Goal: Transaction & Acquisition: Purchase product/service

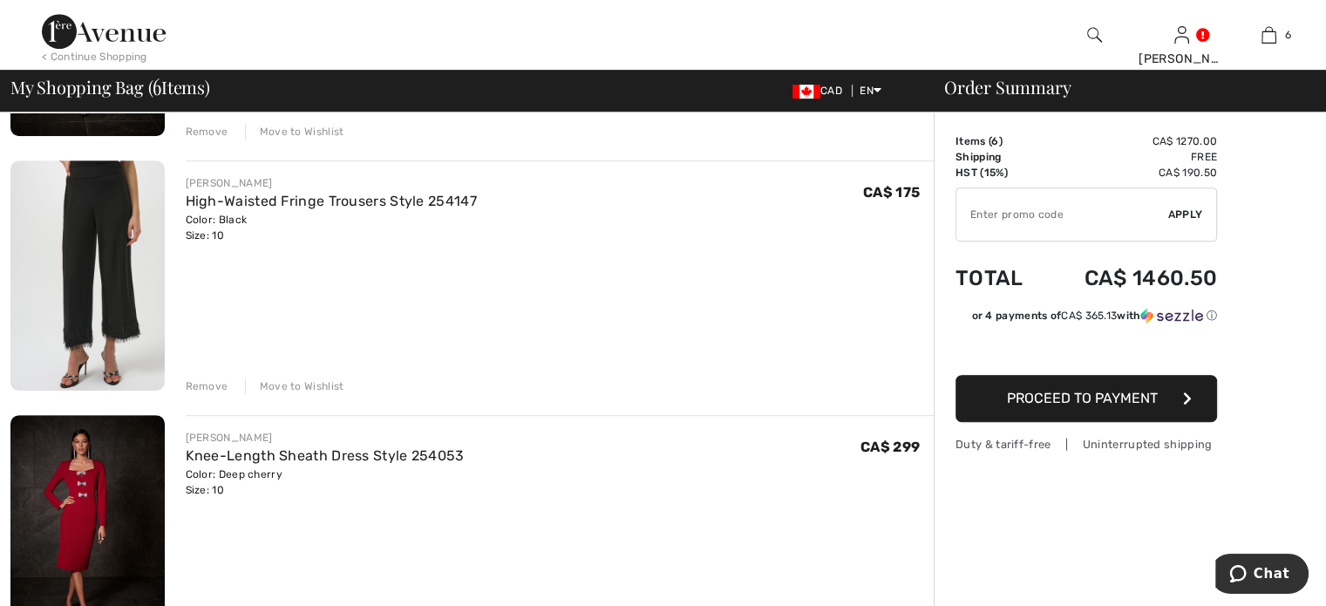
scroll to position [872, 0]
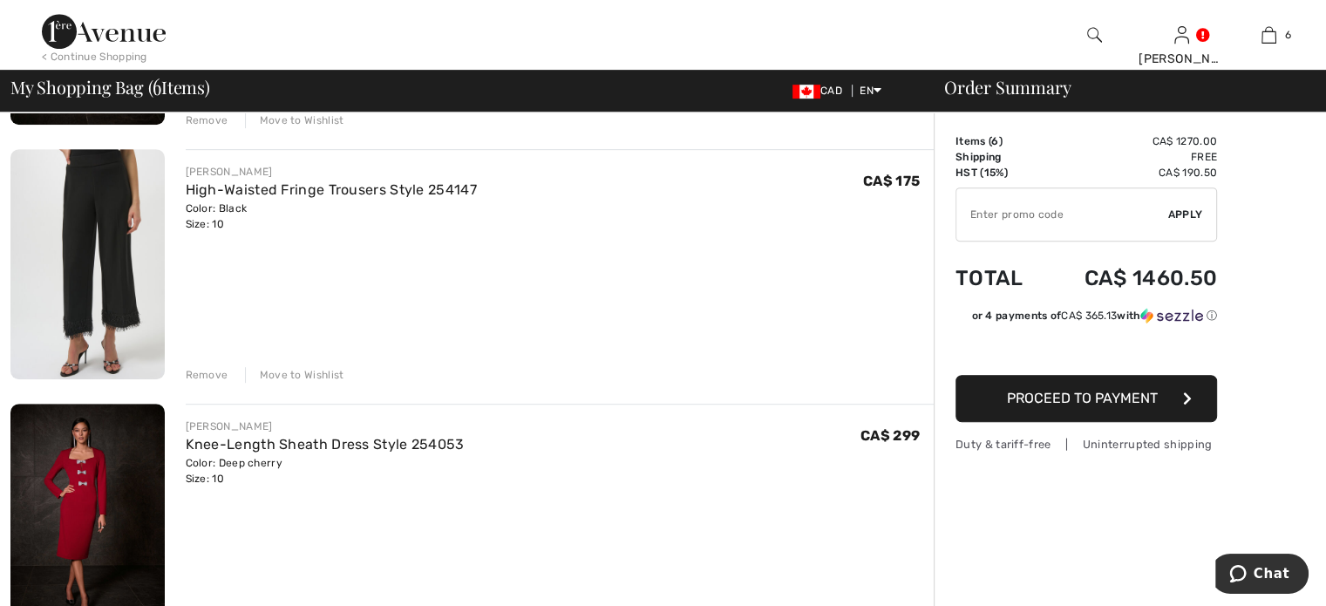
click at [228, 383] on div "Remove" at bounding box center [207, 375] width 43 height 16
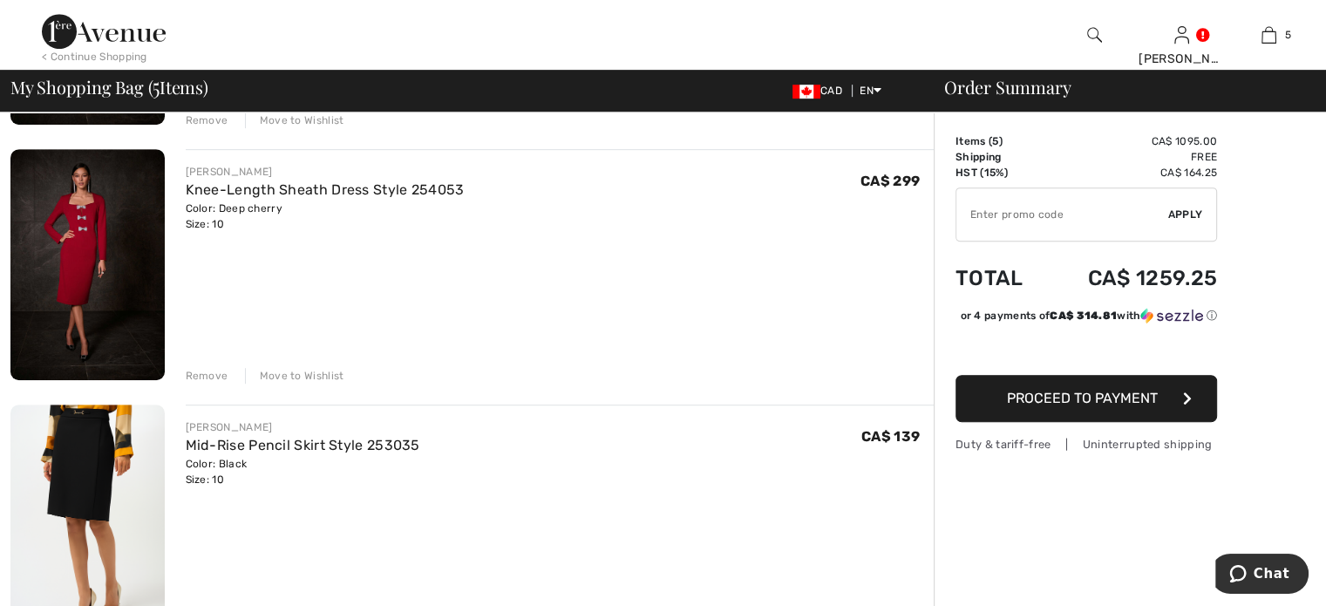
click at [228, 383] on div "Remove" at bounding box center [207, 376] width 43 height 16
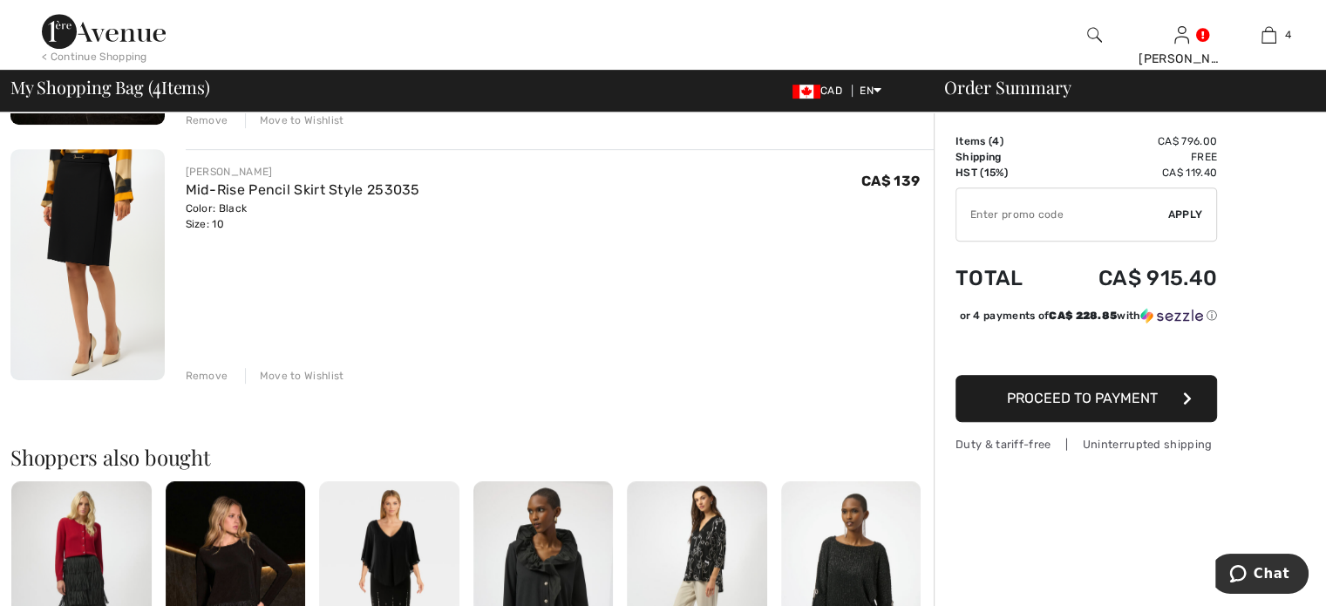
click at [228, 383] on div "Remove" at bounding box center [207, 376] width 43 height 16
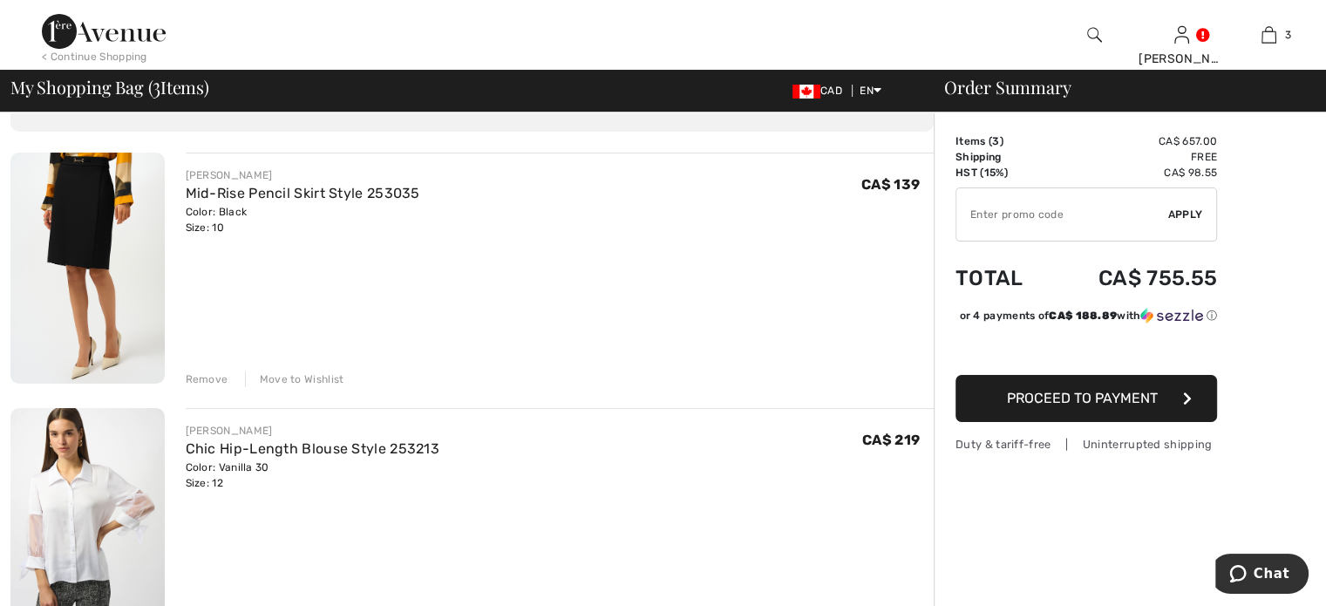
scroll to position [87, 0]
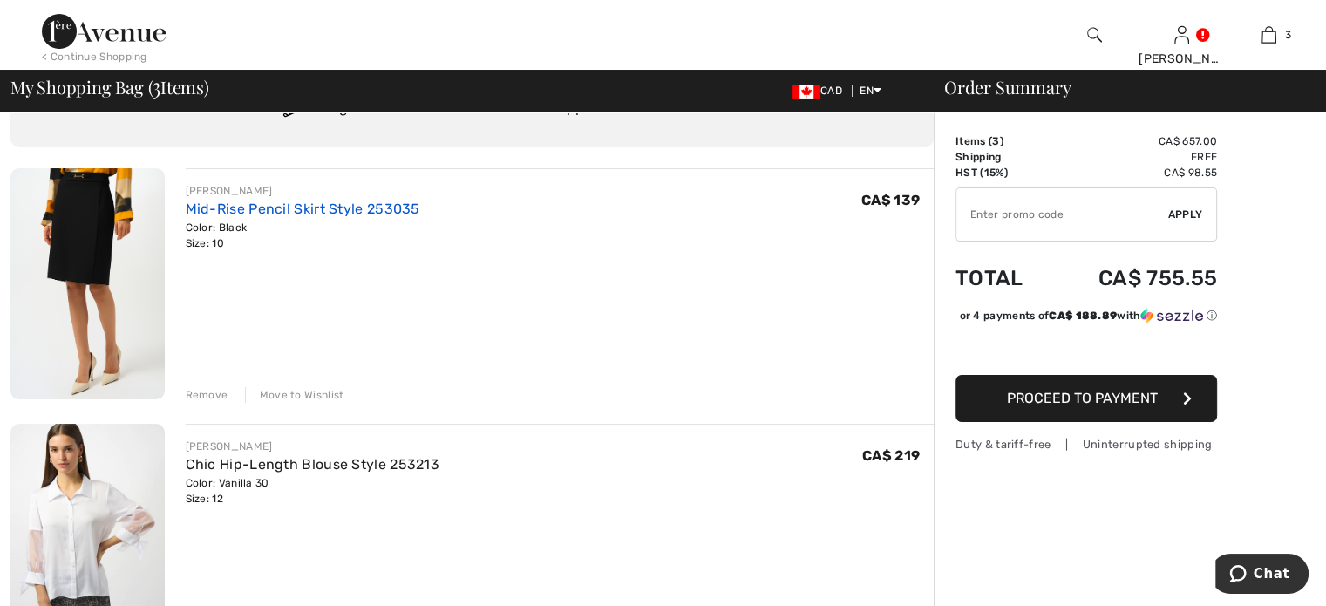
click at [399, 217] on link "Mid-Rise Pencil Skirt Style 253035" at bounding box center [303, 208] width 234 height 17
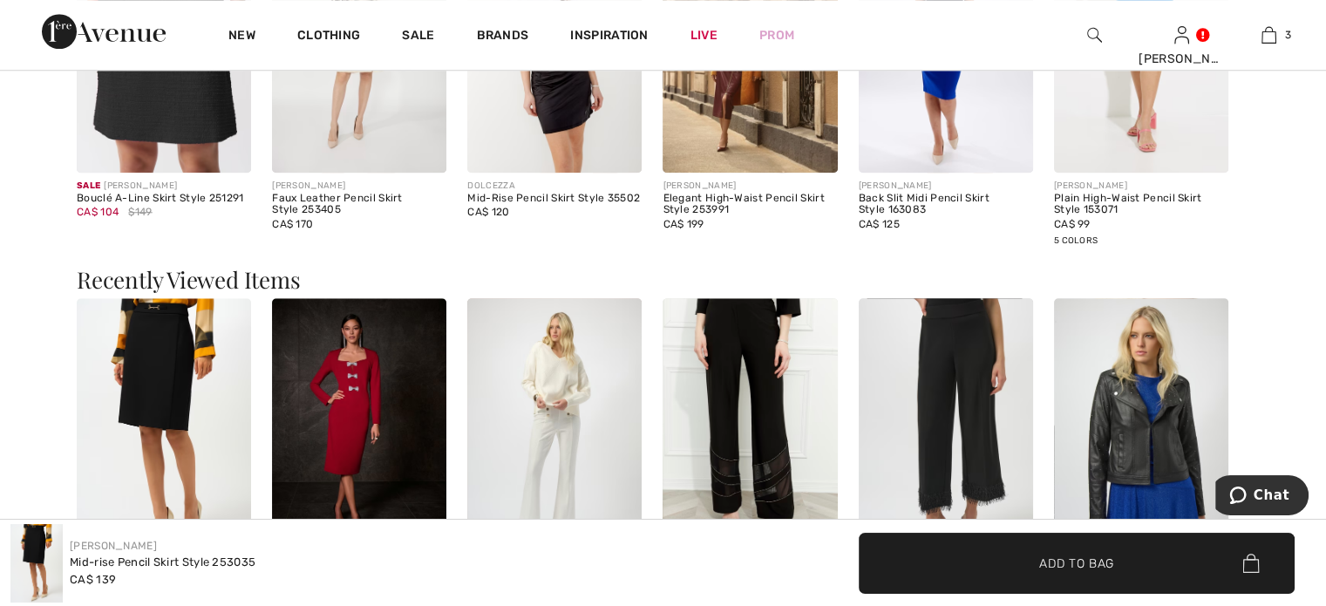
scroll to position [1656, 0]
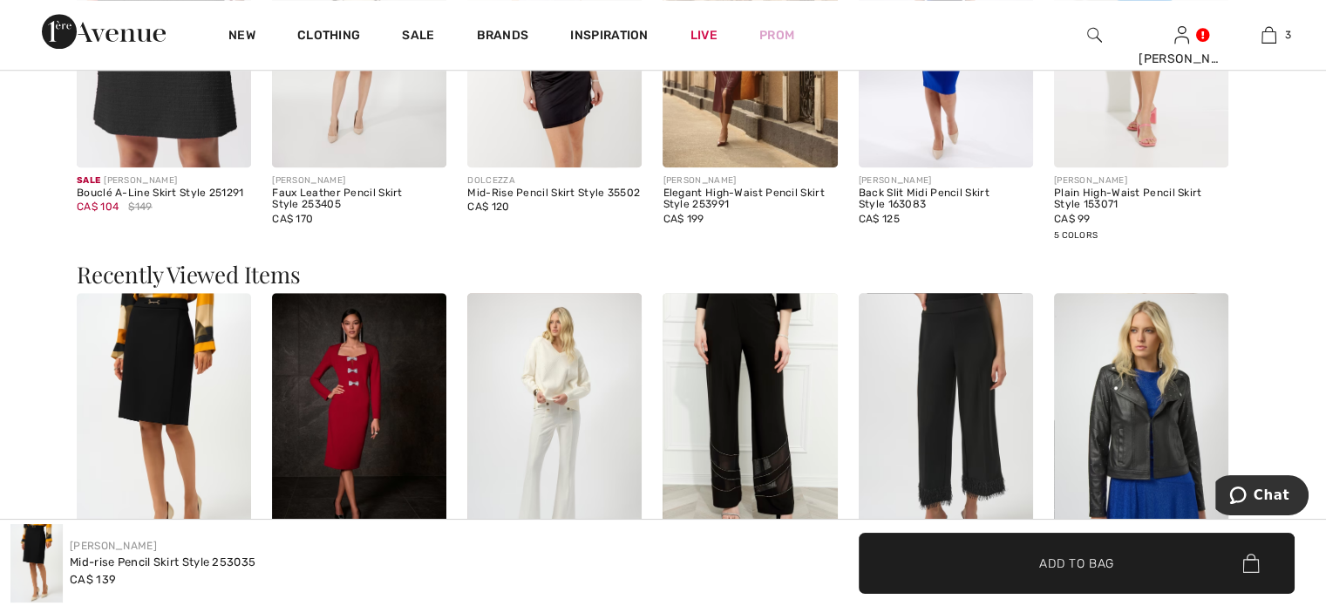
click at [175, 166] on img at bounding box center [164, 35] width 174 height 261
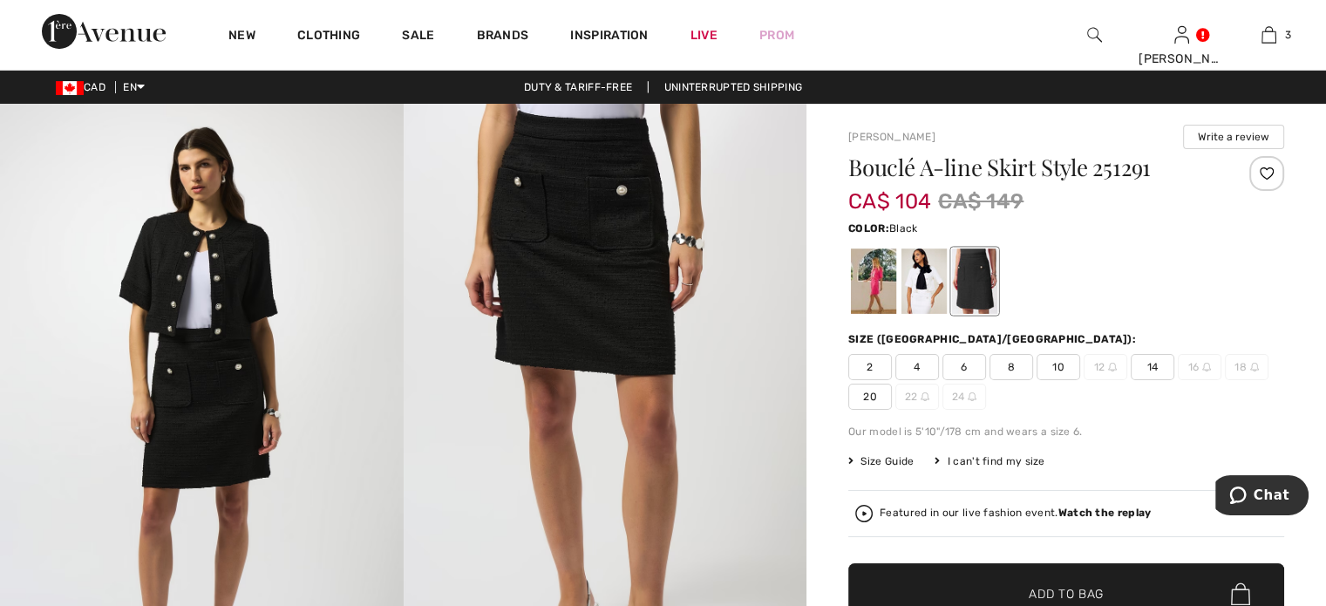
click at [572, 237] on img at bounding box center [606, 406] width 404 height 604
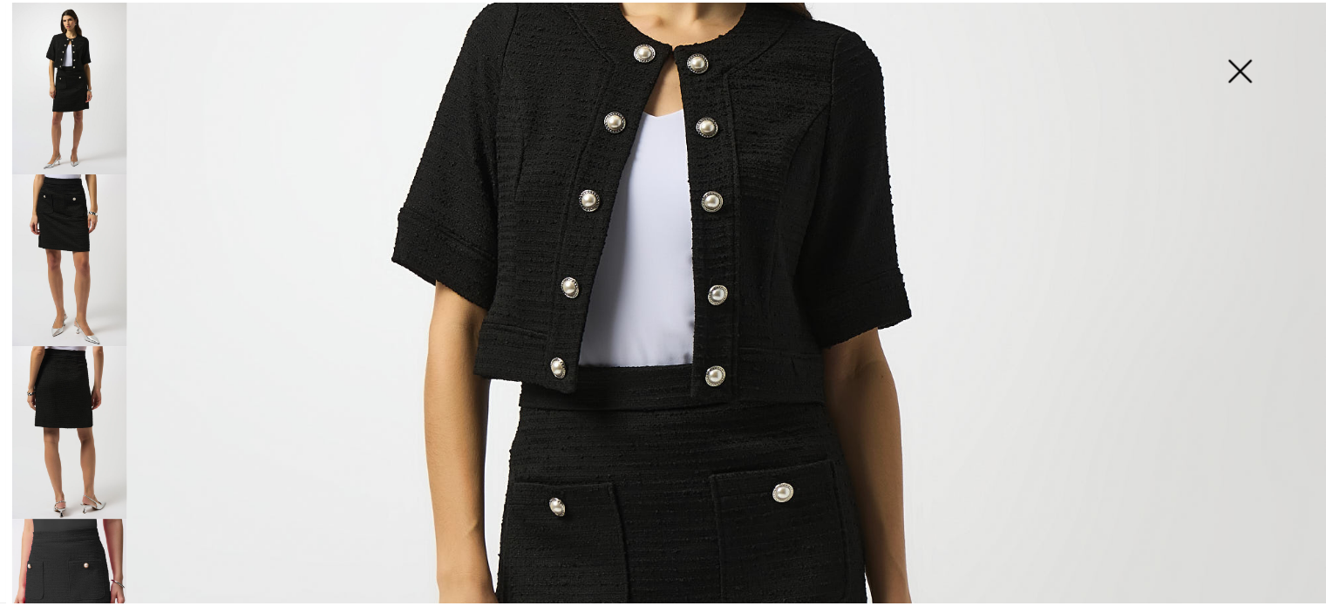
scroll to position [87, 0]
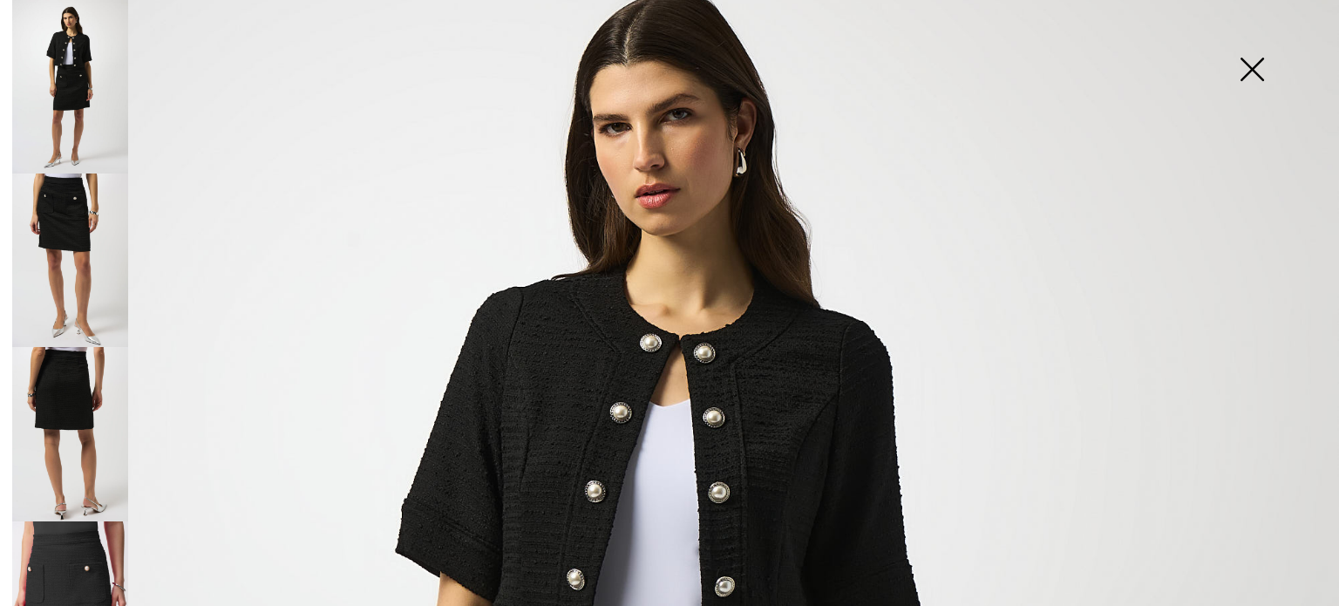
click at [1250, 65] on img at bounding box center [1251, 71] width 87 height 90
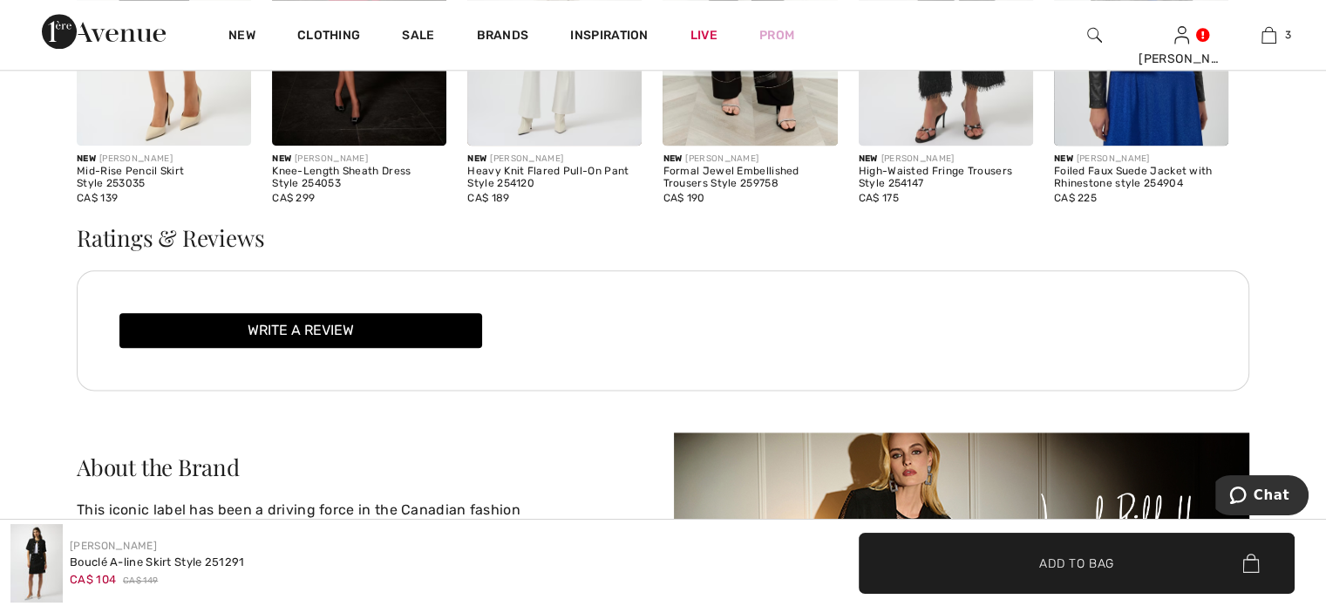
scroll to position [2004, 0]
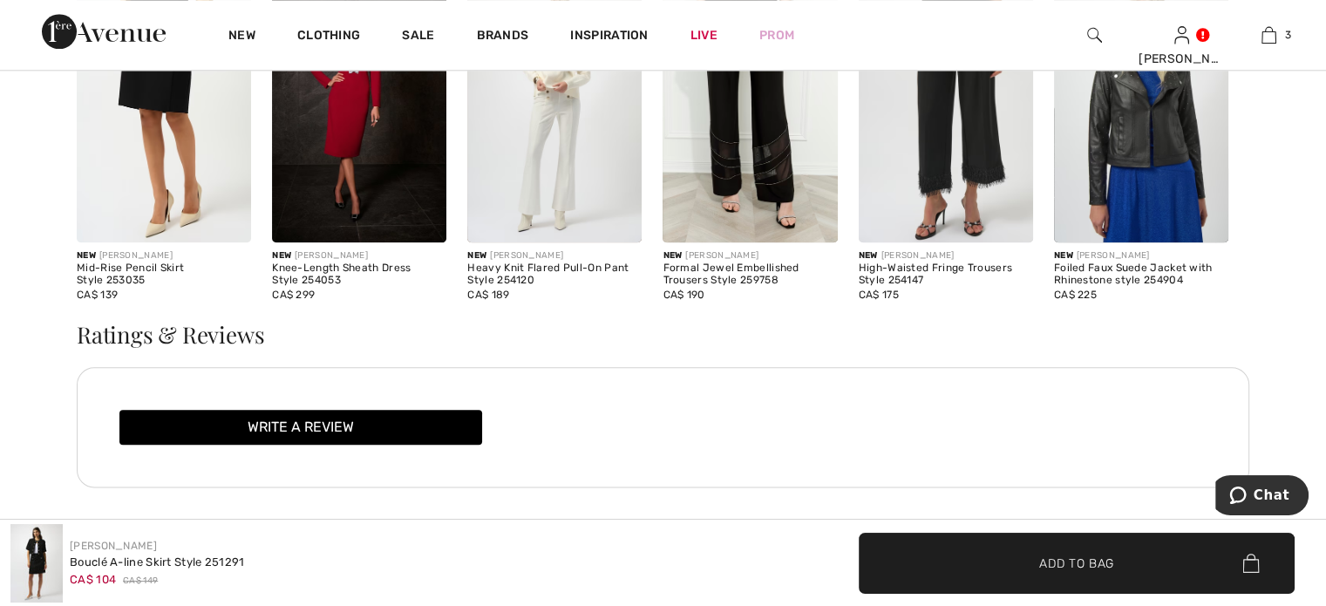
click at [1116, 242] on img at bounding box center [1141, 111] width 174 height 261
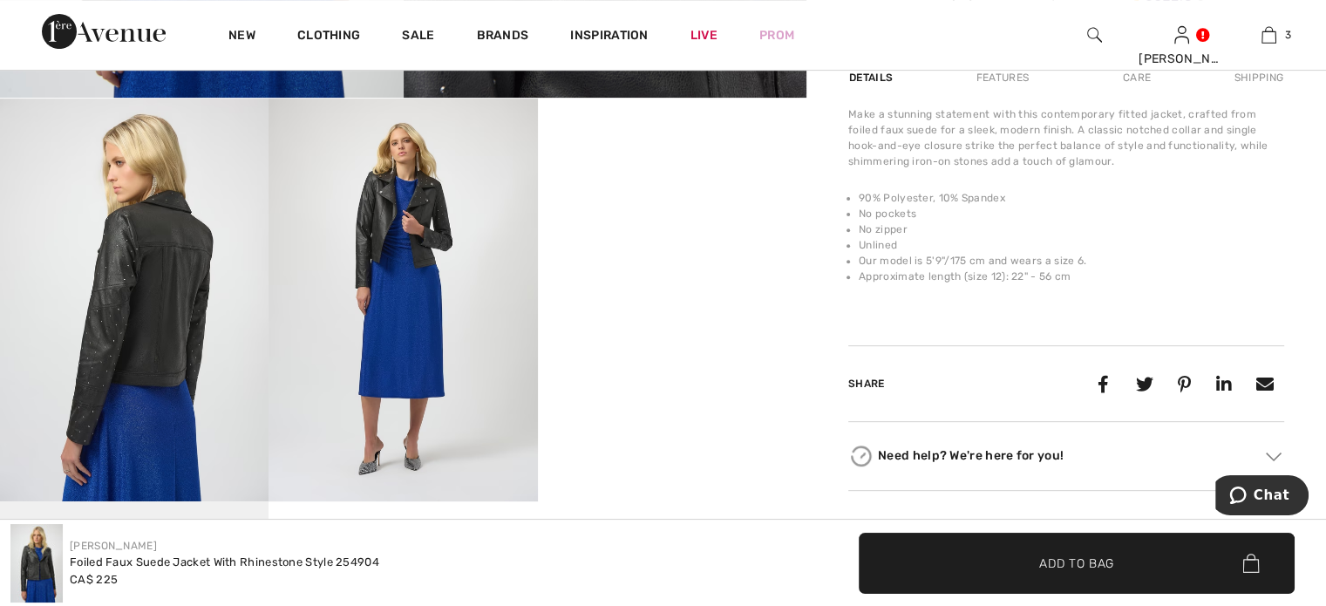
scroll to position [349, 0]
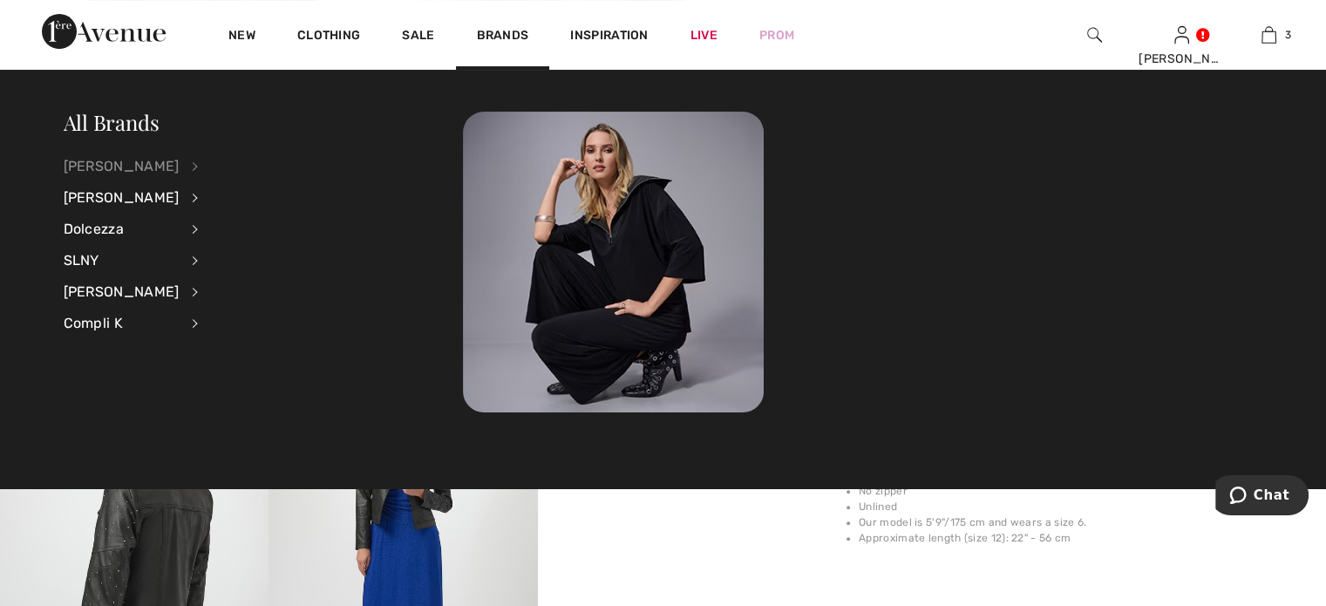
click at [112, 167] on div "[PERSON_NAME]" at bounding box center [122, 166] width 116 height 31
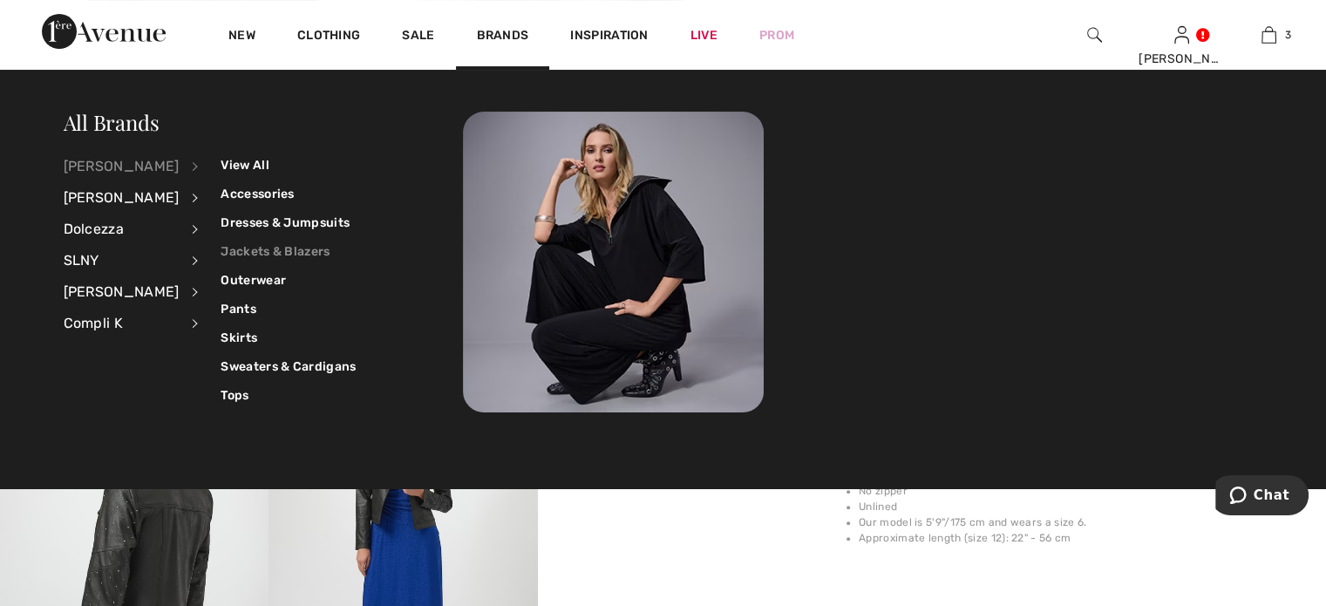
click at [269, 247] on link "Jackets & Blazers" at bounding box center [287, 251] width 135 height 29
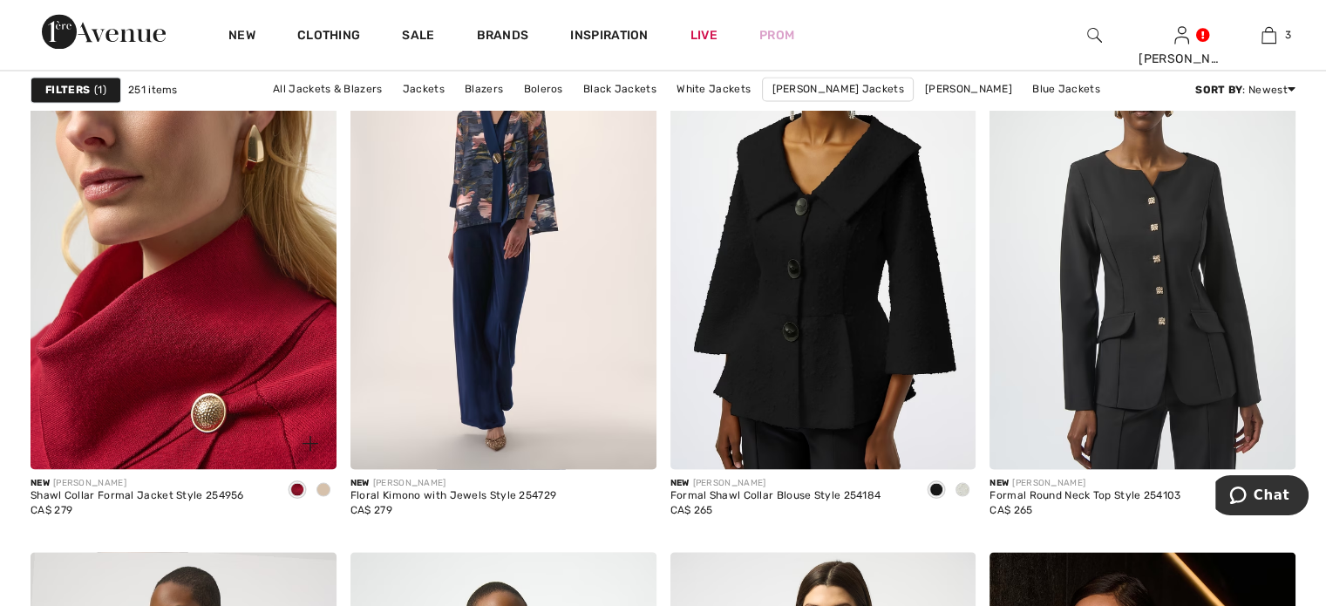
scroll to position [3225, 0]
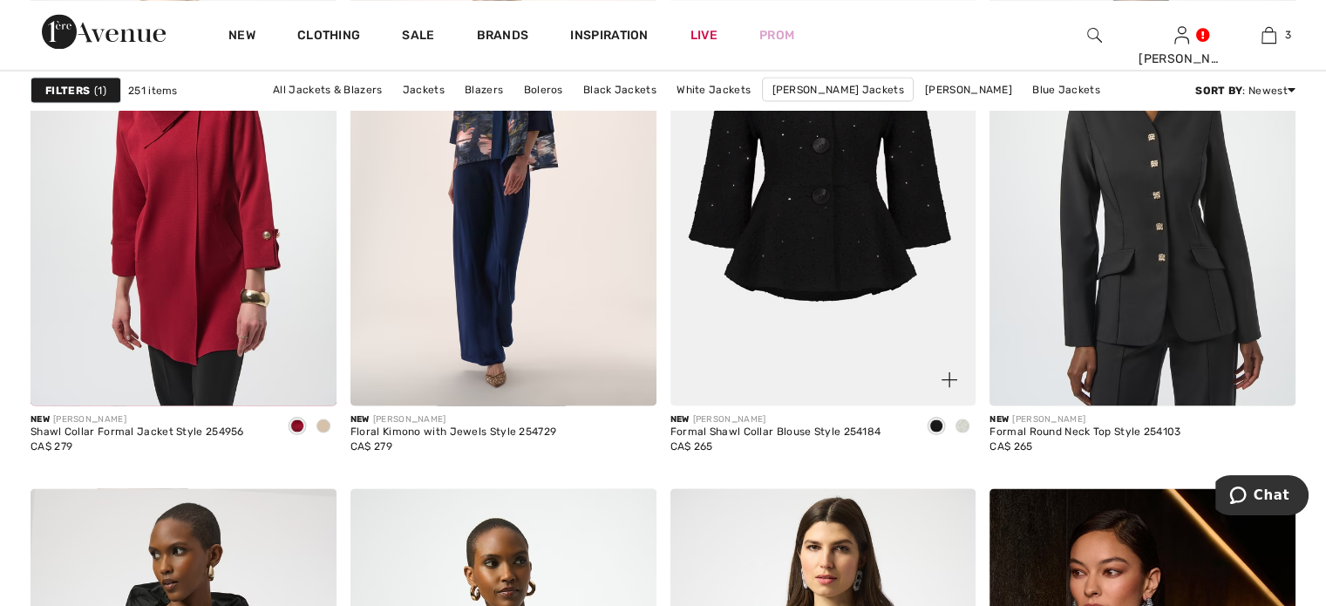
click at [784, 302] on img at bounding box center [823, 176] width 306 height 458
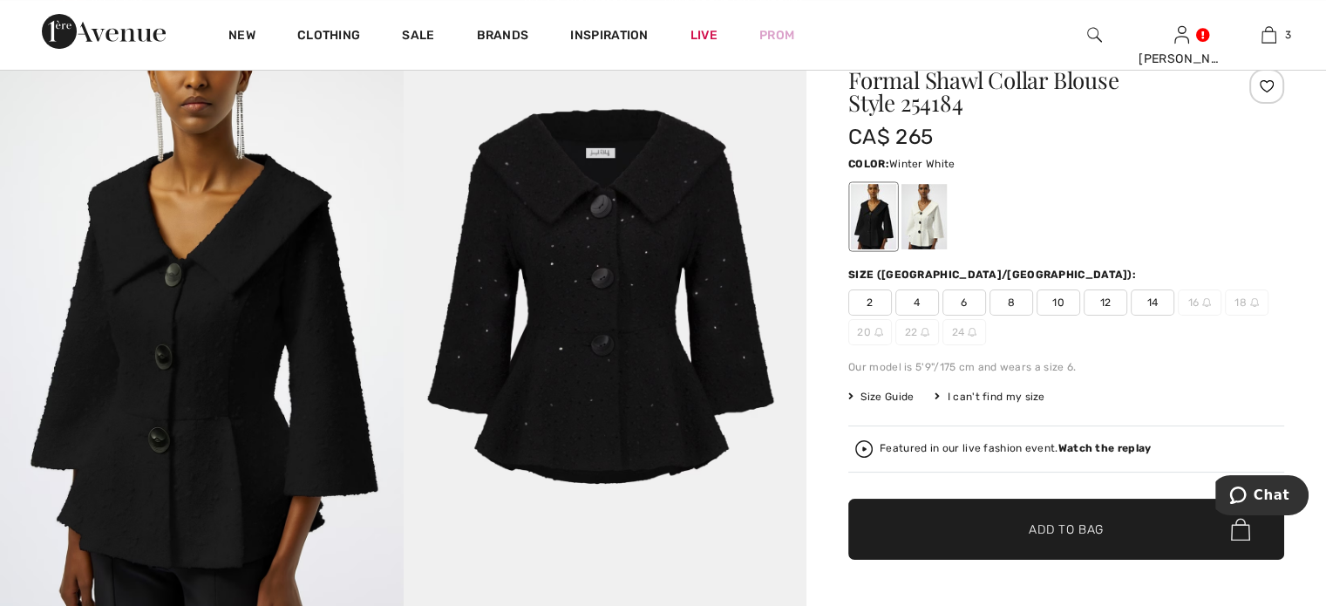
click at [943, 249] on div at bounding box center [923, 216] width 45 height 65
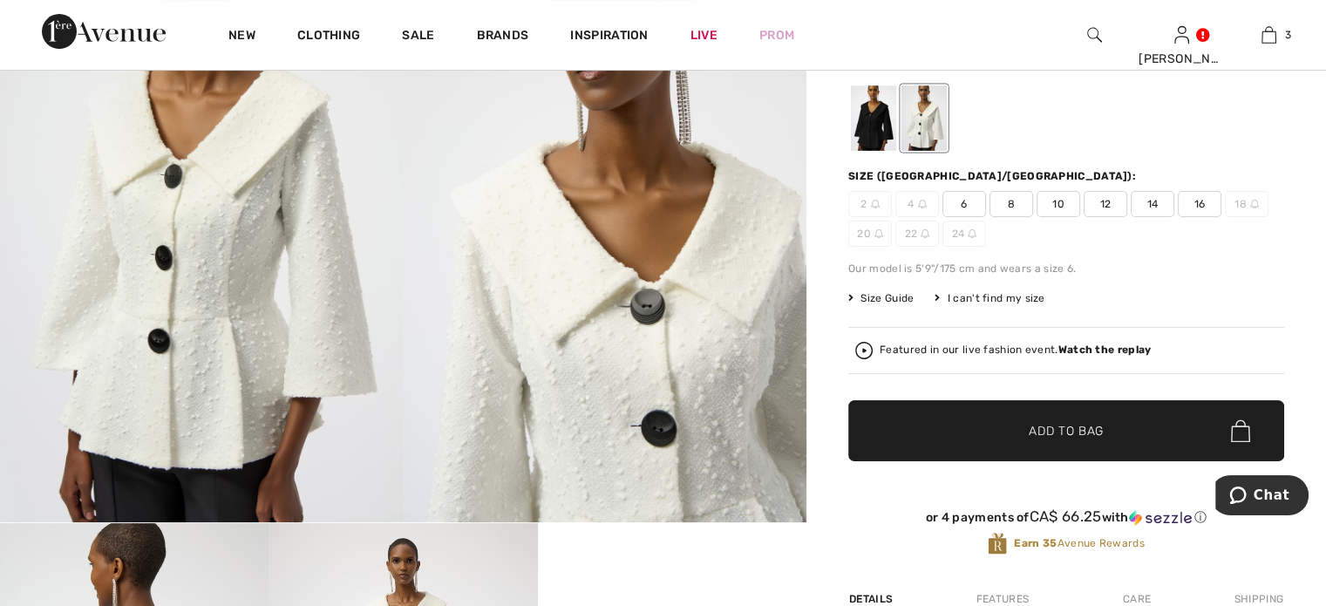
scroll to position [174, 0]
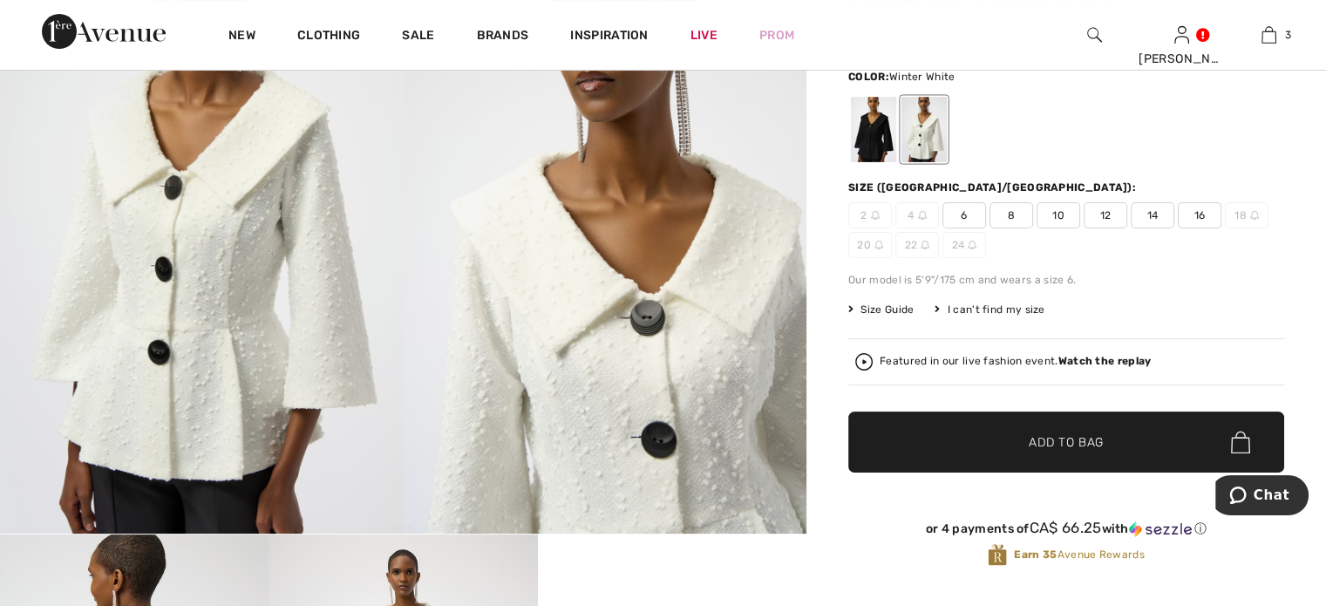
click at [937, 146] on div at bounding box center [923, 129] width 45 height 65
click at [1078, 228] on span "10" at bounding box center [1058, 215] width 44 height 26
click at [1014, 451] on span "✔ Added to Bag" at bounding box center [1040, 442] width 106 height 18
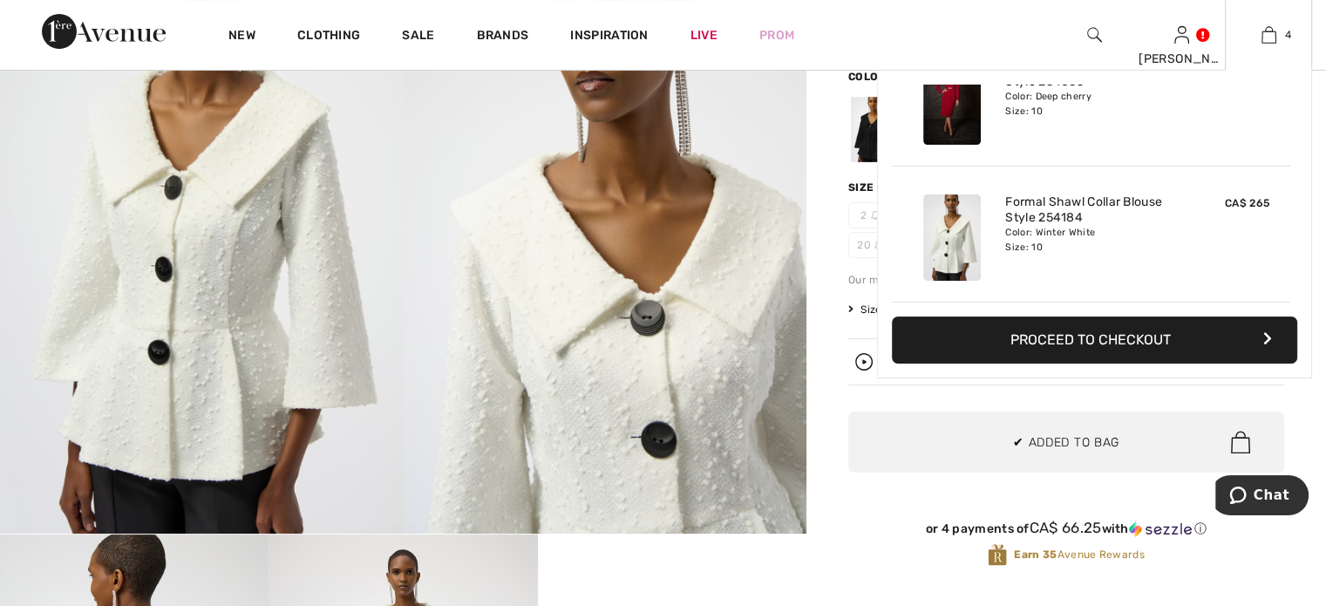
scroll to position [0, 0]
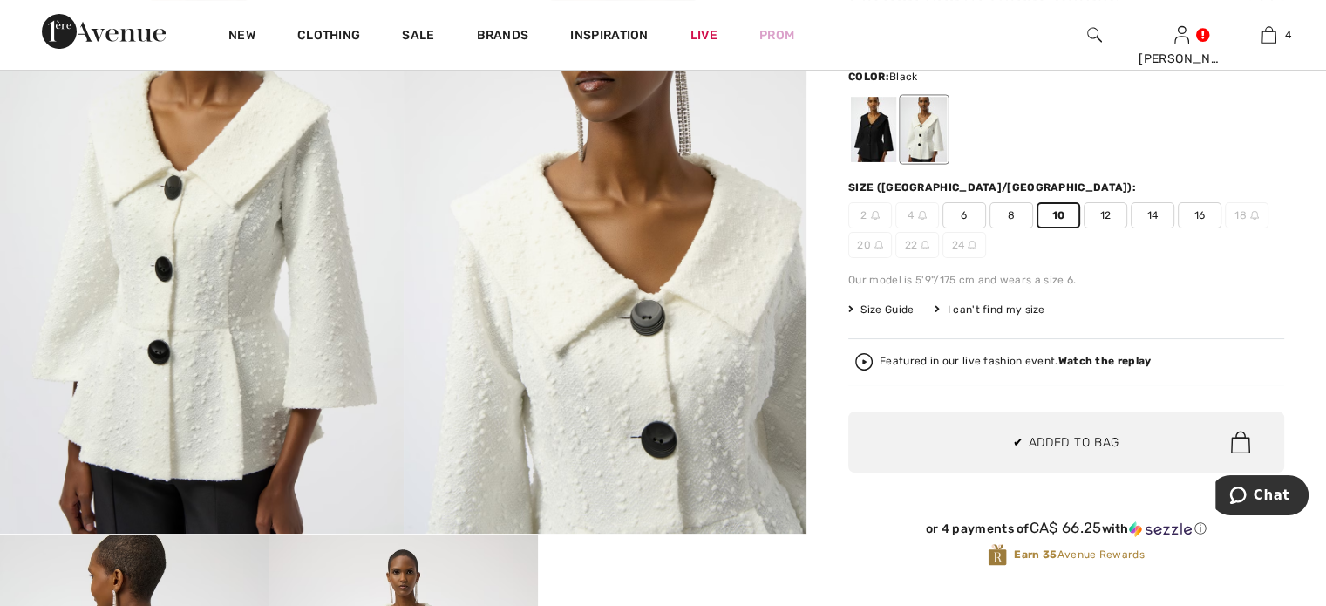
click at [896, 160] on div at bounding box center [873, 129] width 45 height 65
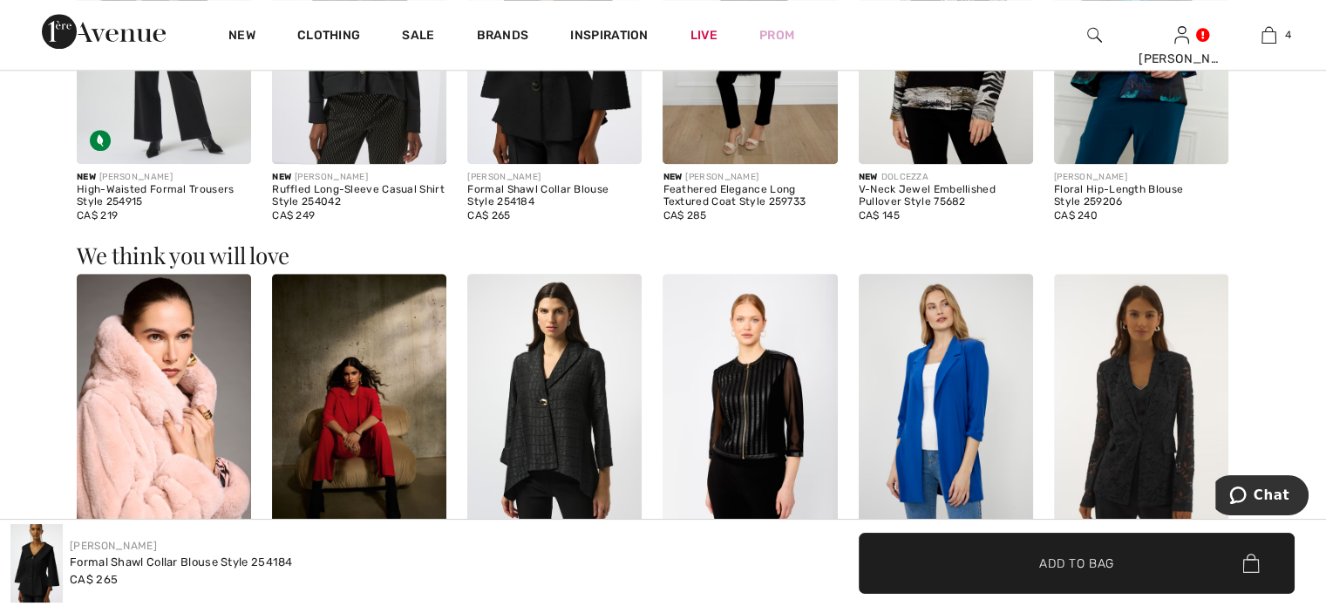
scroll to position [1830, 0]
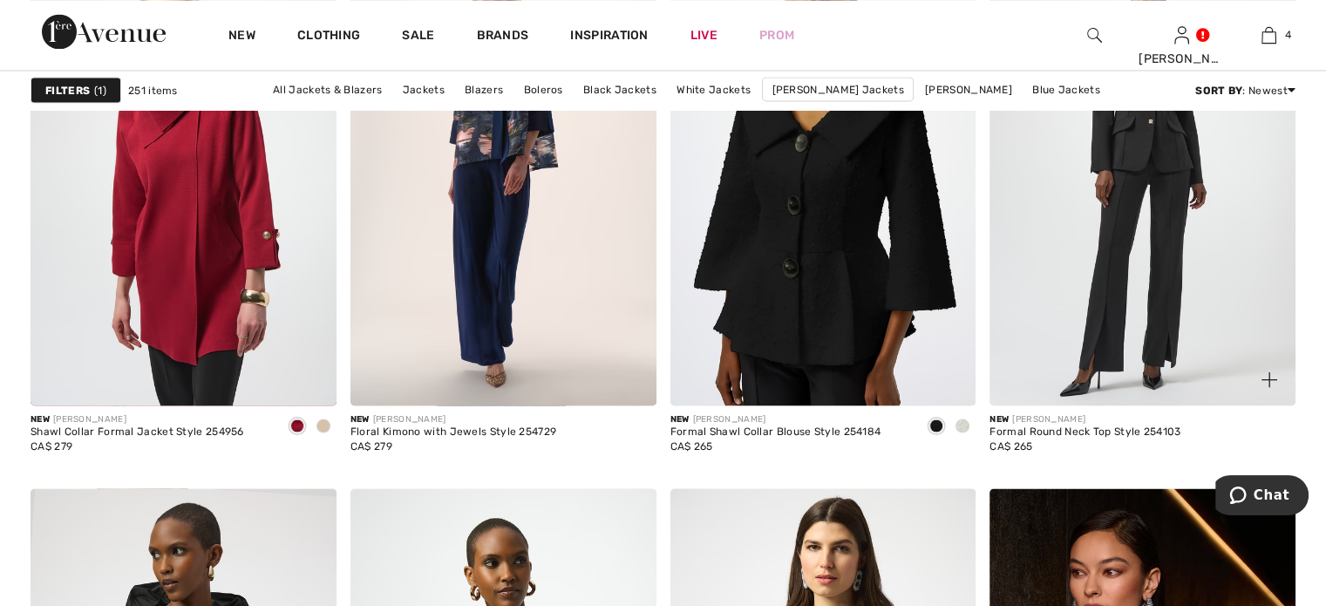
click at [1131, 316] on img at bounding box center [1142, 176] width 306 height 458
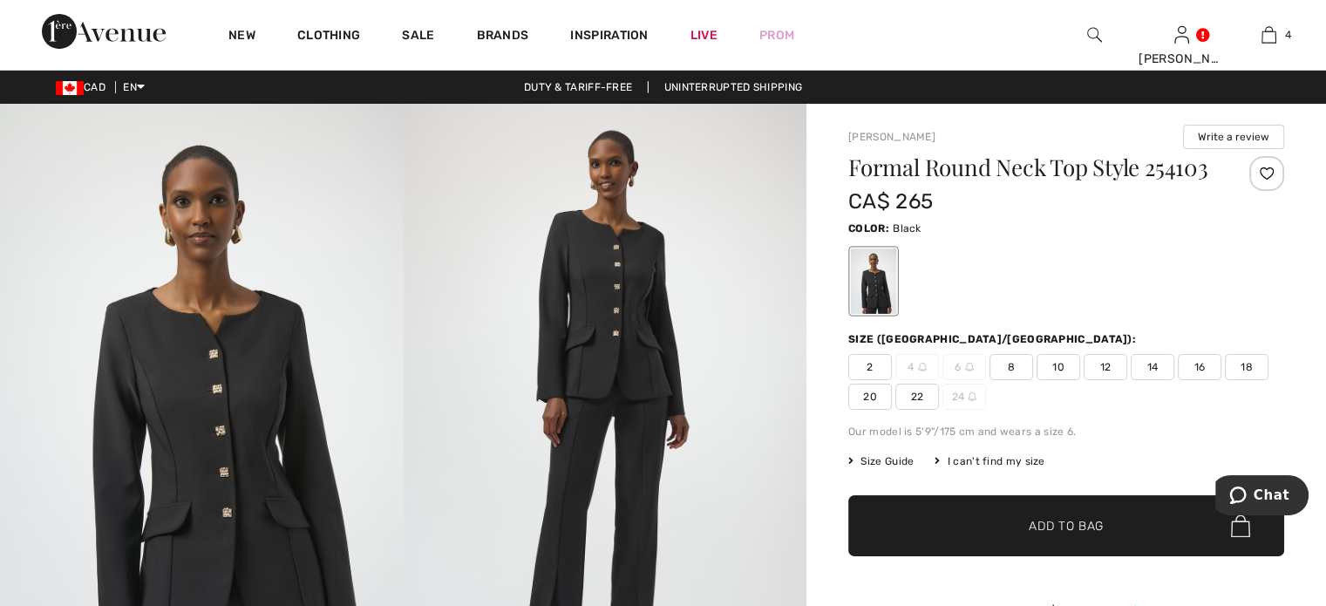
click at [614, 315] on img at bounding box center [606, 406] width 404 height 604
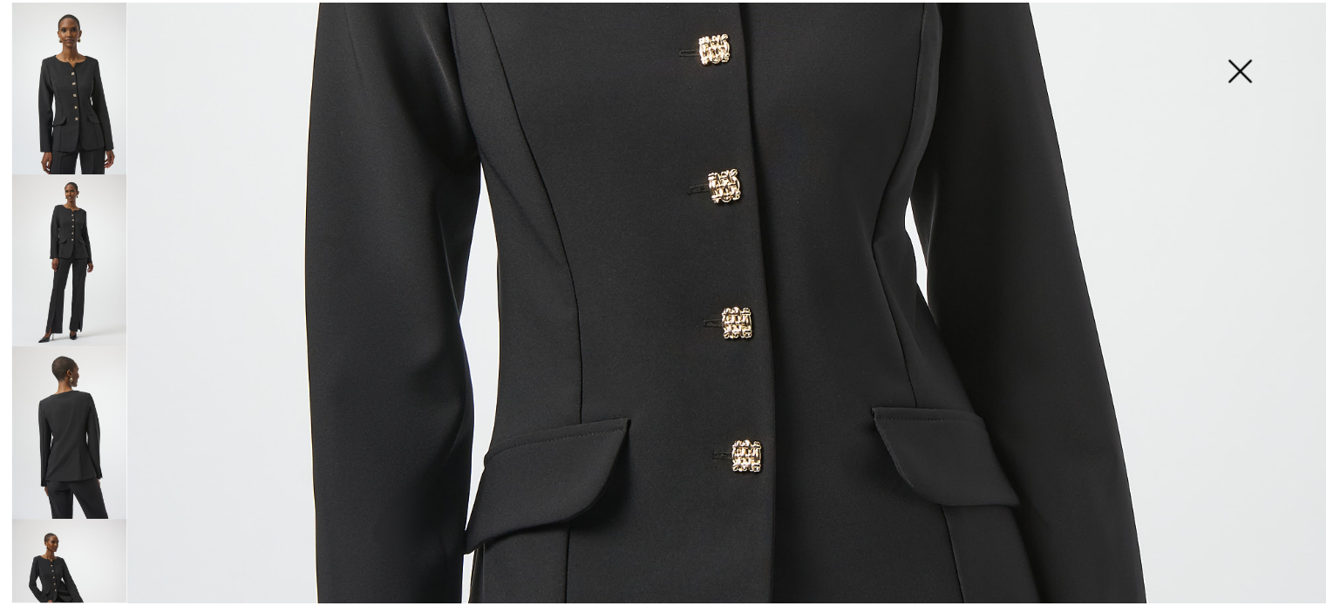
scroll to position [610, 0]
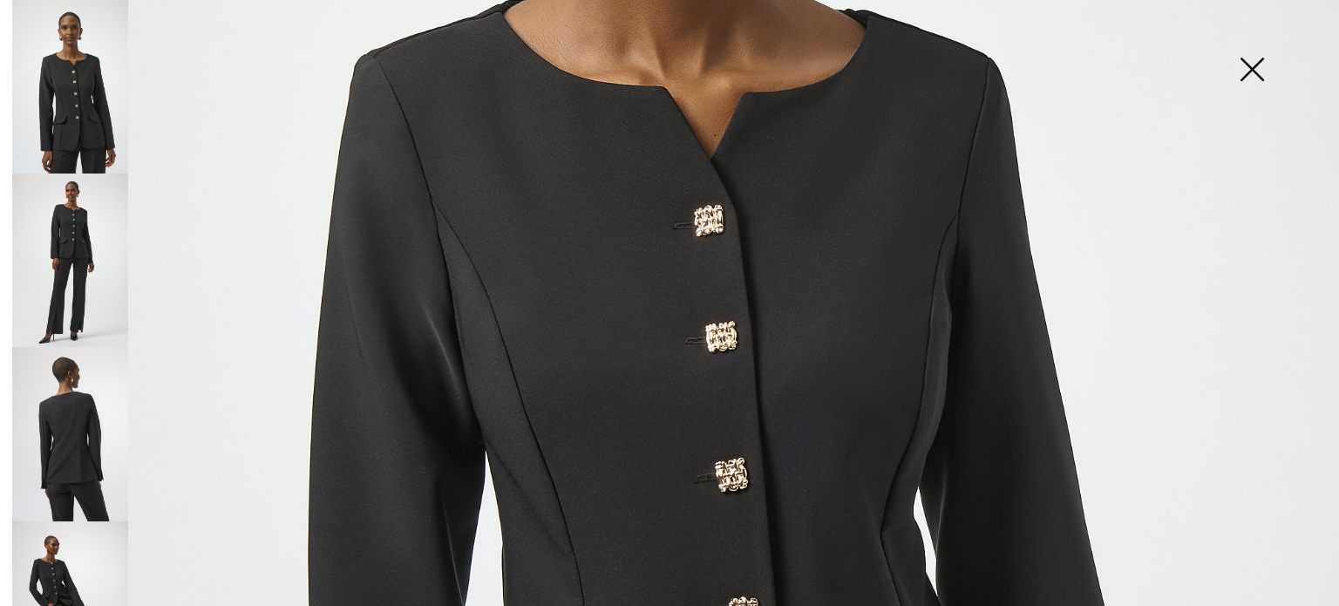
click at [1245, 65] on img at bounding box center [1251, 71] width 87 height 90
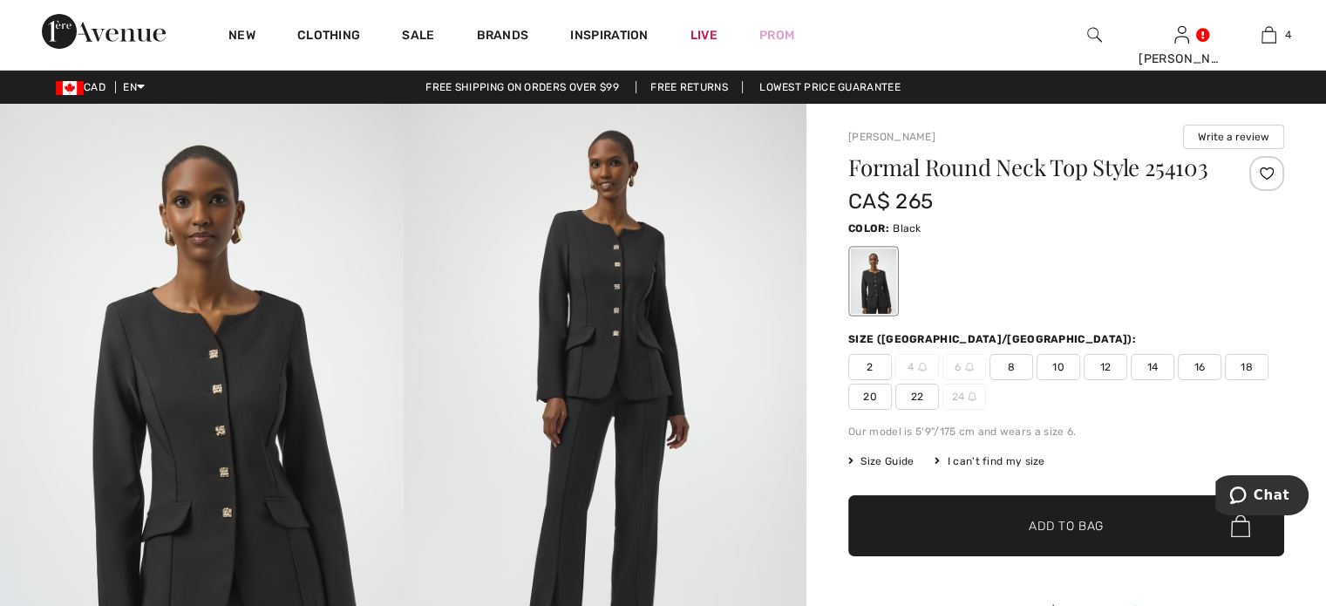
click at [1080, 380] on span "10" at bounding box center [1058, 367] width 44 height 26
click at [994, 556] on span "✔ Added to Bag Add to Bag" at bounding box center [1066, 525] width 436 height 61
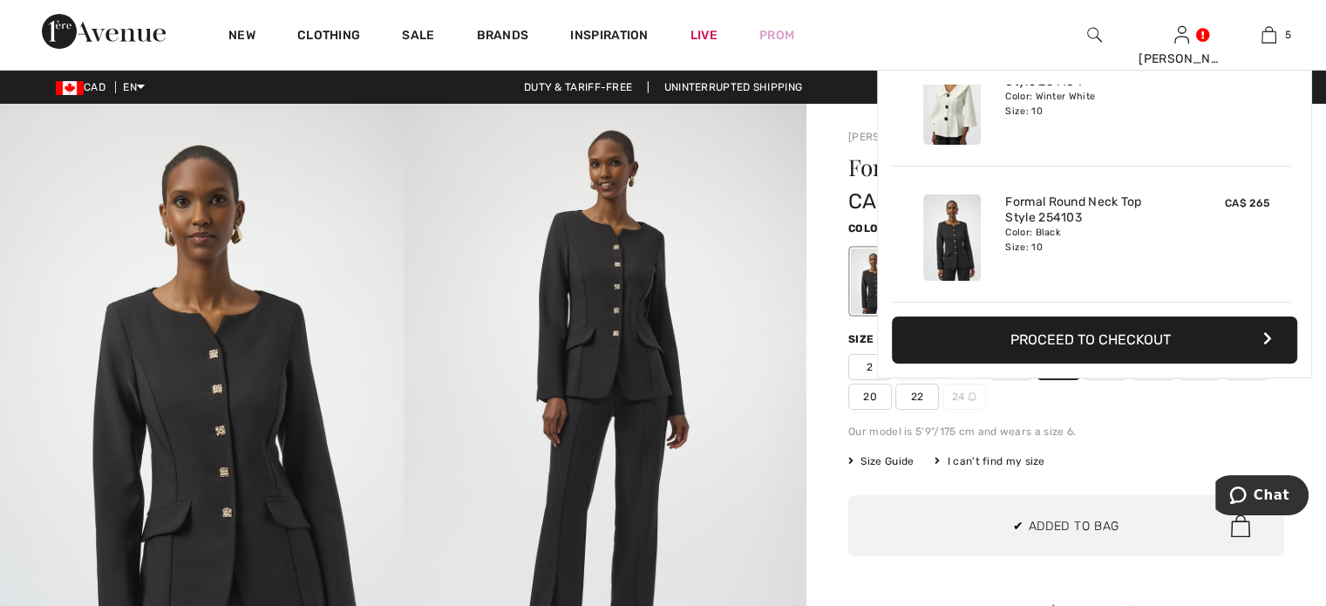
scroll to position [614, 0]
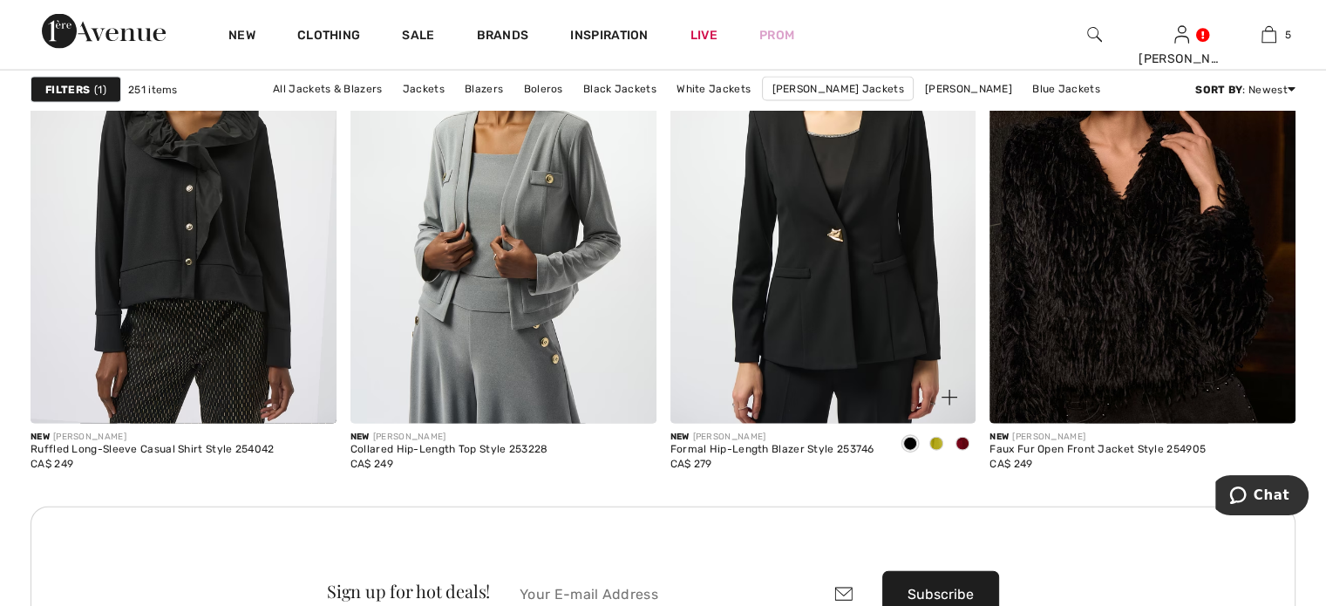
click at [957, 451] on span at bounding box center [962, 444] width 14 height 14
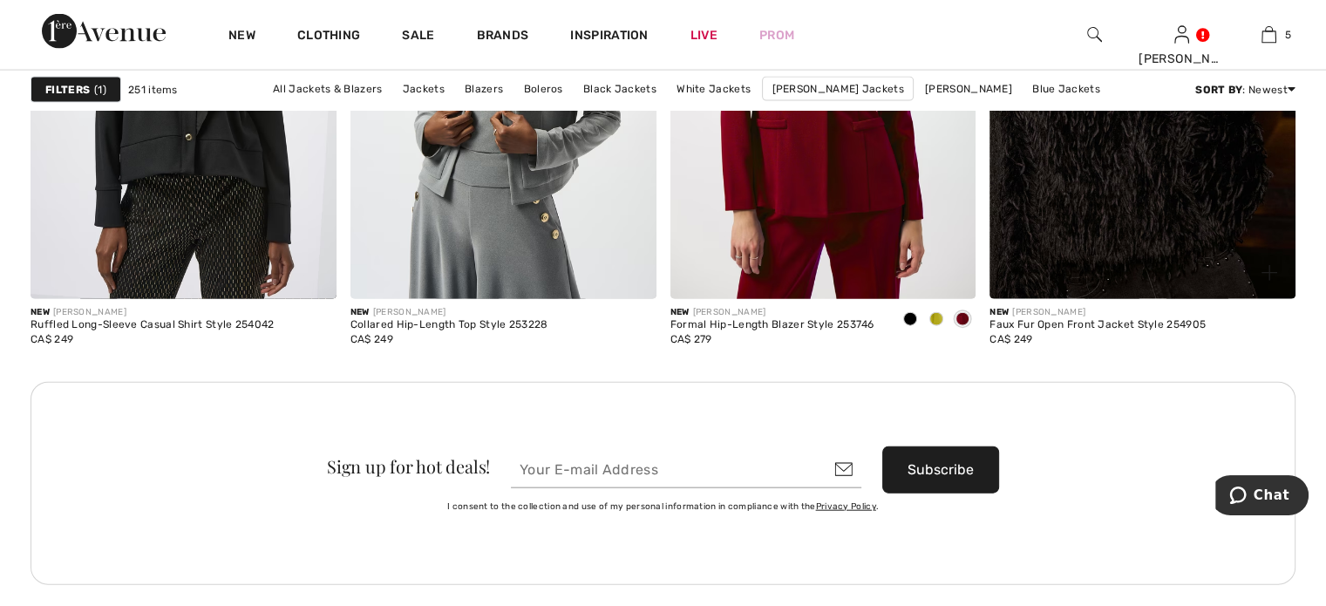
scroll to position [3747, 0]
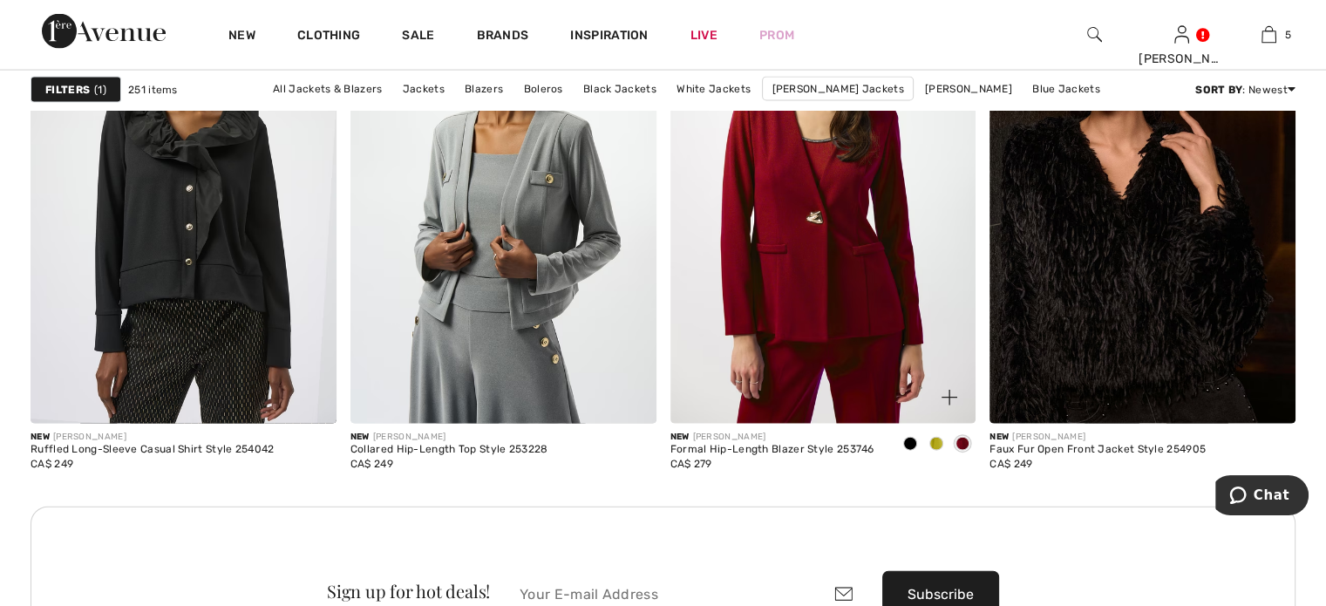
click at [771, 313] on img at bounding box center [823, 194] width 306 height 458
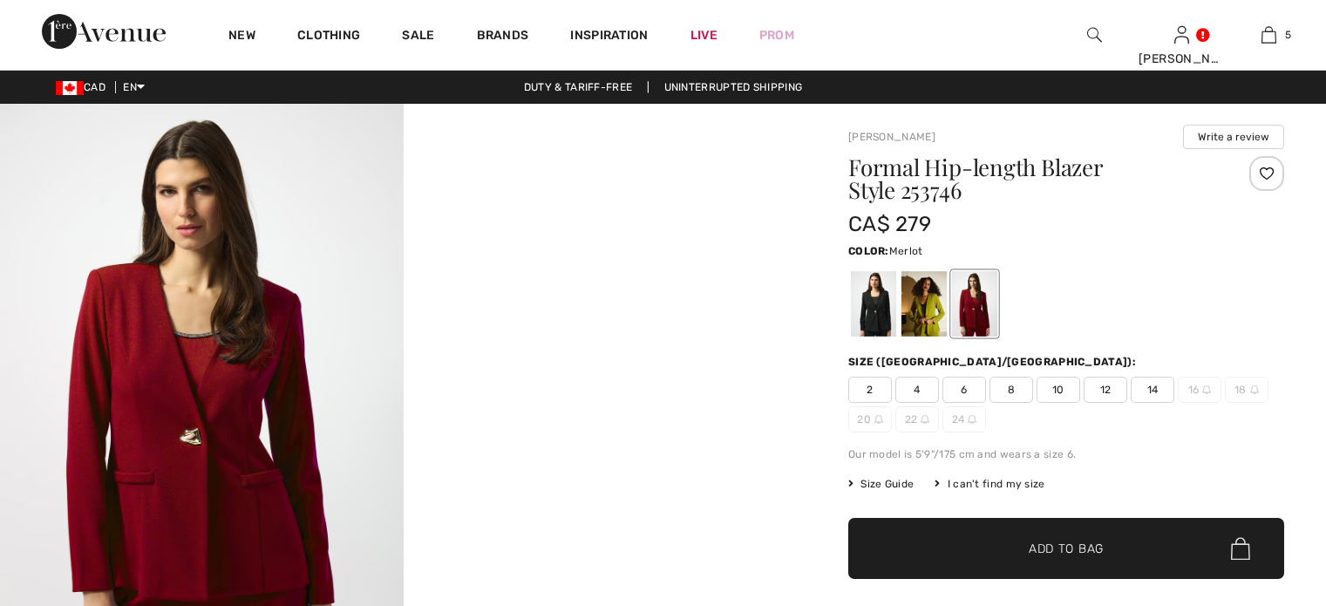
click at [995, 334] on div at bounding box center [974, 303] width 45 height 65
click at [185, 423] on img at bounding box center [202, 406] width 404 height 604
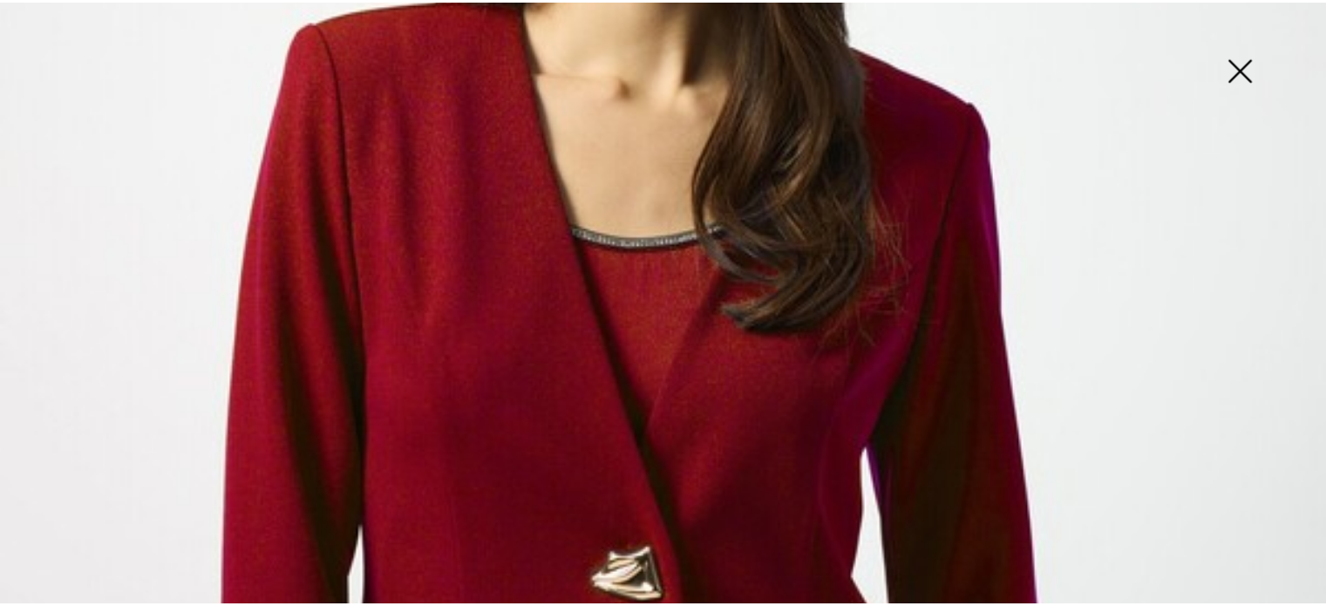
scroll to position [523, 0]
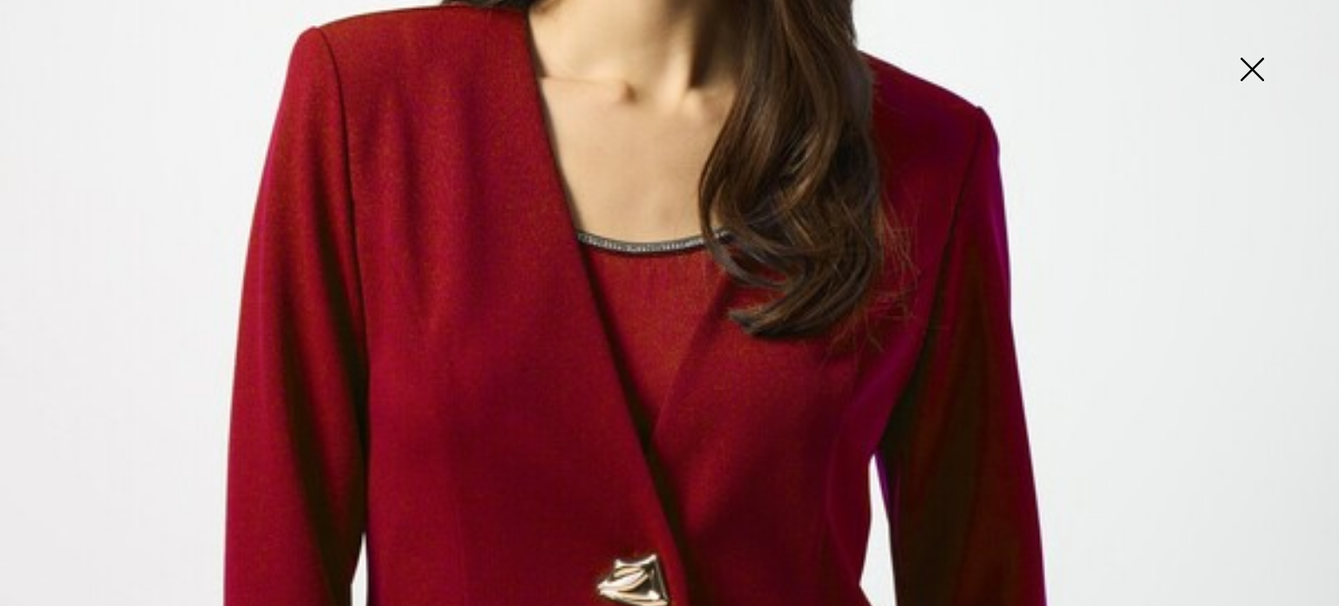
click at [1248, 68] on img at bounding box center [1251, 71] width 87 height 90
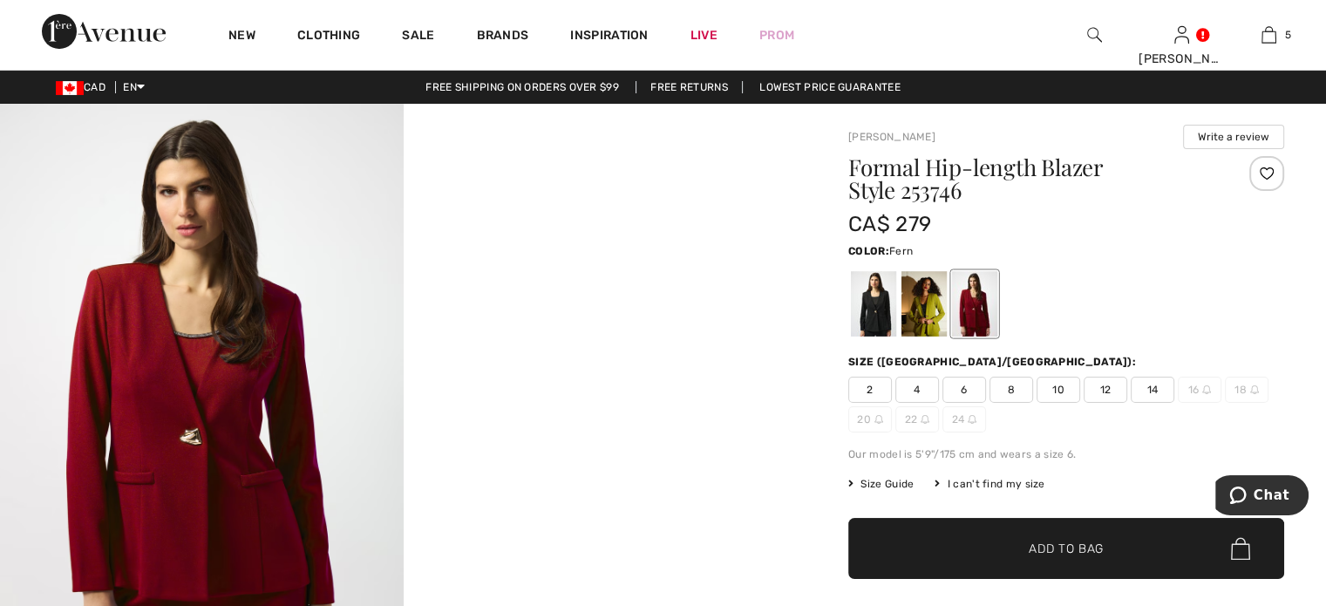
click at [946, 326] on div at bounding box center [923, 303] width 45 height 65
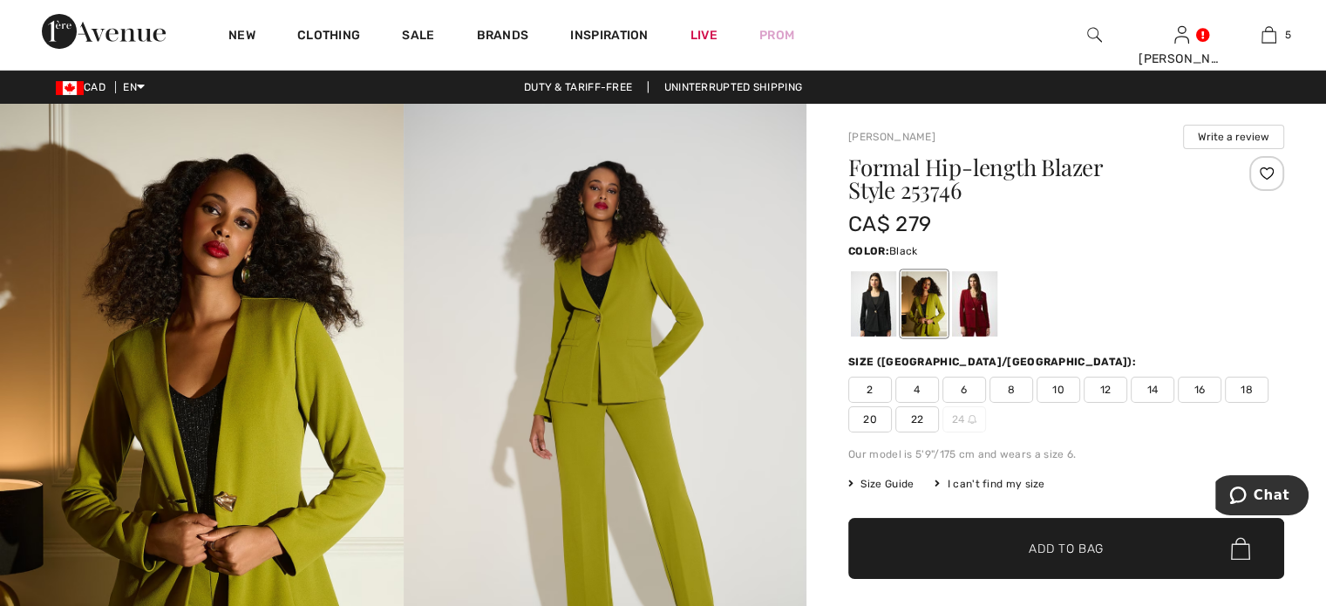
click at [894, 323] on div at bounding box center [873, 303] width 45 height 65
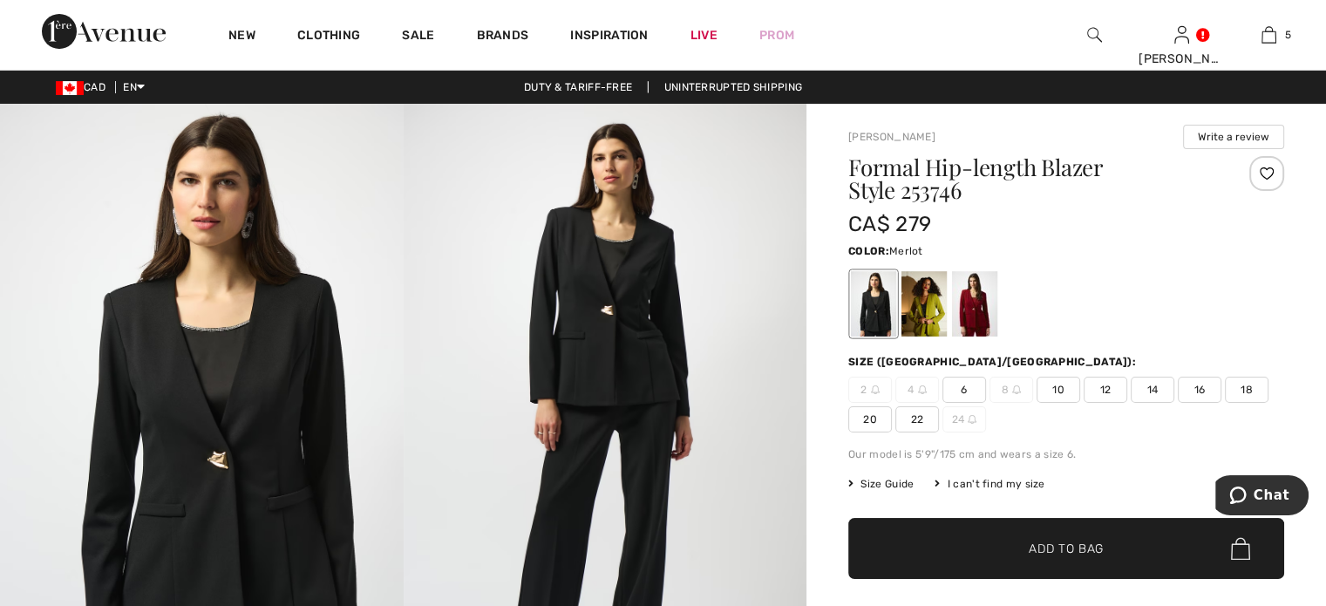
click at [997, 336] on div at bounding box center [974, 303] width 45 height 65
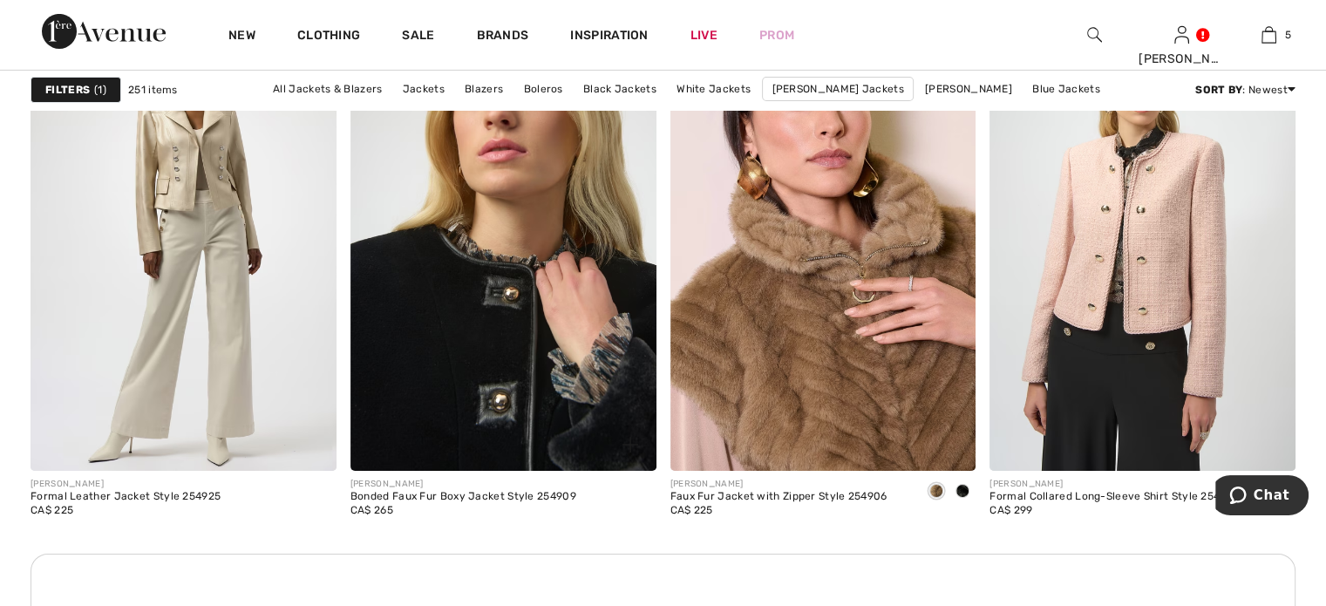
scroll to position [6100, 0]
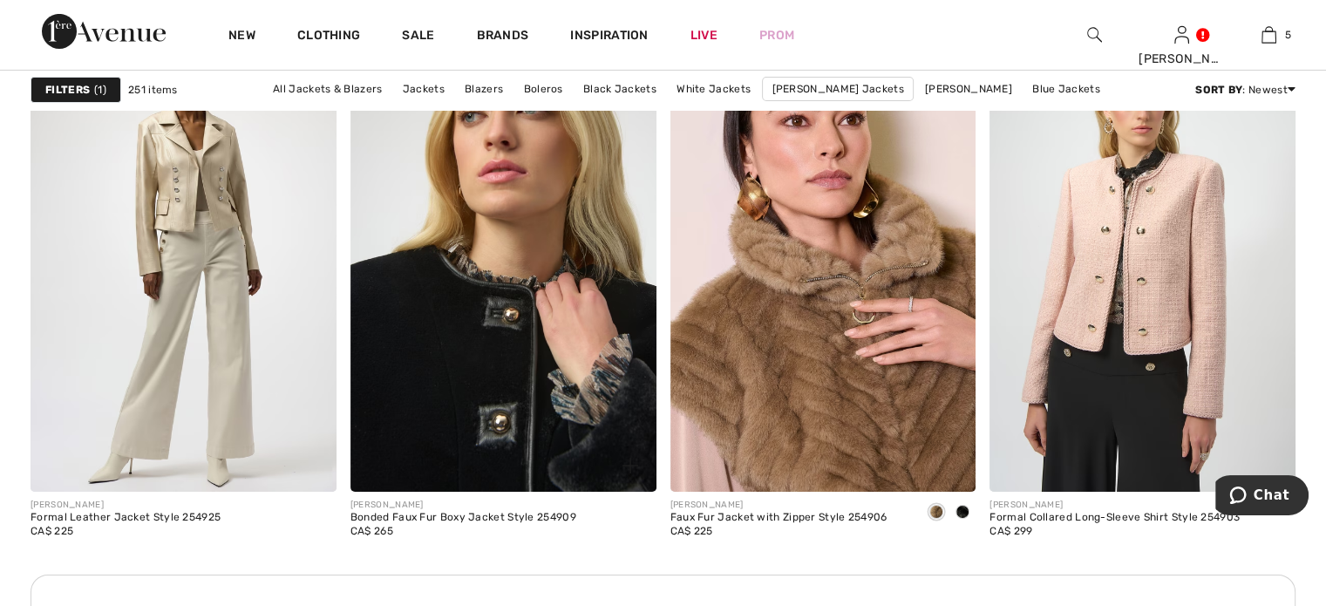
click at [542, 344] on img at bounding box center [503, 261] width 306 height 458
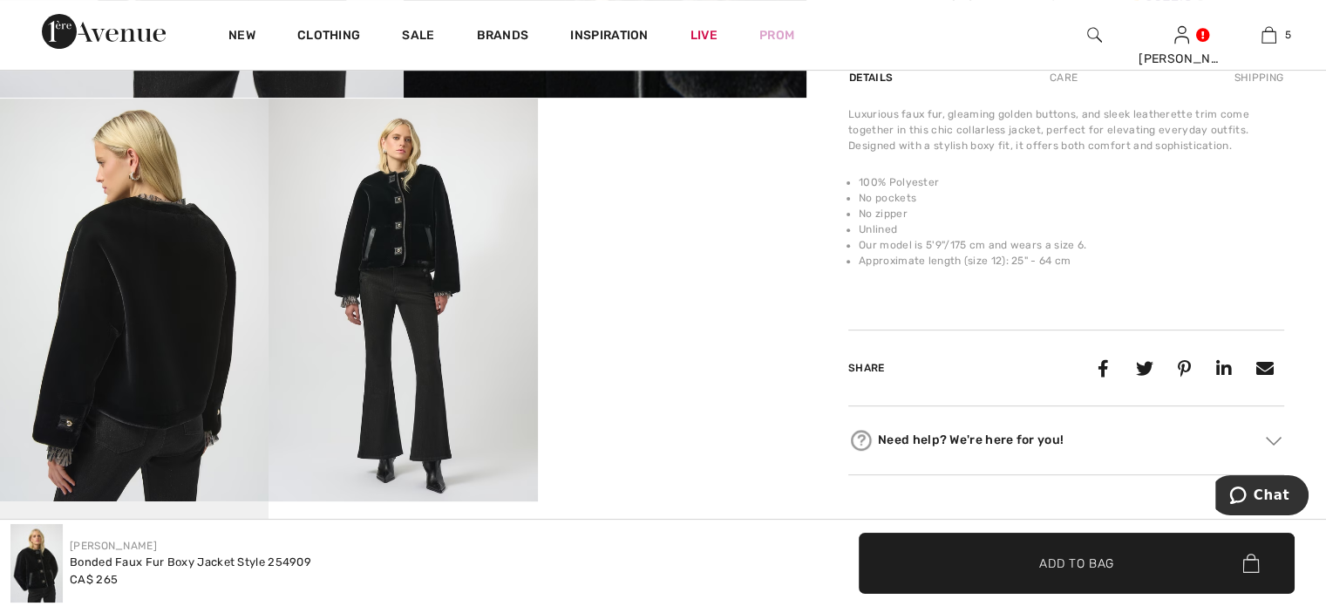
scroll to position [523, 0]
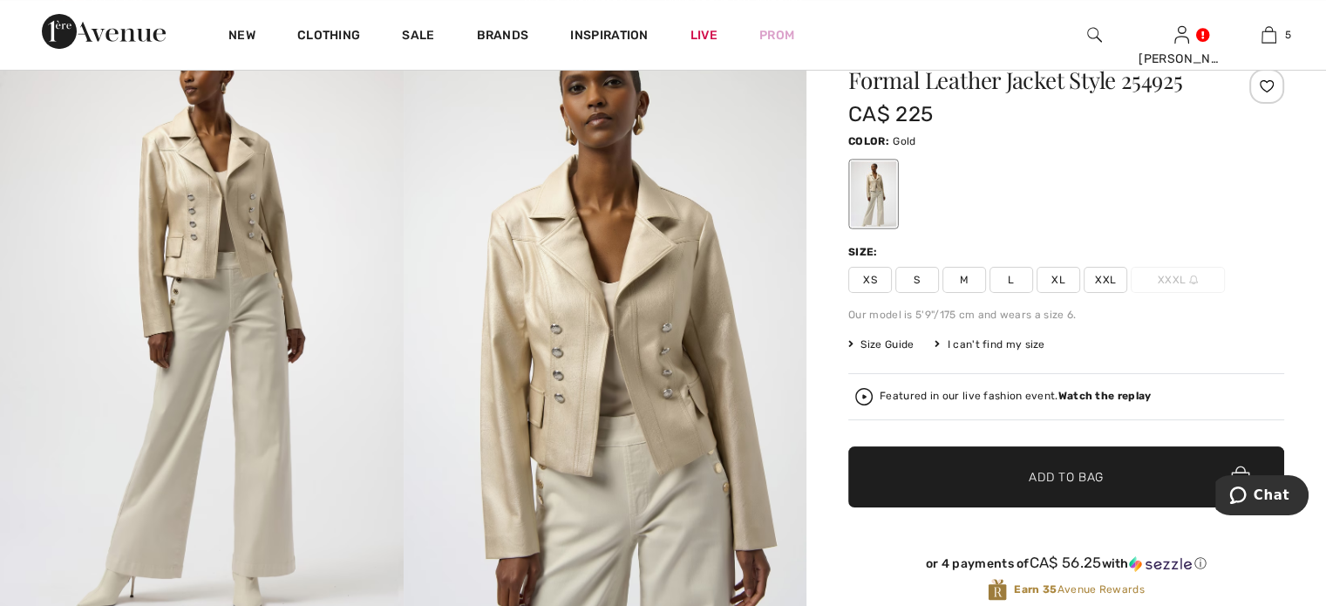
click at [637, 355] on img at bounding box center [606, 319] width 404 height 604
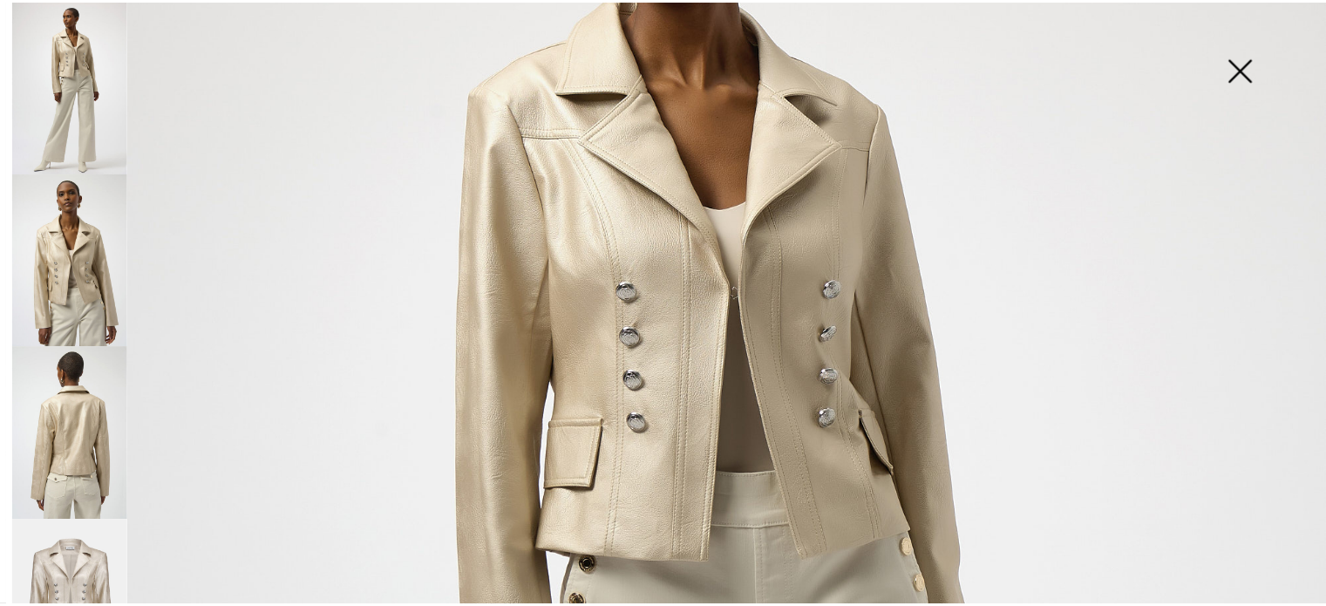
scroll to position [349, 0]
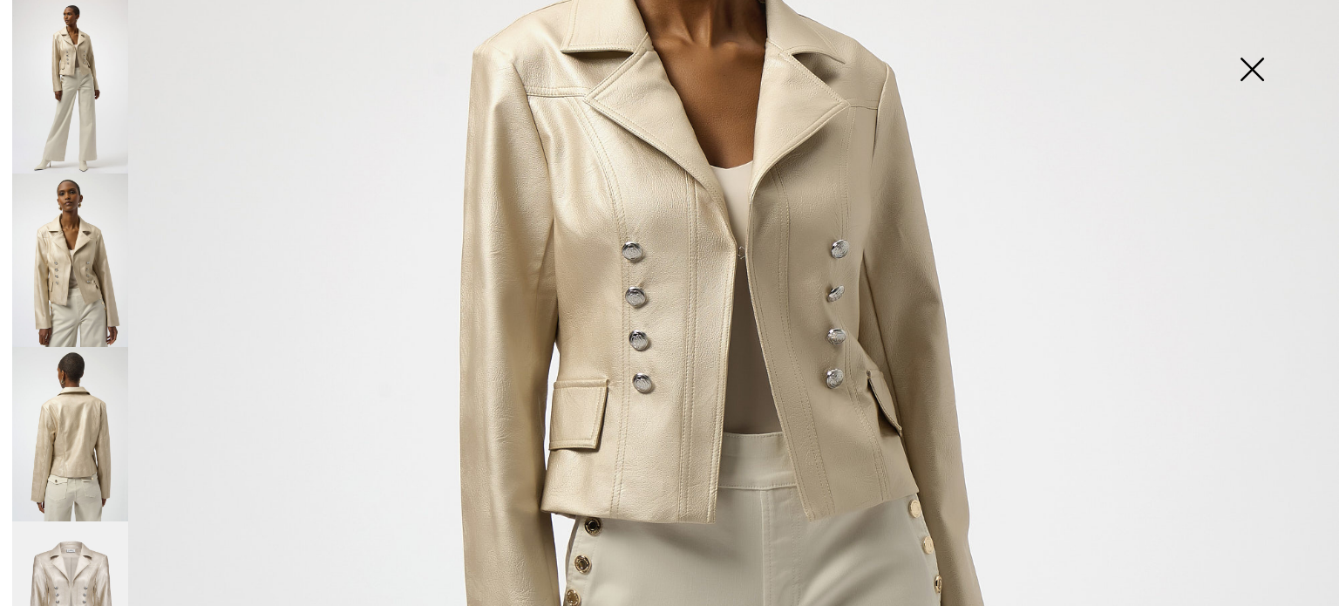
click at [1248, 65] on img at bounding box center [1251, 71] width 87 height 90
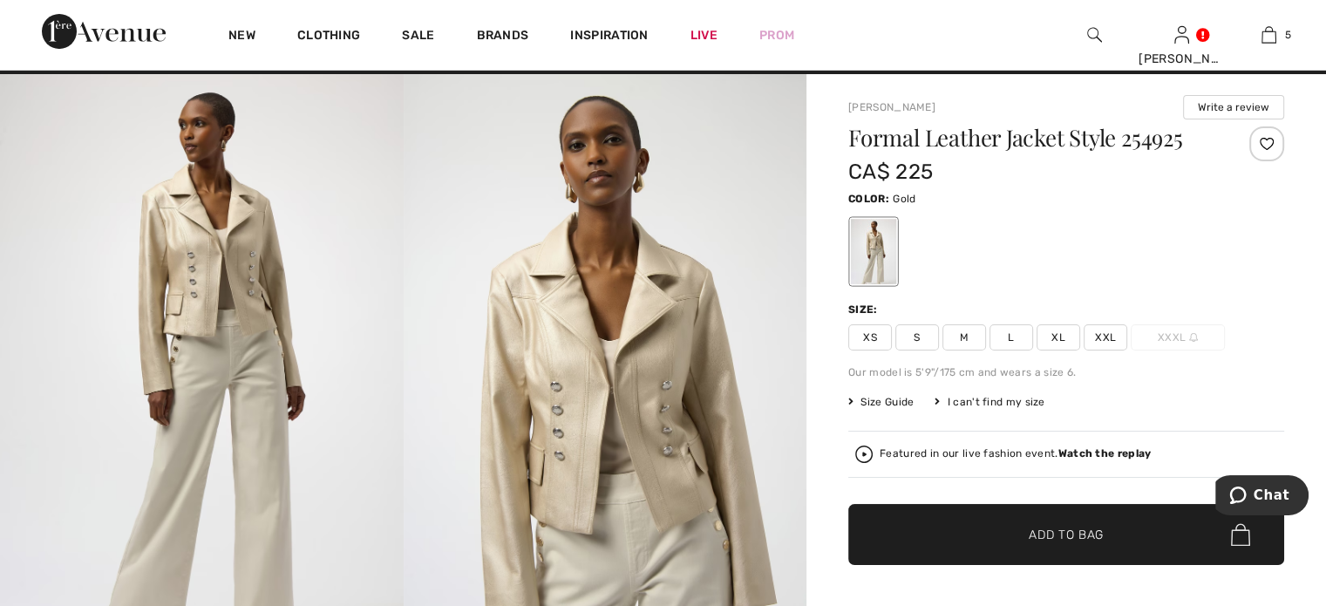
scroll to position [0, 0]
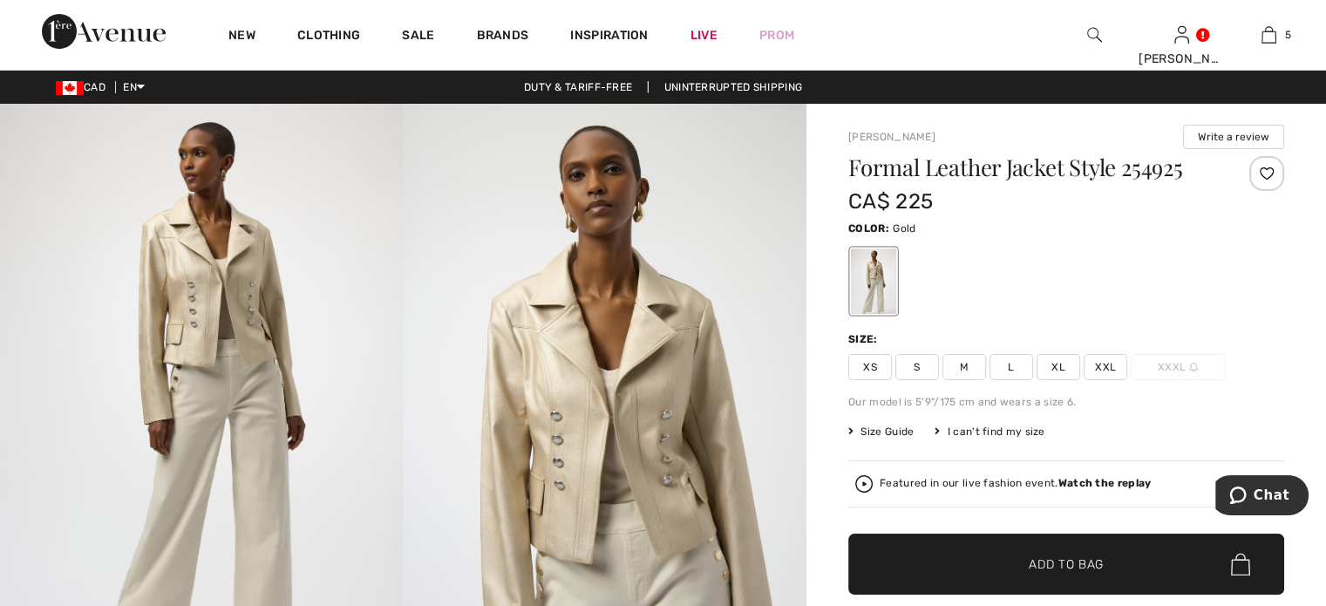
click at [1033, 380] on span "L" at bounding box center [1011, 367] width 44 height 26
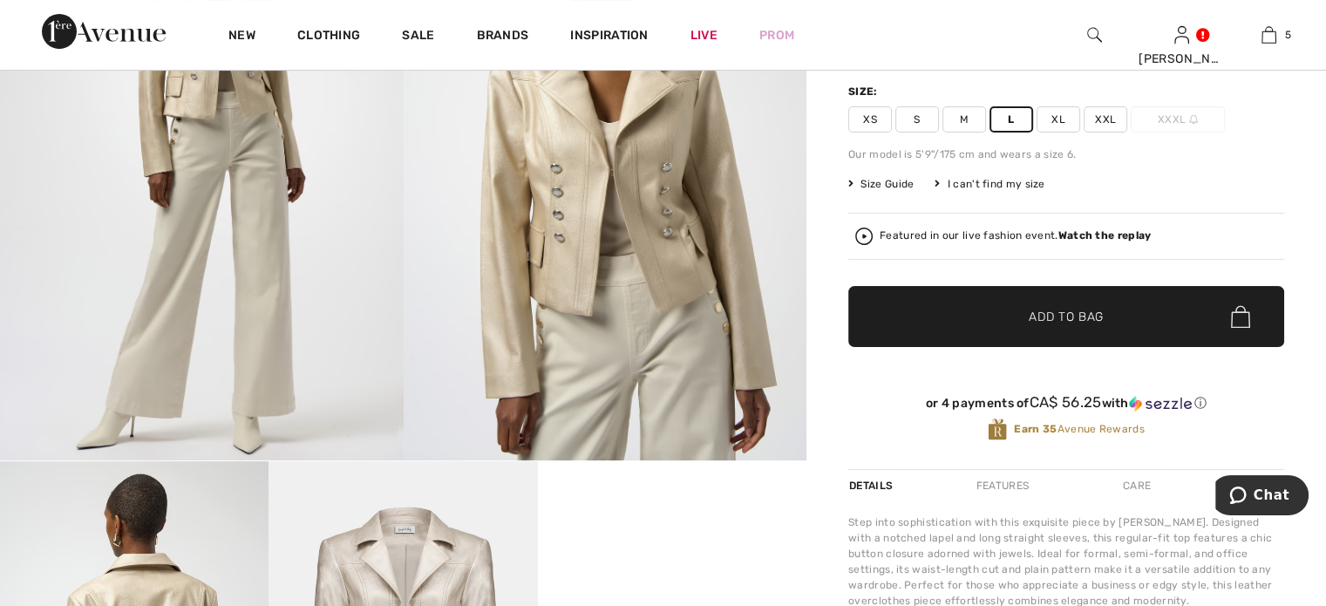
scroll to position [261, 0]
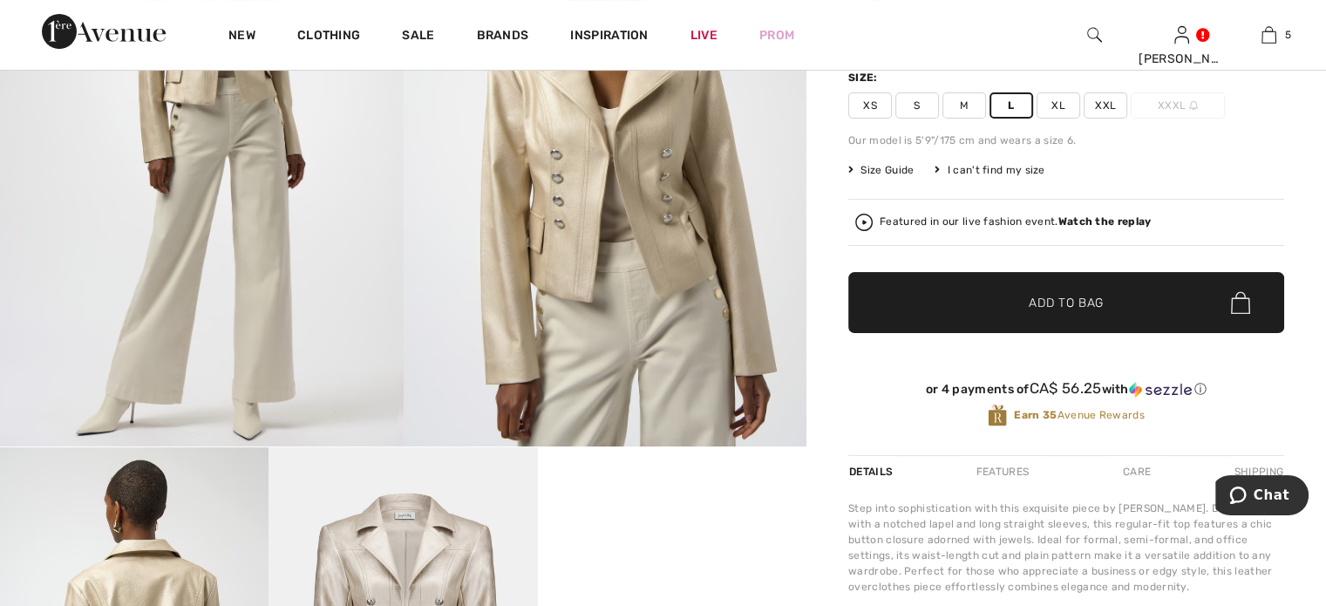
click at [1050, 312] on span "Add to Bag" at bounding box center [1065, 303] width 75 height 18
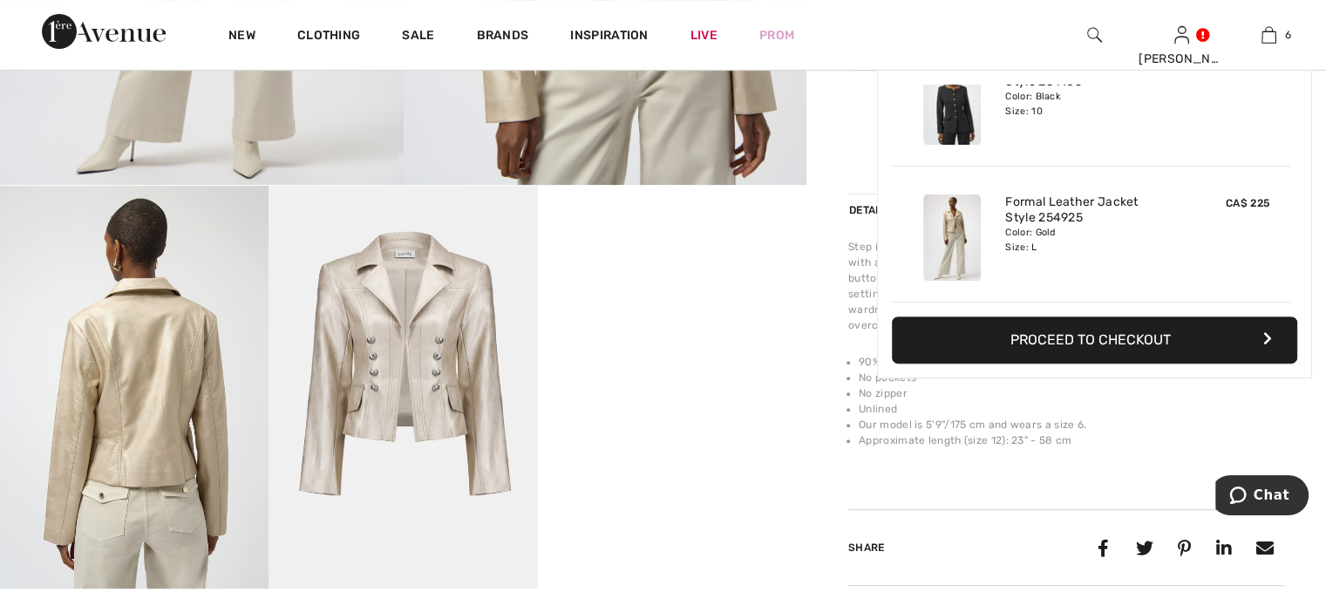
scroll to position [779, 0]
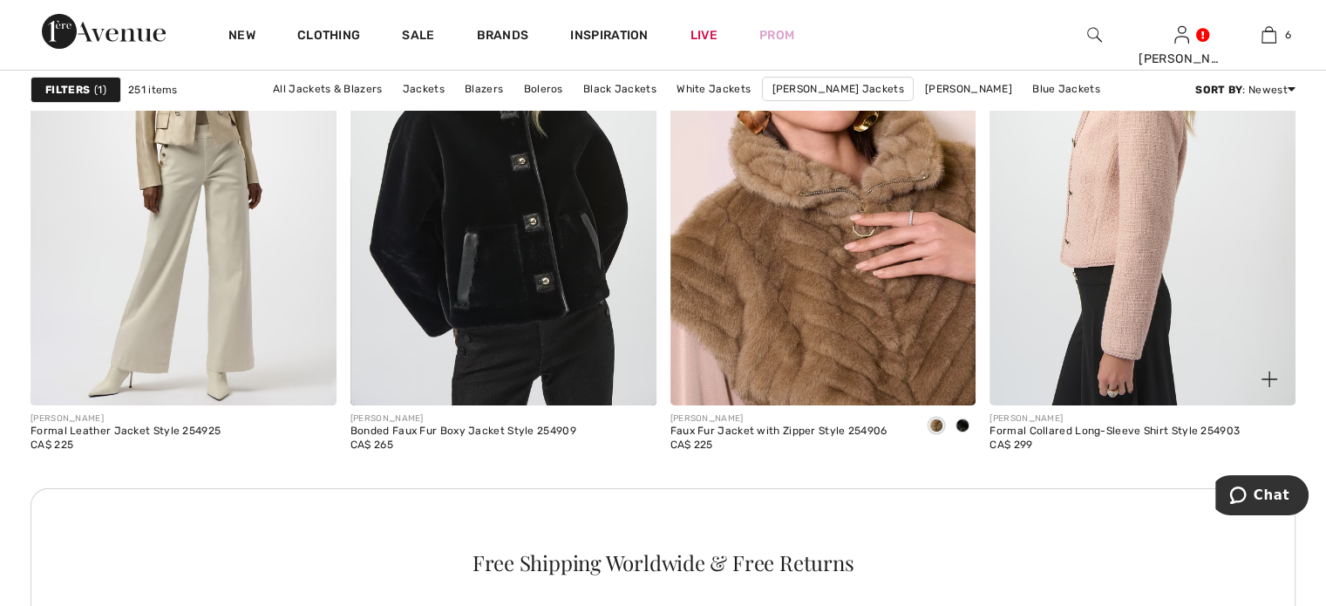
click at [1140, 340] on img at bounding box center [1142, 175] width 306 height 458
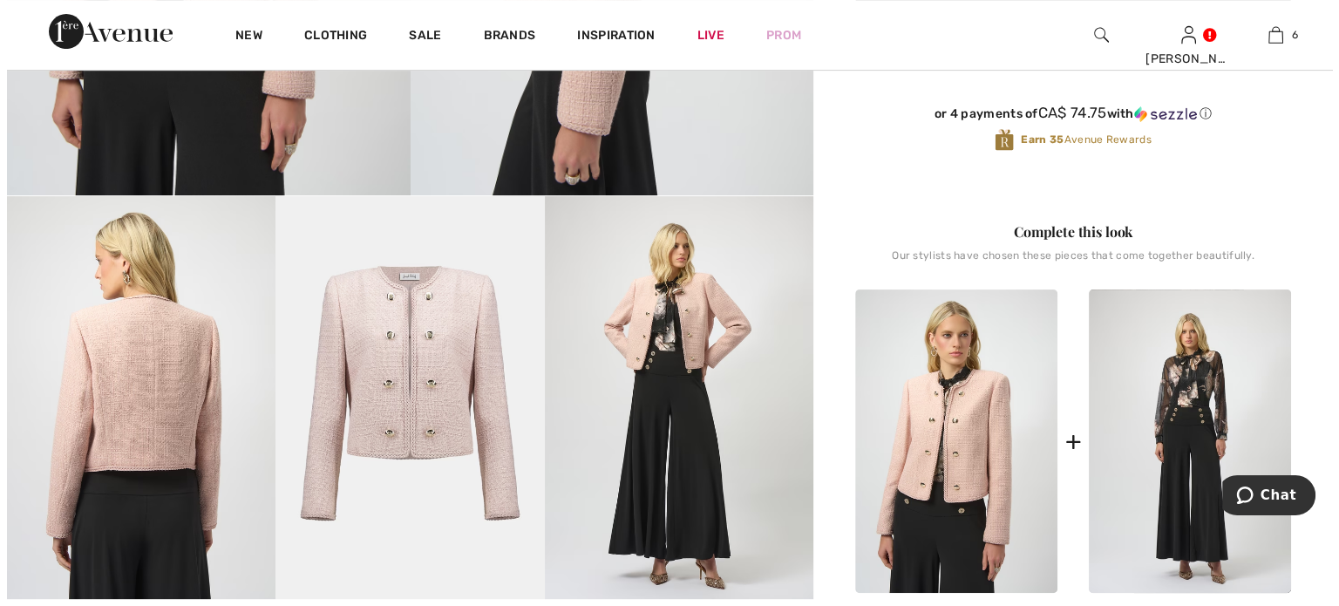
scroll to position [523, 0]
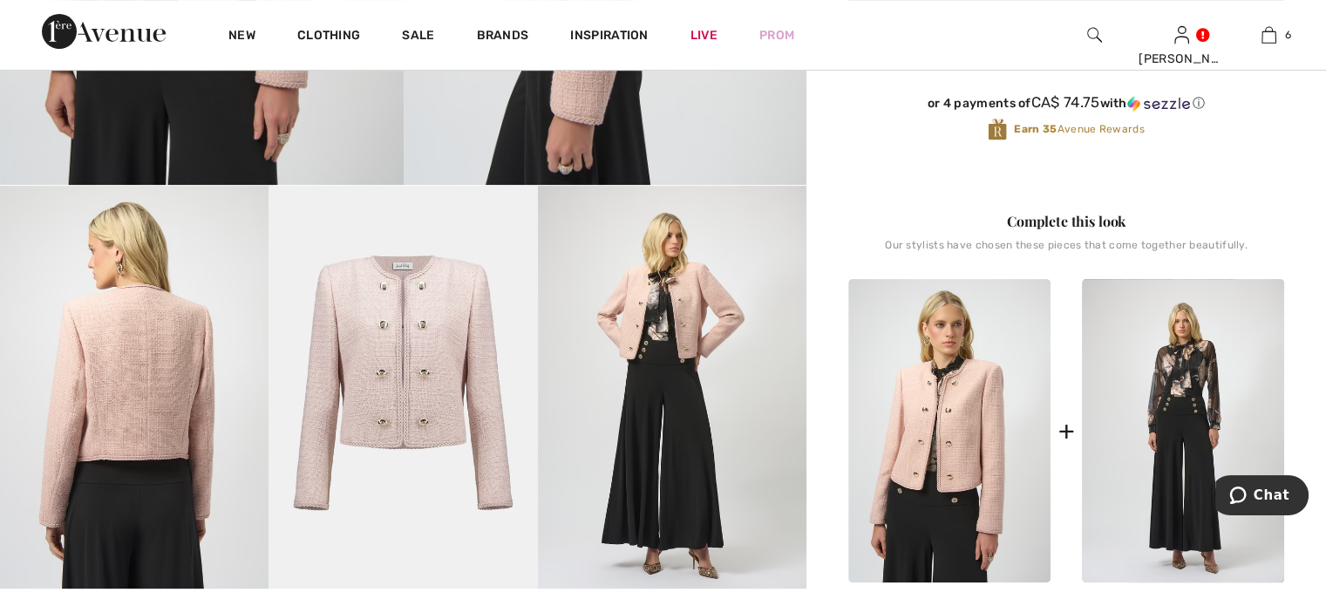
click at [370, 361] on img at bounding box center [402, 387] width 268 height 403
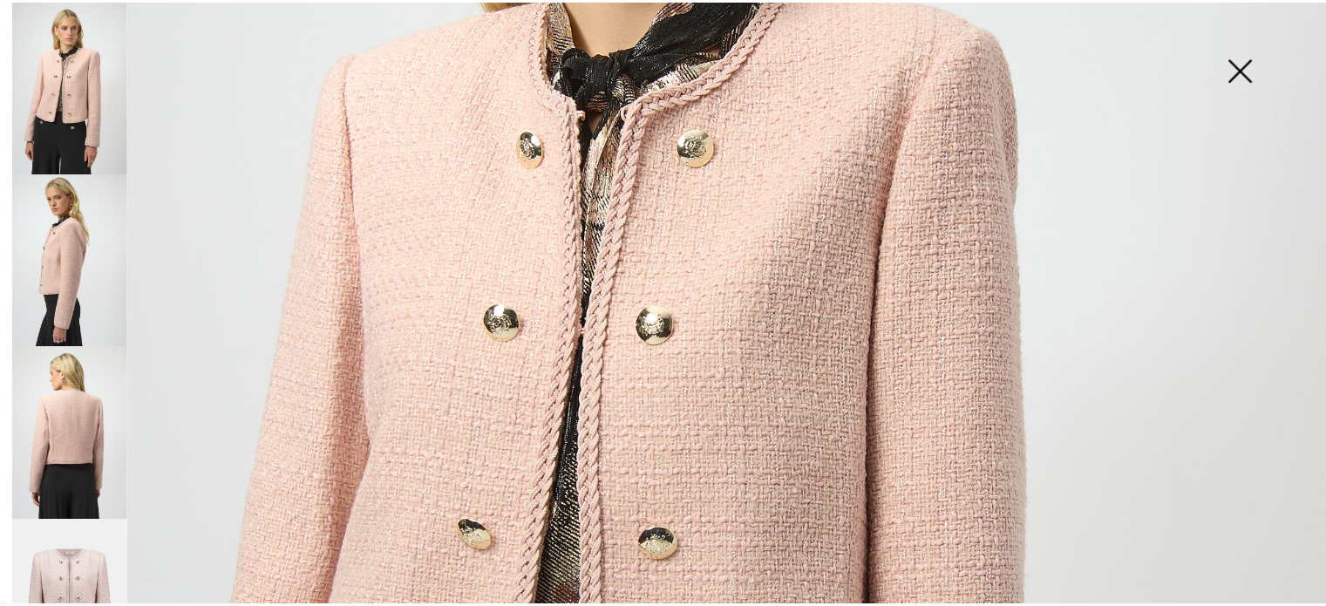
scroll to position [436, 0]
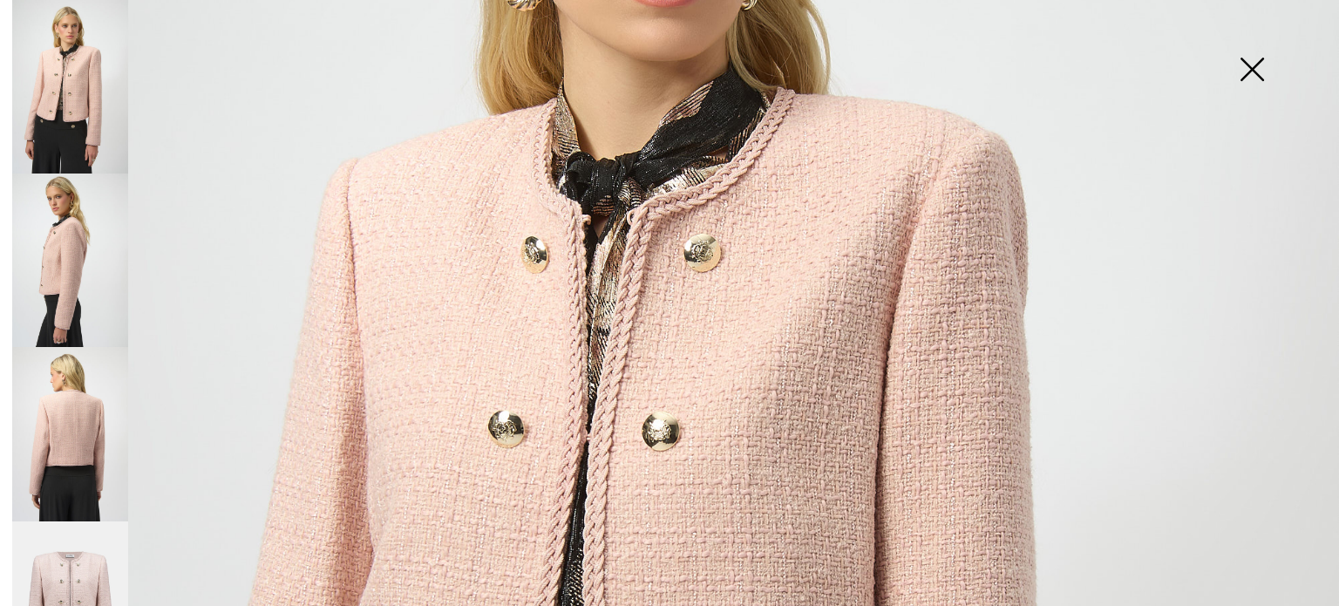
click at [1249, 64] on img at bounding box center [1251, 71] width 87 height 90
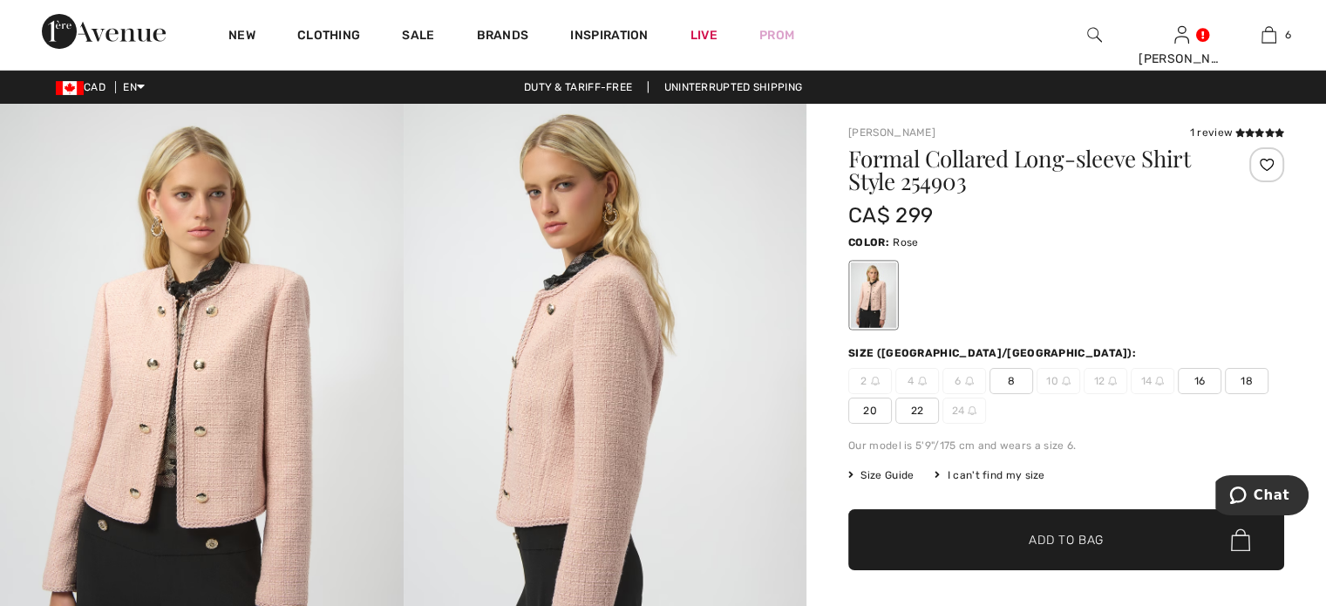
scroll to position [87, 0]
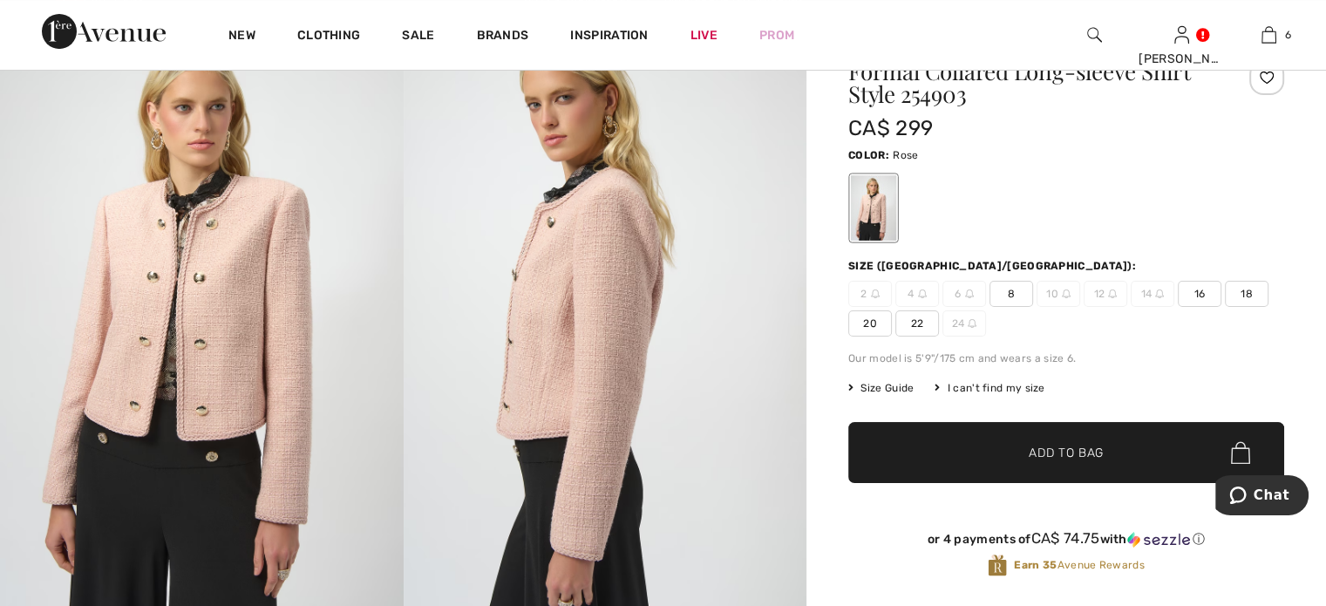
click at [1028, 307] on span "8" at bounding box center [1011, 294] width 44 height 26
click at [1039, 462] on span "Add to Bag" at bounding box center [1065, 453] width 75 height 18
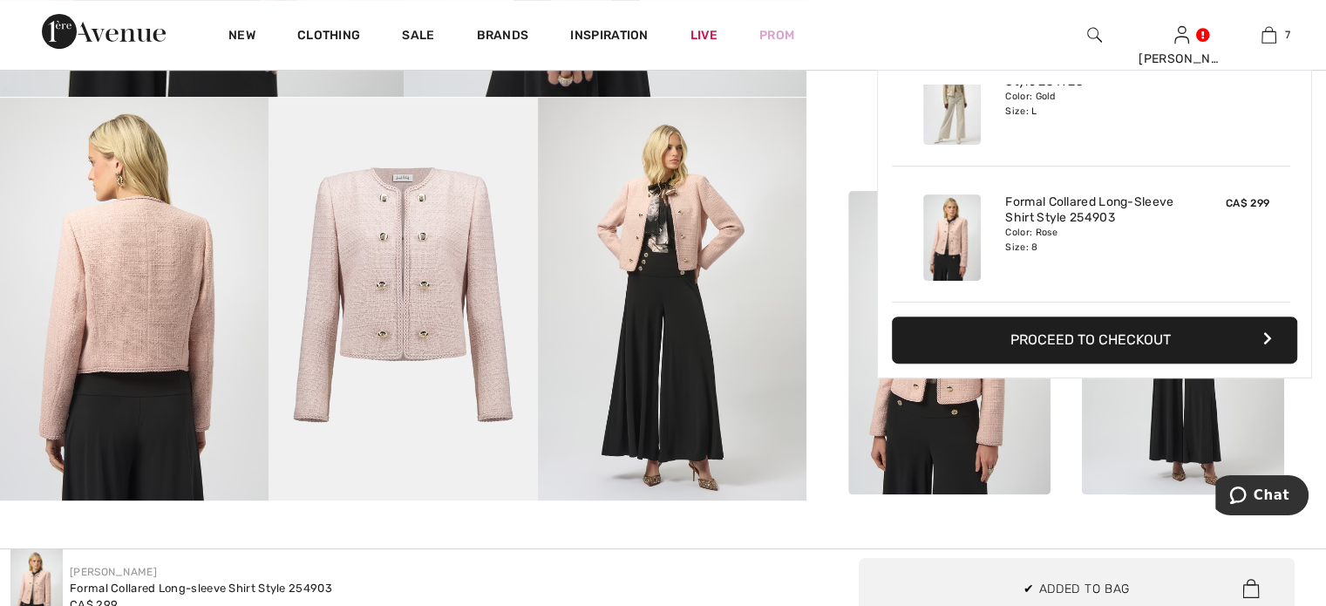
scroll to position [697, 0]
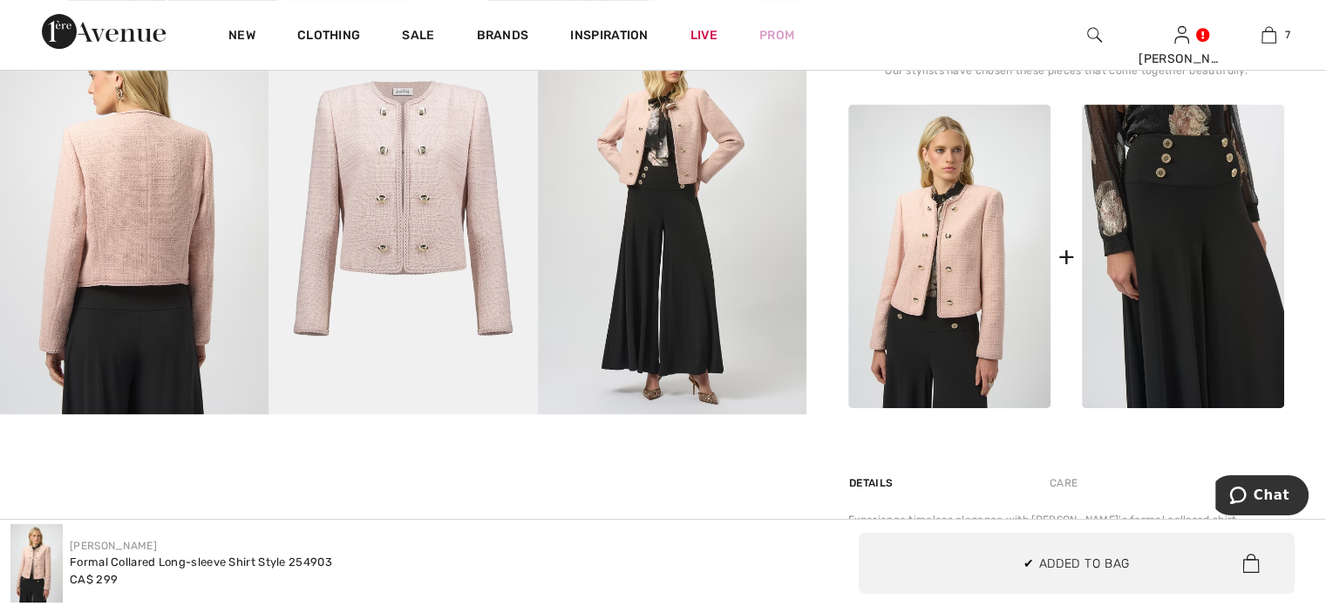
click at [1173, 403] on img at bounding box center [1183, 256] width 202 height 303
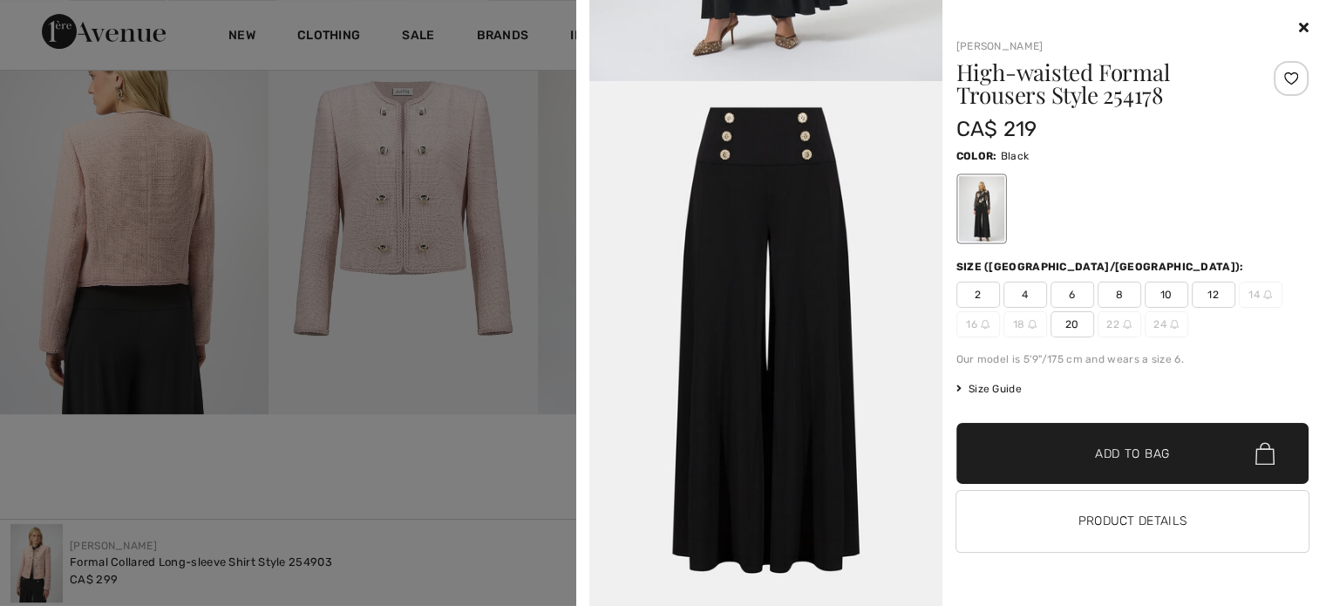
scroll to position [2944, 0]
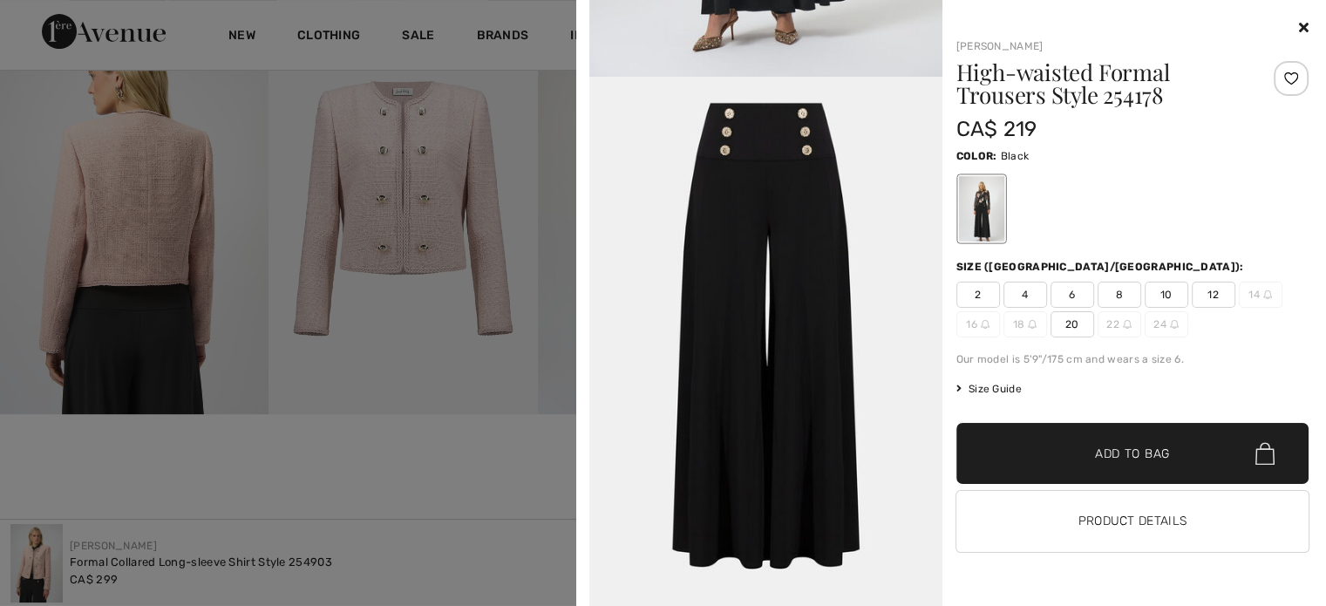
click at [160, 452] on div at bounding box center [663, 303] width 1326 height 606
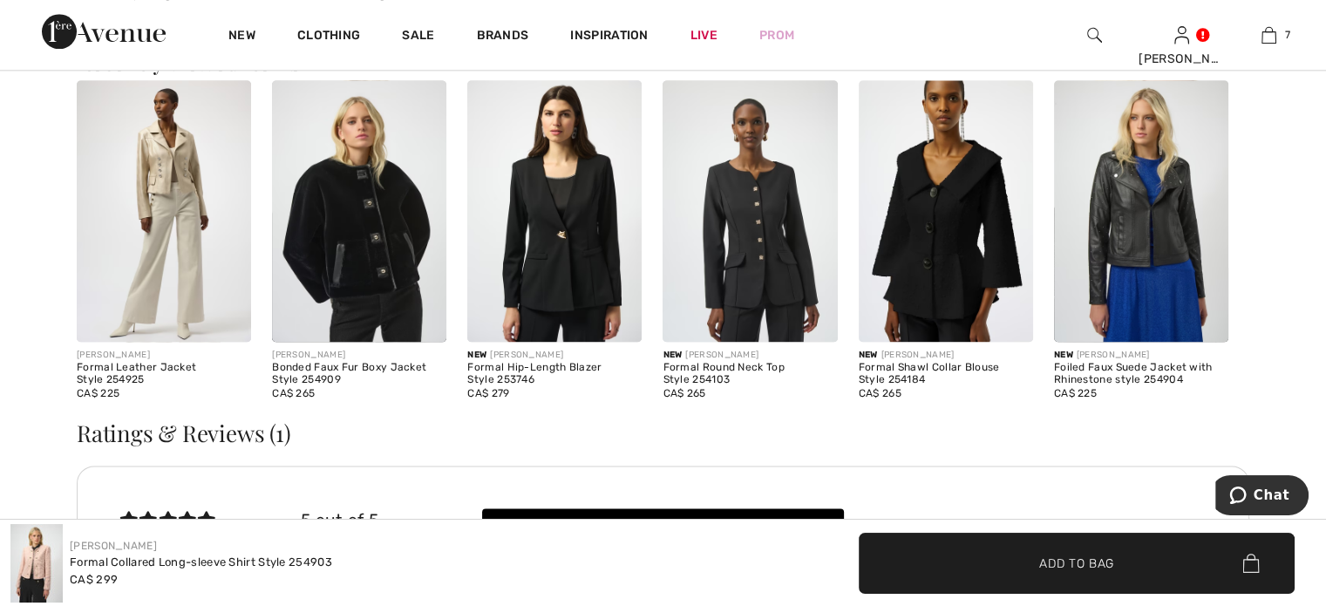
scroll to position [2440, 0]
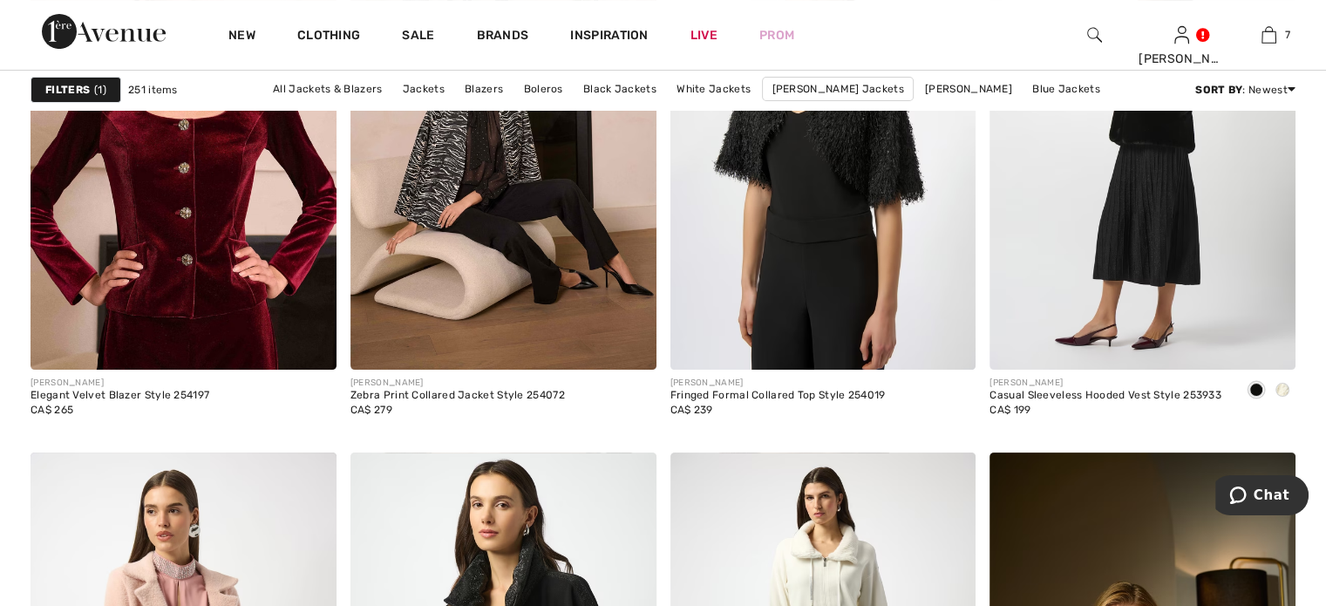
checkbox input "true"
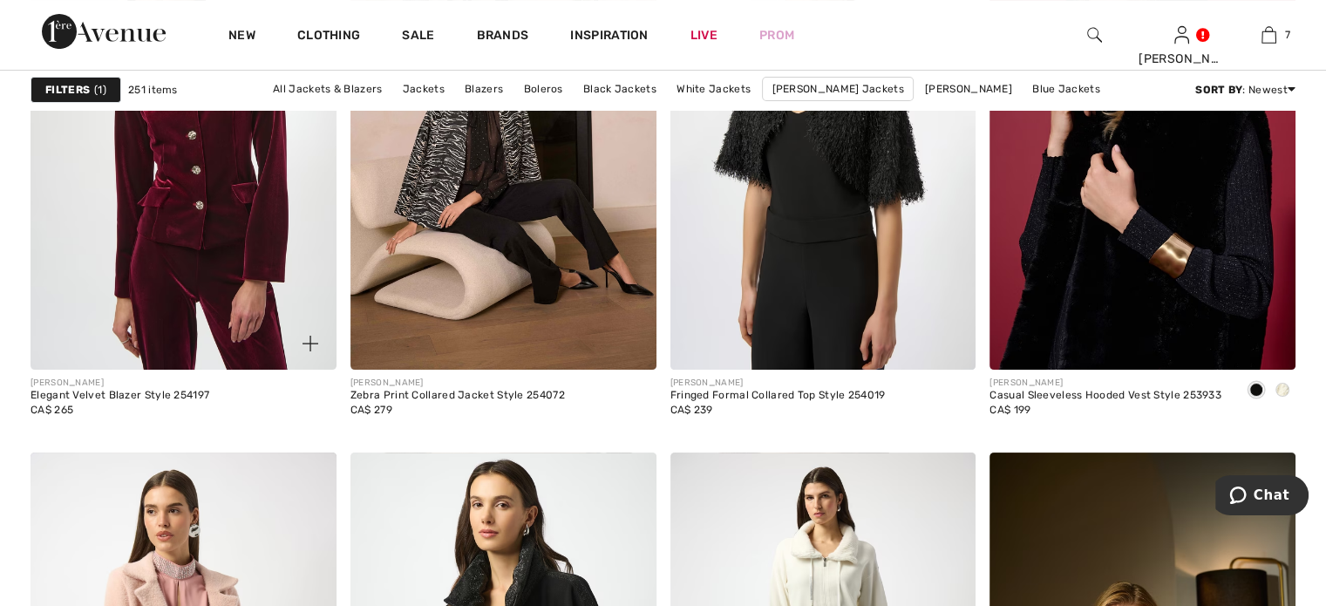
click at [226, 370] on img at bounding box center [184, 140] width 306 height 458
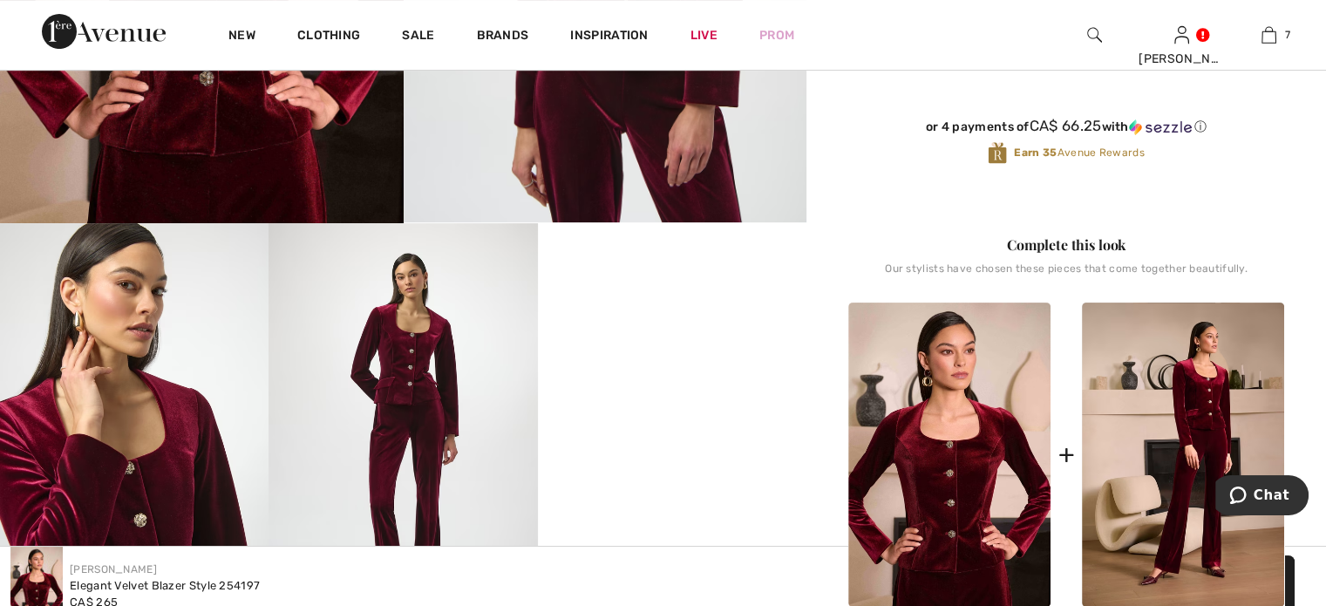
scroll to position [174, 0]
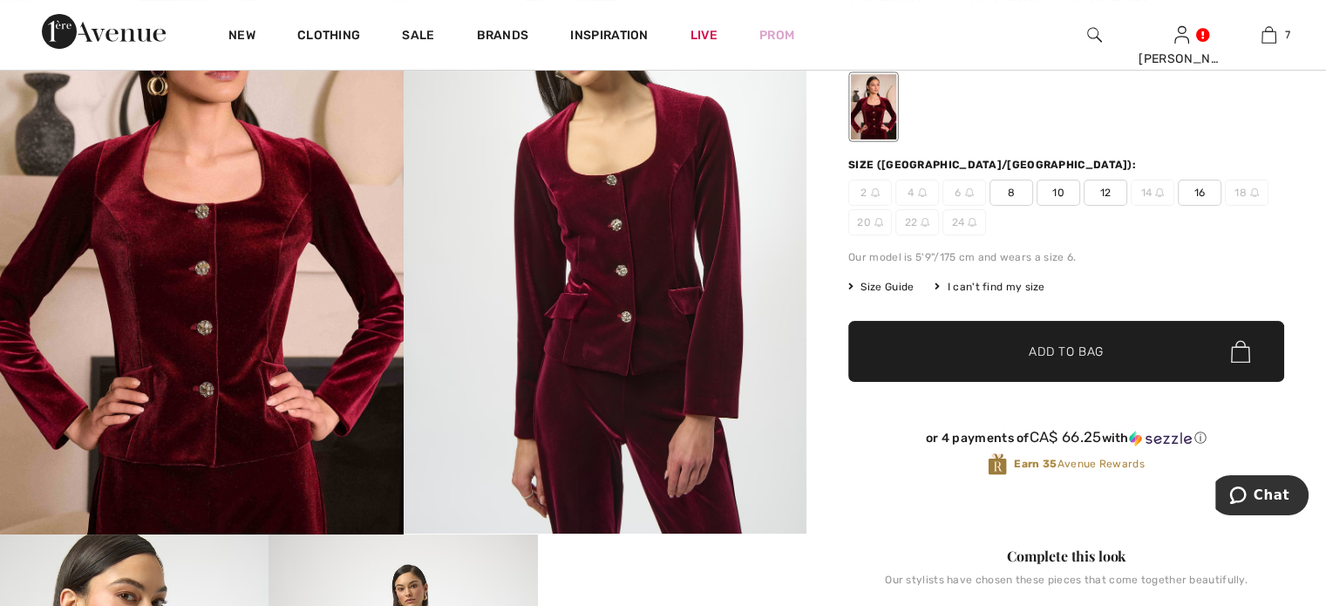
click at [1068, 206] on span "10" at bounding box center [1058, 193] width 44 height 26
drag, startPoint x: 1022, startPoint y: 427, endPoint x: 826, endPoint y: 349, distance: 211.2
click at [1021, 361] on span "✔ Added to Bag" at bounding box center [1040, 352] width 106 height 18
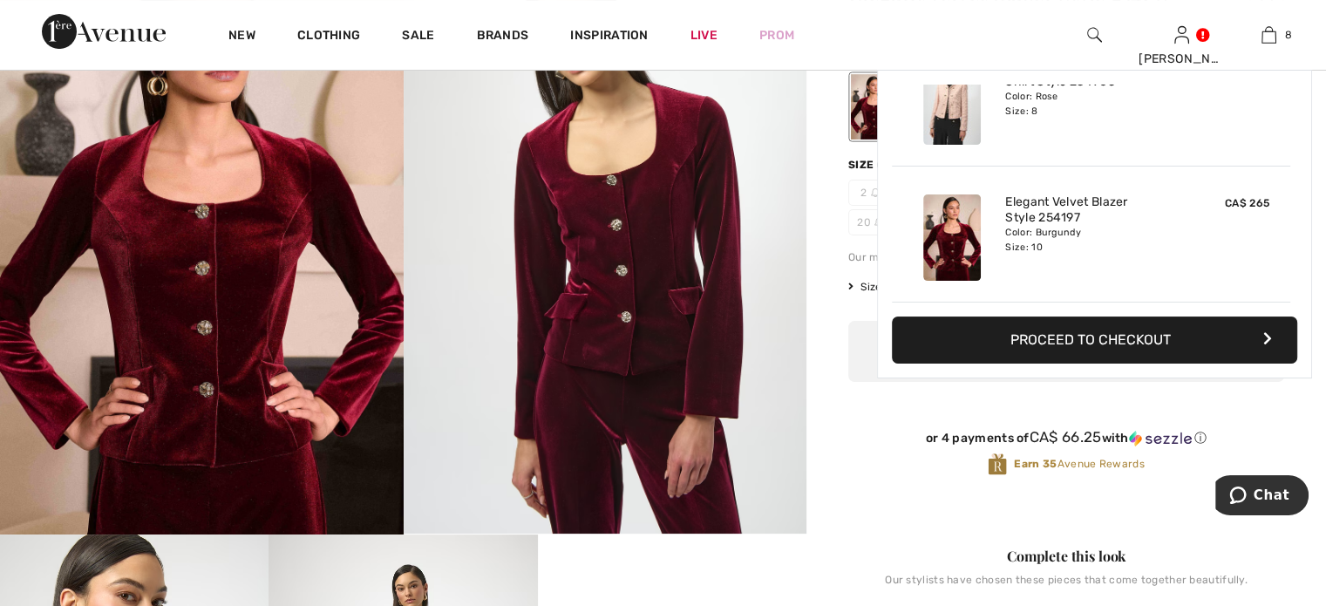
scroll to position [1112, 0]
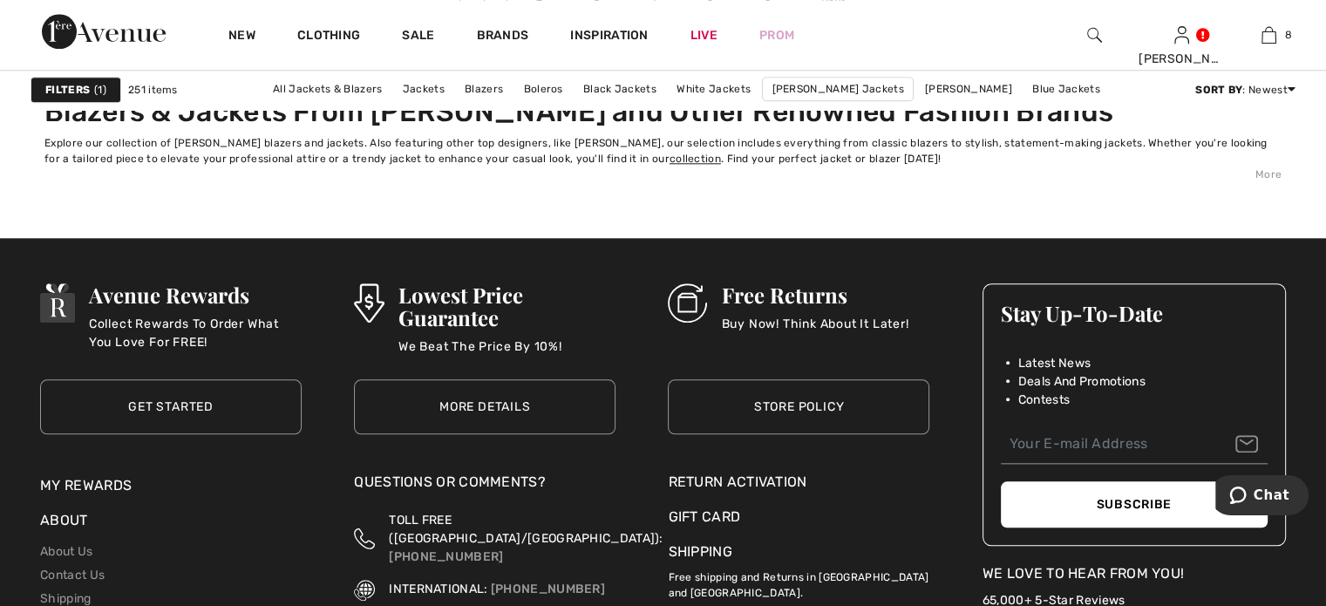
scroll to position [8538, 0]
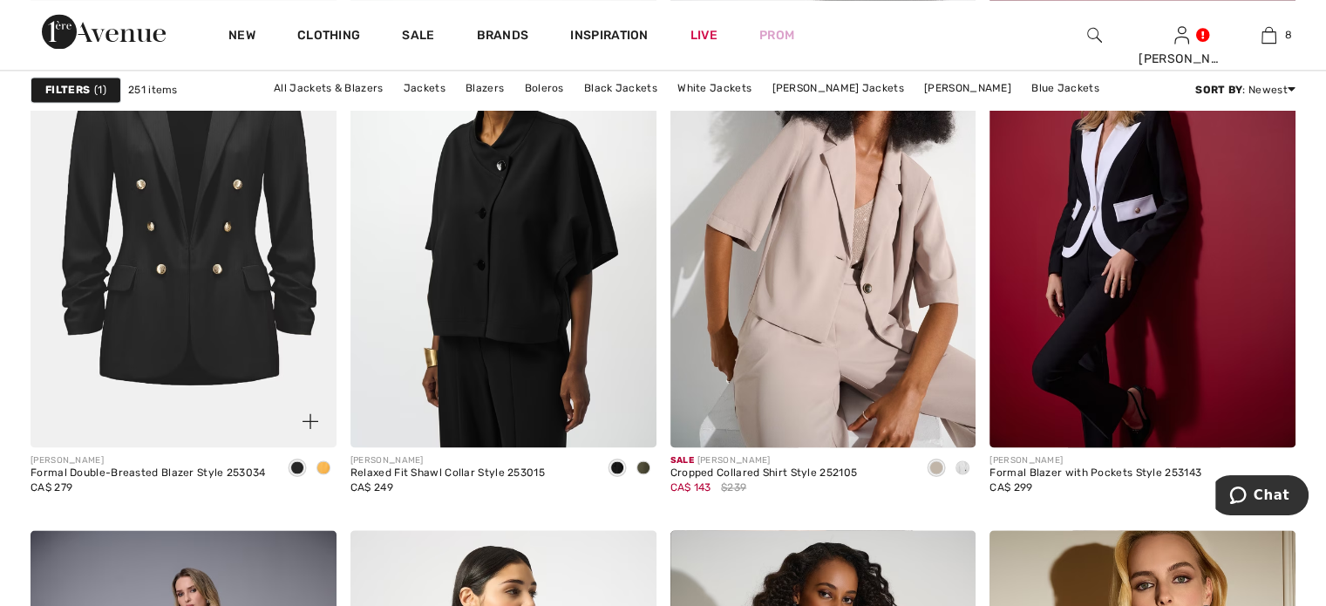
scroll to position [2527, 0]
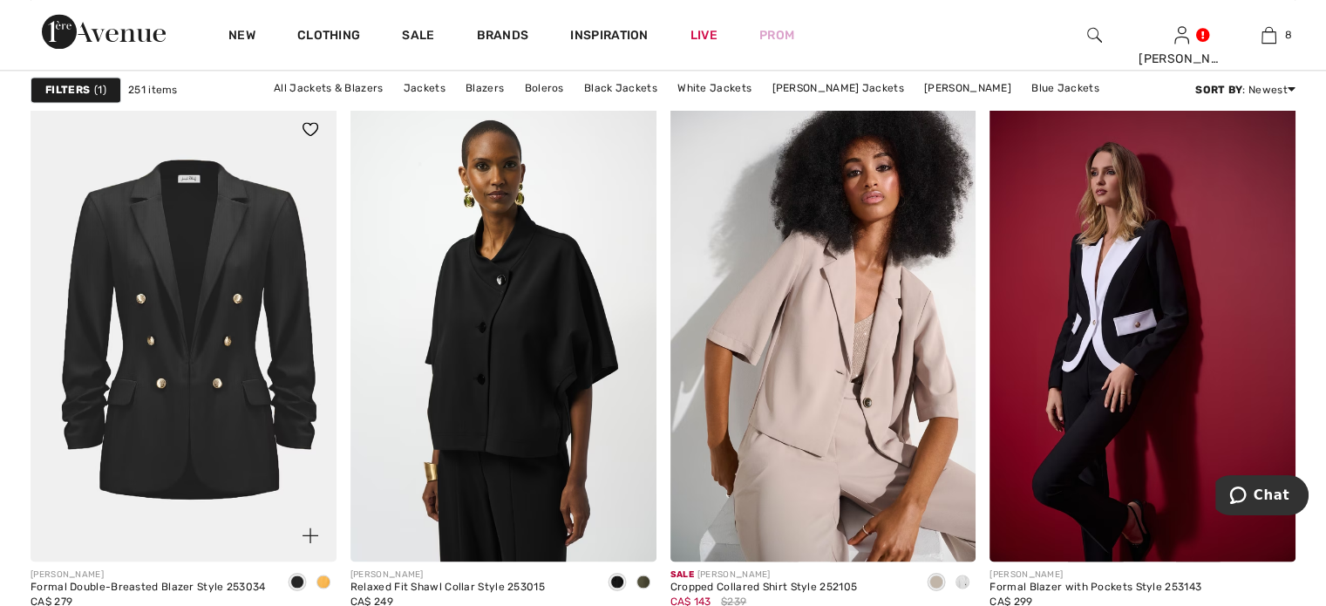
click at [197, 376] on img at bounding box center [184, 332] width 306 height 458
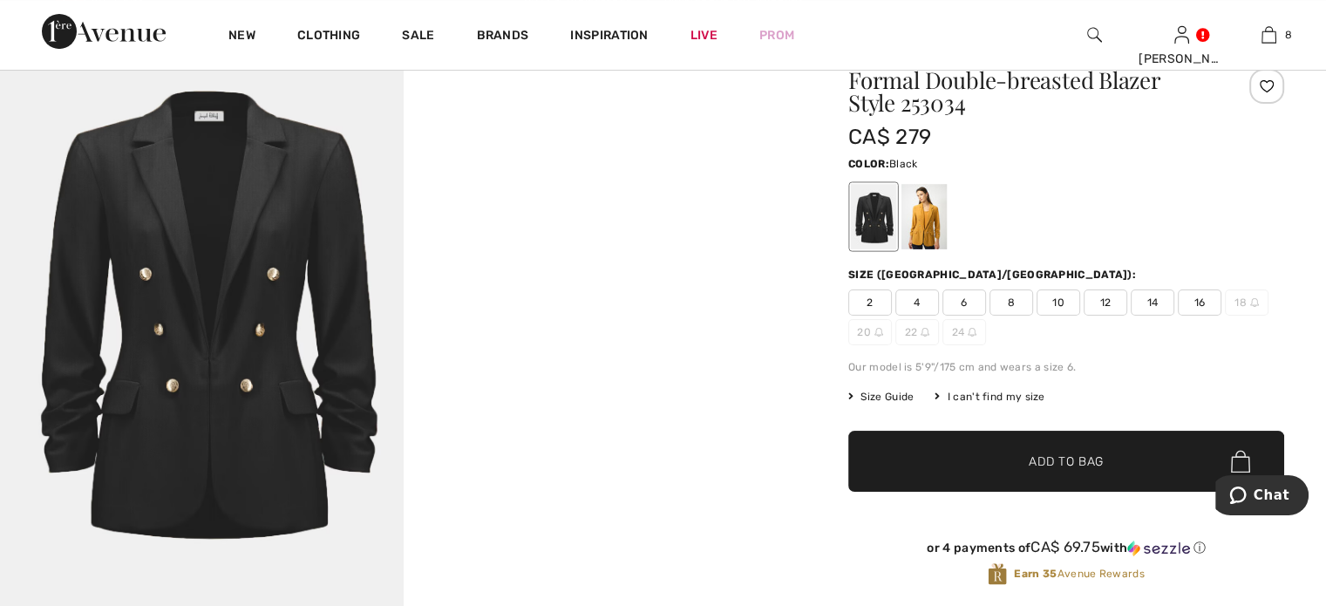
click at [892, 249] on div at bounding box center [873, 216] width 45 height 65
click at [199, 319] on img at bounding box center [202, 319] width 404 height 604
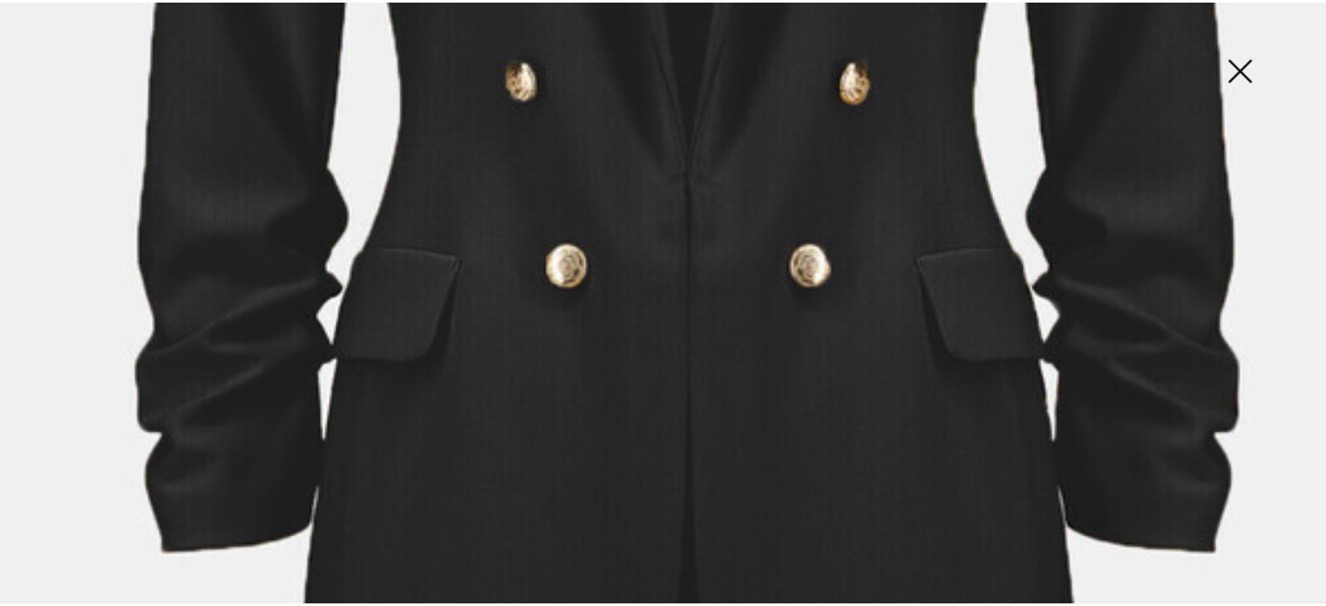
scroll to position [436, 0]
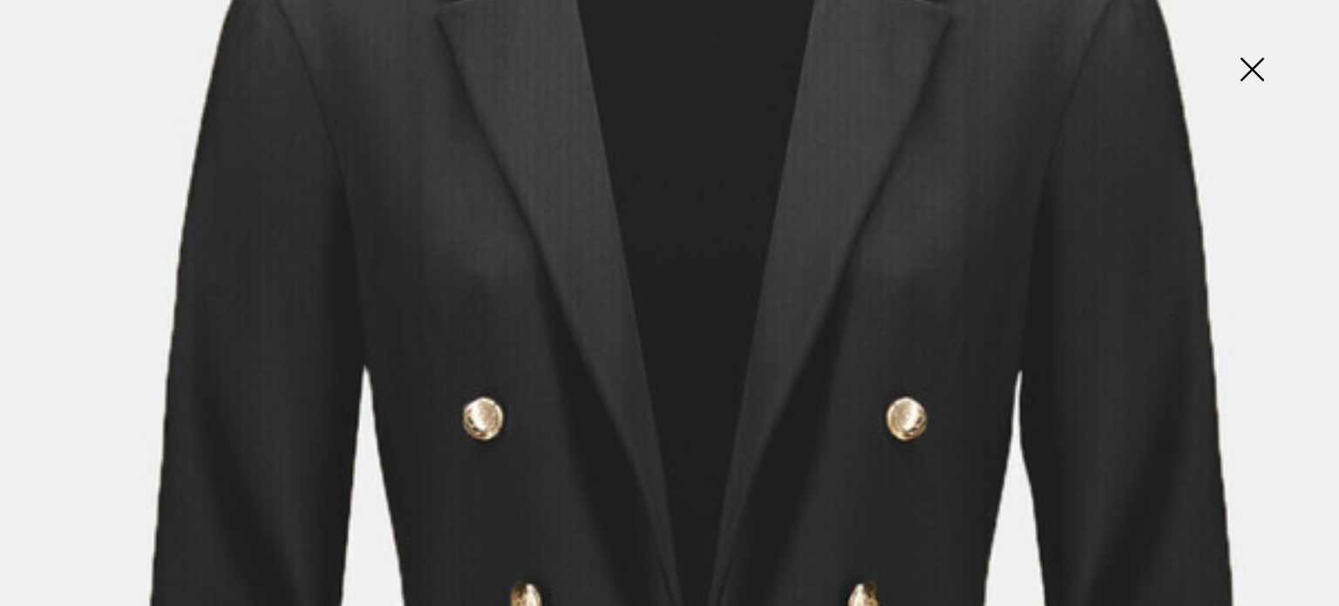
click at [1250, 58] on img at bounding box center [1251, 71] width 87 height 90
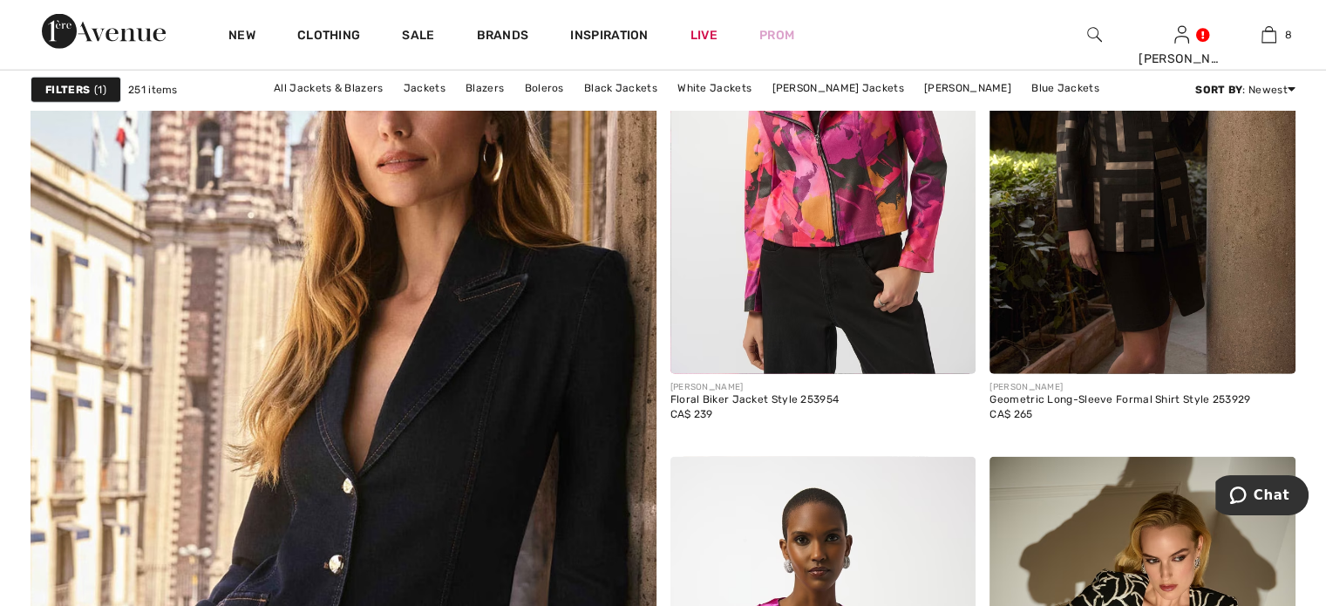
scroll to position [4618, 0]
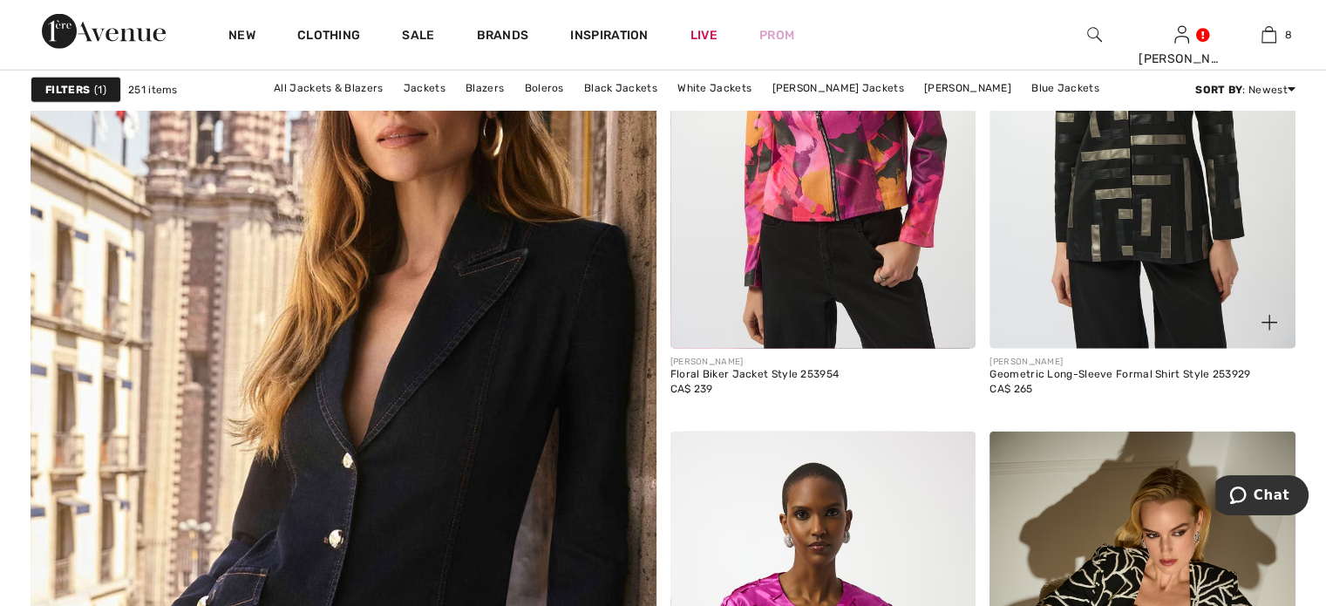
click at [1143, 264] on img at bounding box center [1142, 119] width 306 height 458
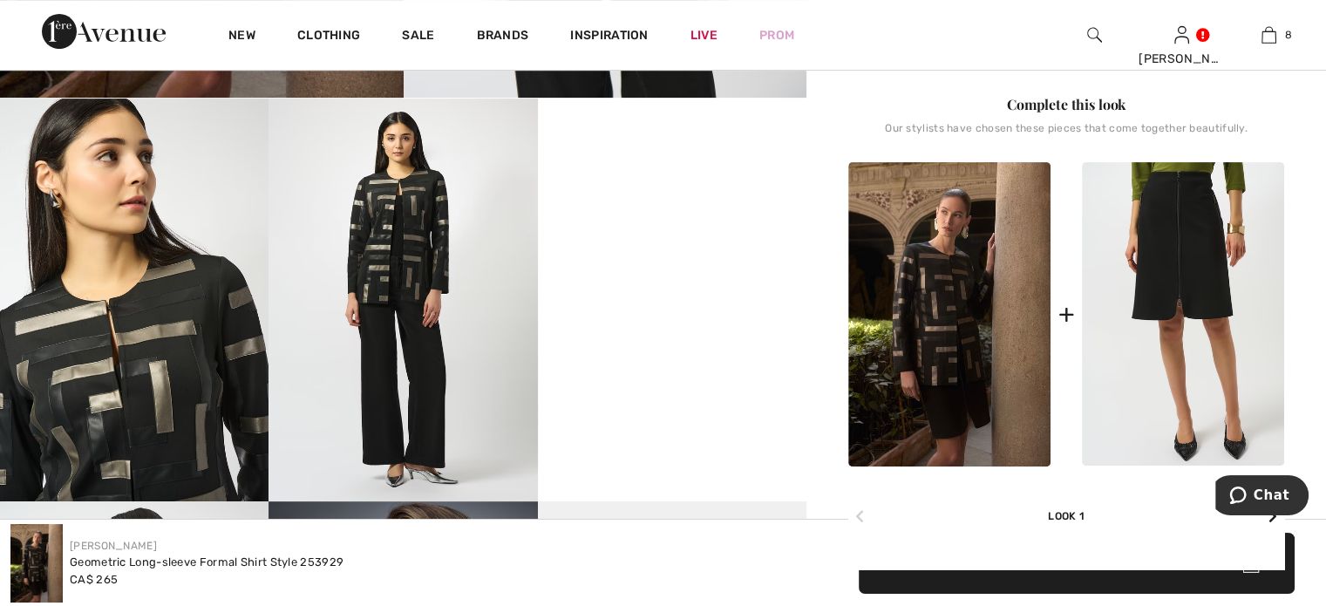
click at [1173, 431] on img at bounding box center [1183, 314] width 202 height 304
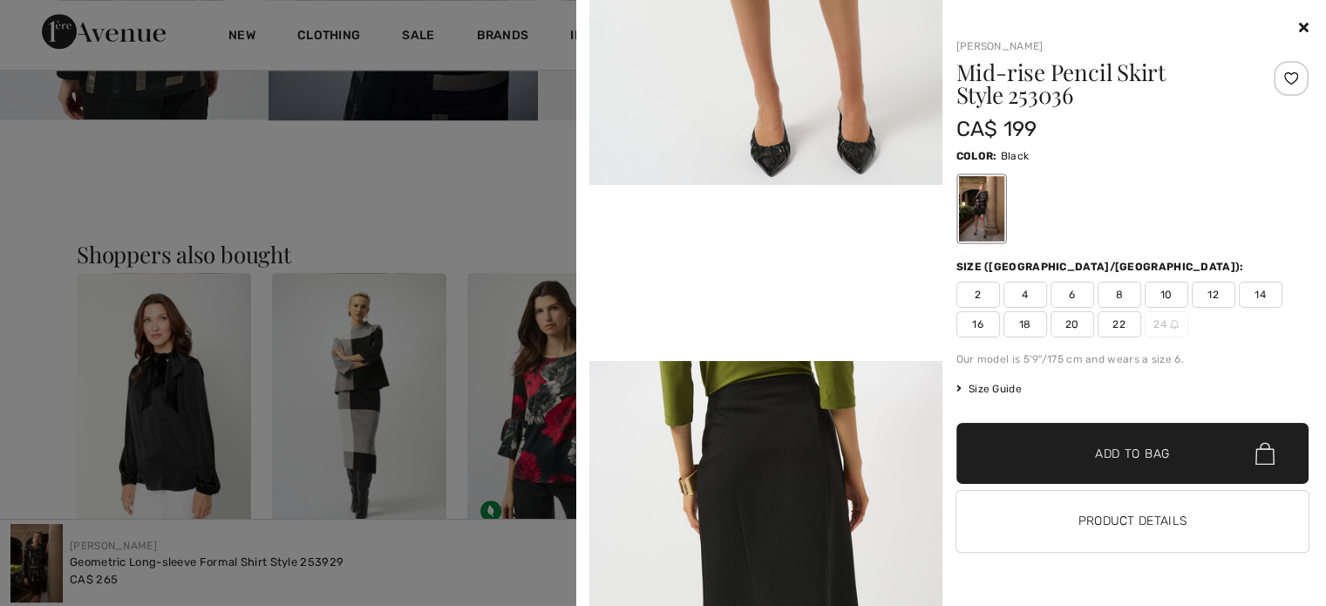
scroll to position [959, 0]
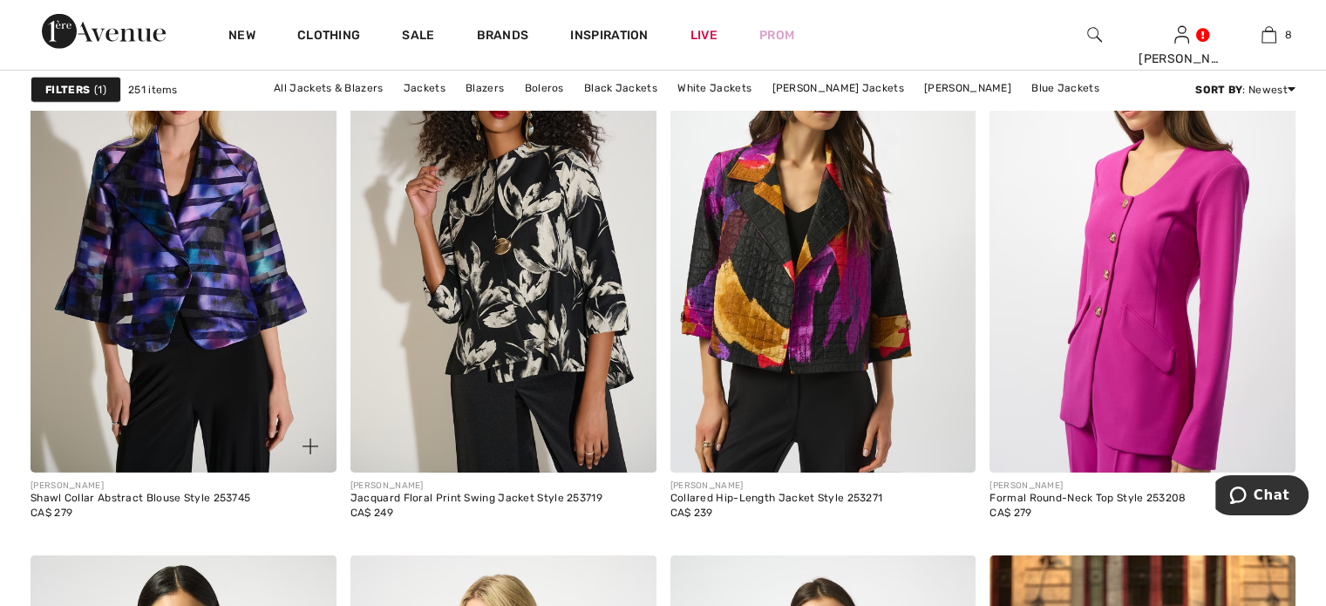
scroll to position [5664, 0]
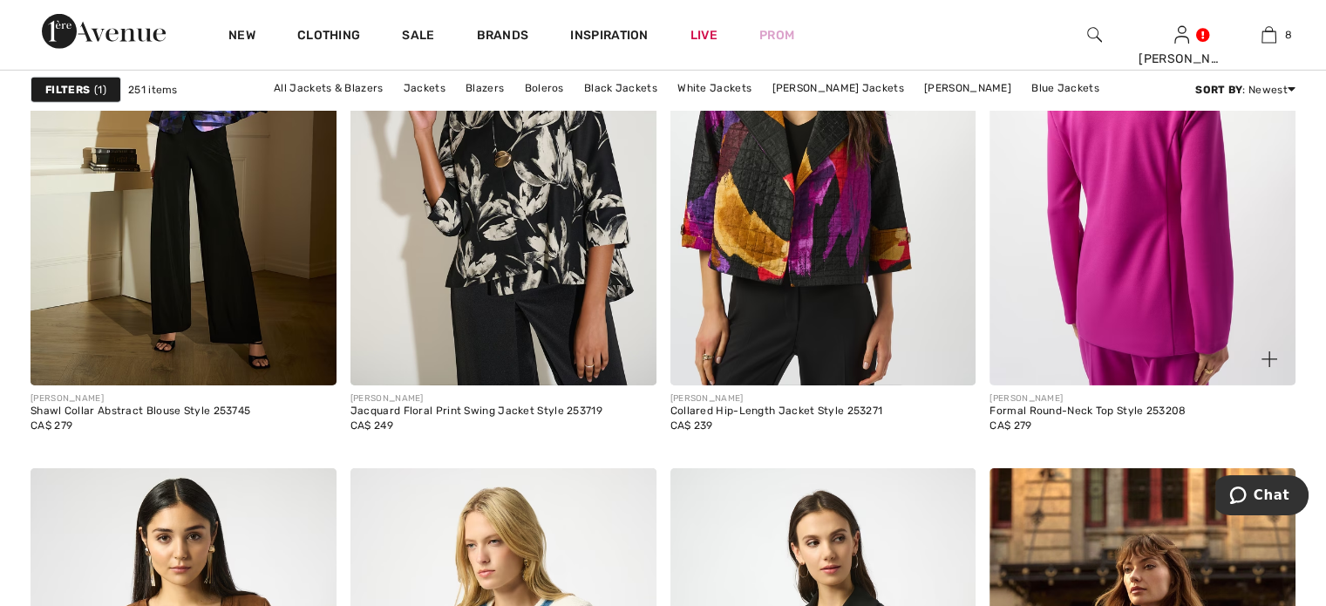
click at [1095, 349] on img at bounding box center [1142, 156] width 306 height 458
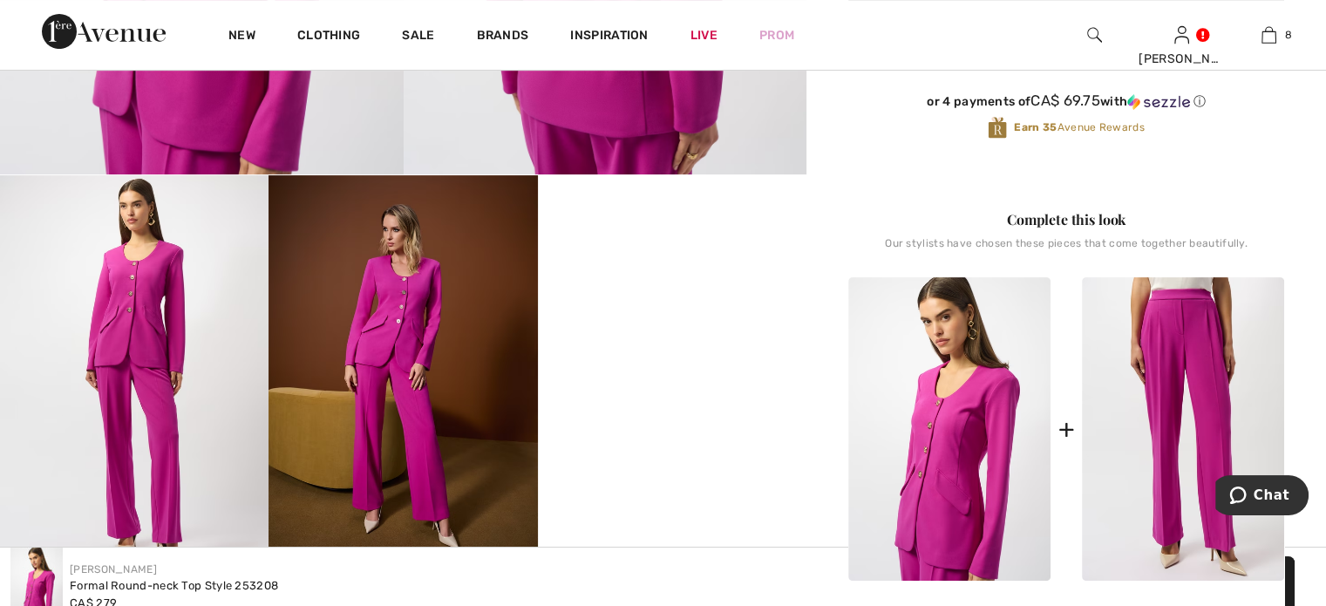
scroll to position [523, 0]
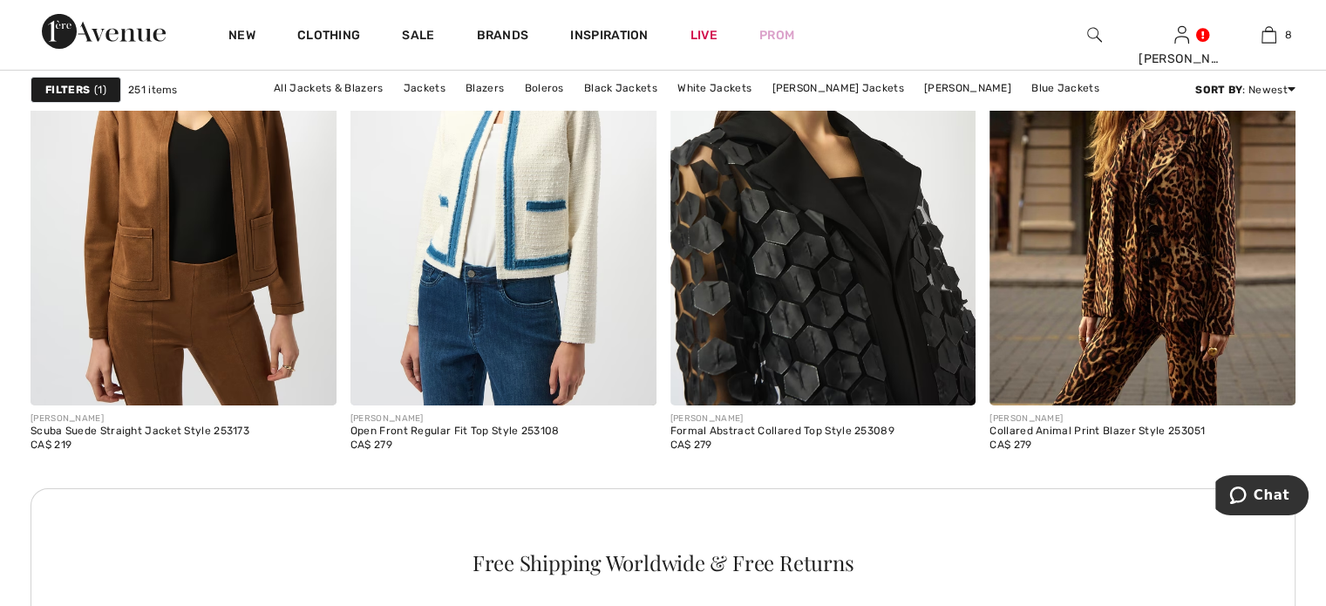
click at [820, 382] on img at bounding box center [823, 175] width 306 height 458
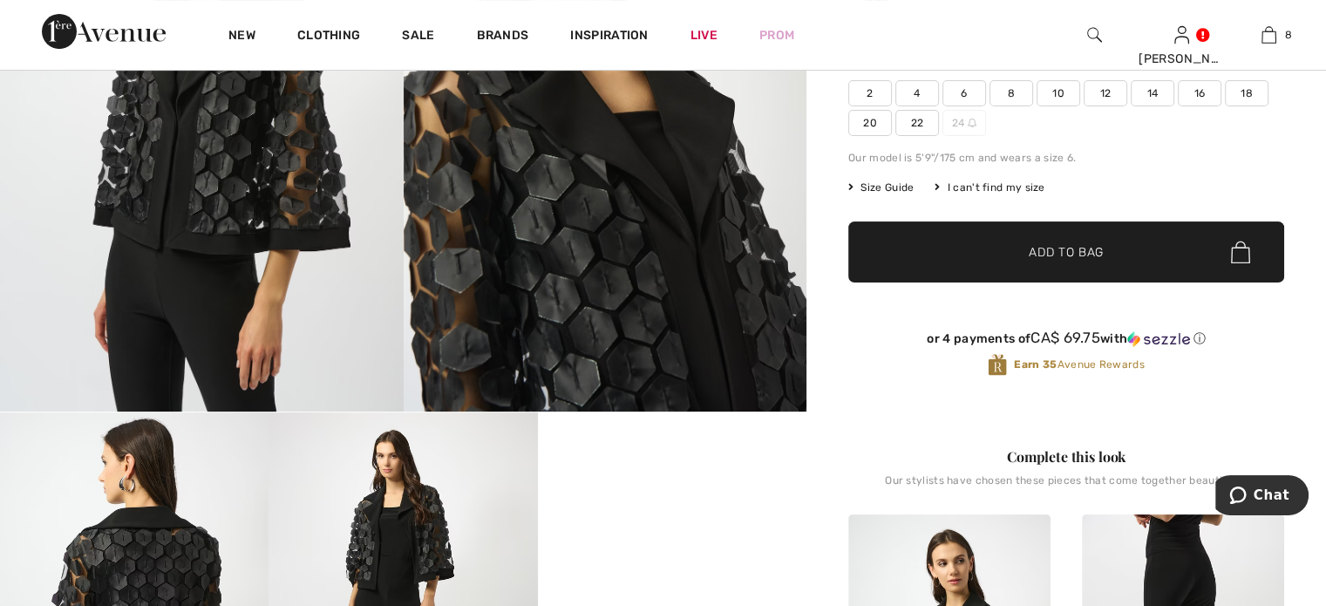
scroll to position [87, 0]
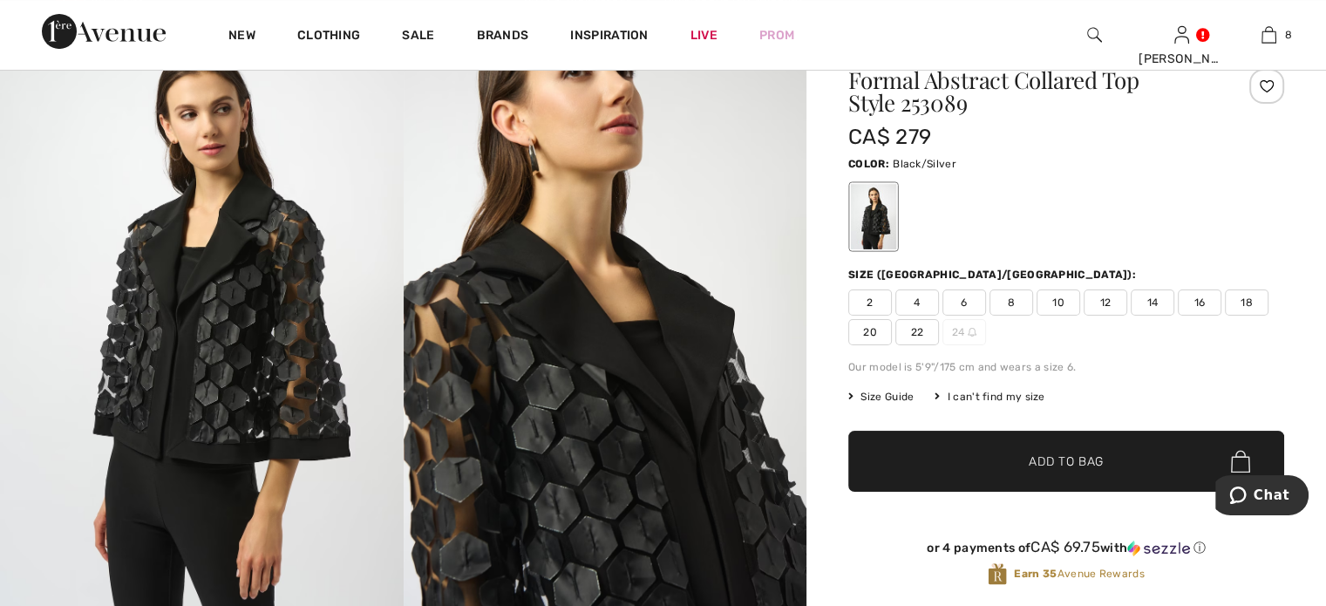
click at [1080, 315] on span "10" at bounding box center [1058, 302] width 44 height 26
click at [1051, 471] on span "Add to Bag" at bounding box center [1065, 461] width 75 height 18
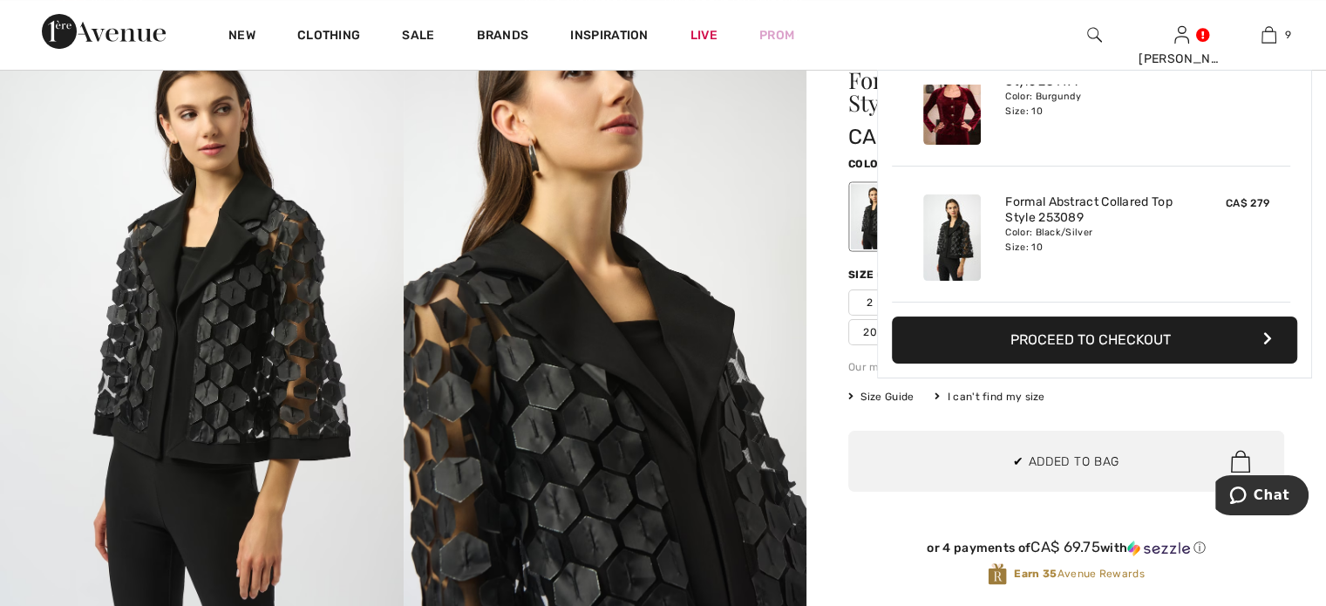
scroll to position [1279, 0]
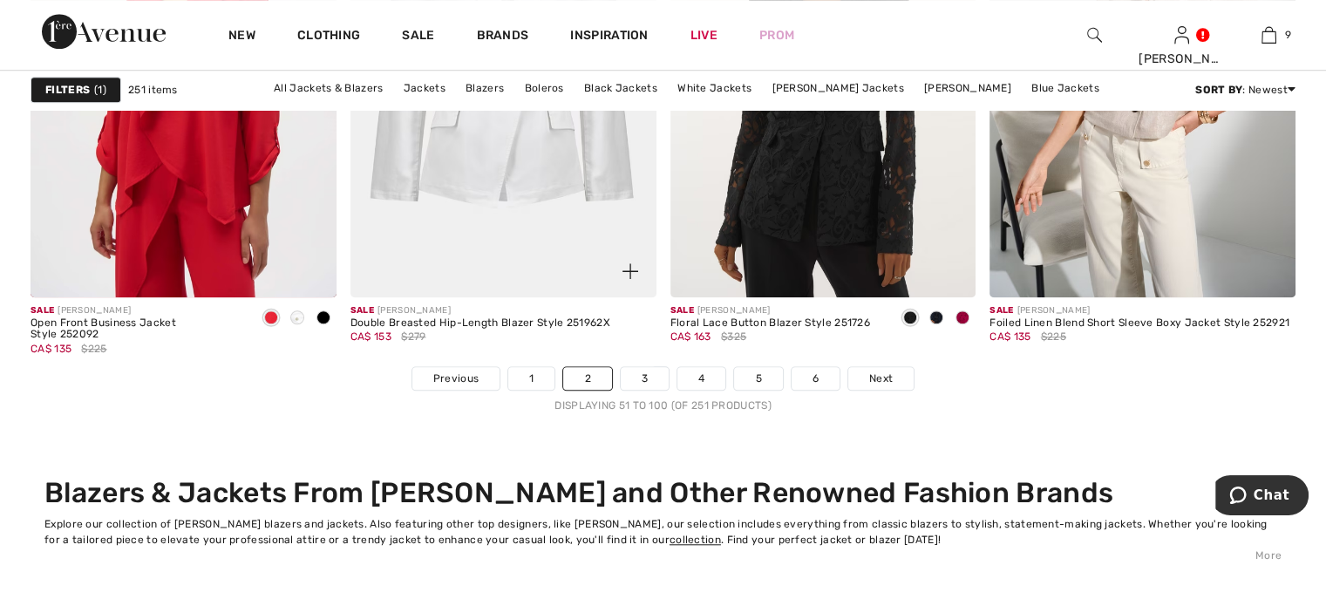
scroll to position [8190, 0]
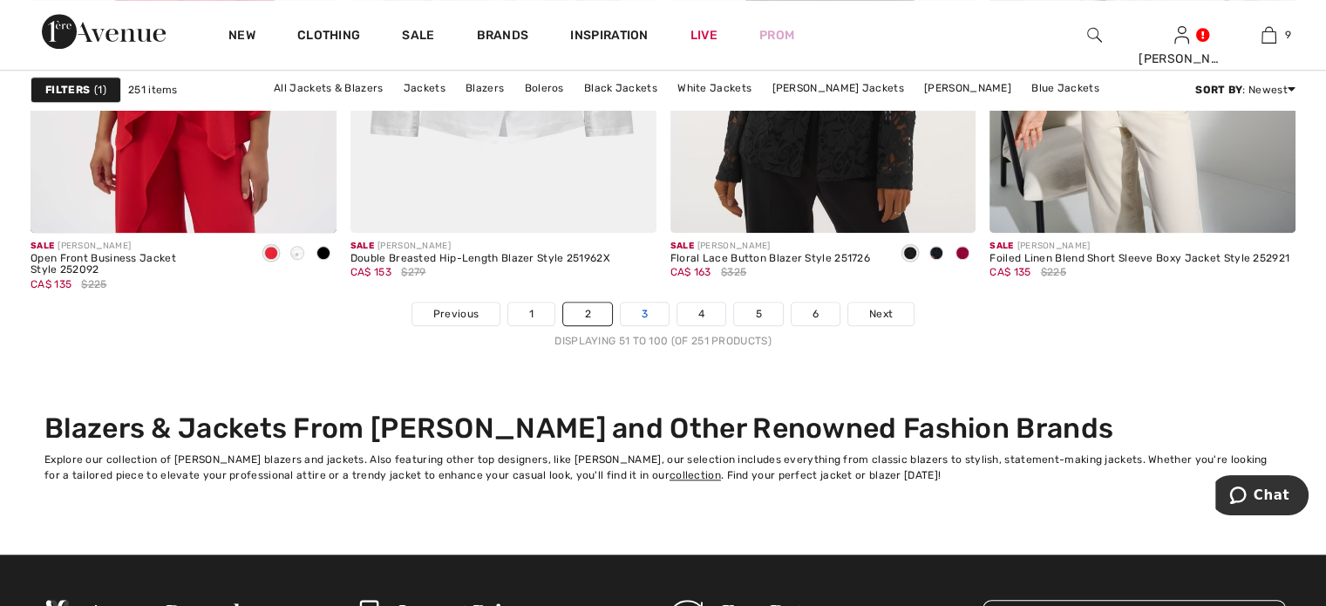
click at [627, 325] on link "3" at bounding box center [645, 313] width 48 height 23
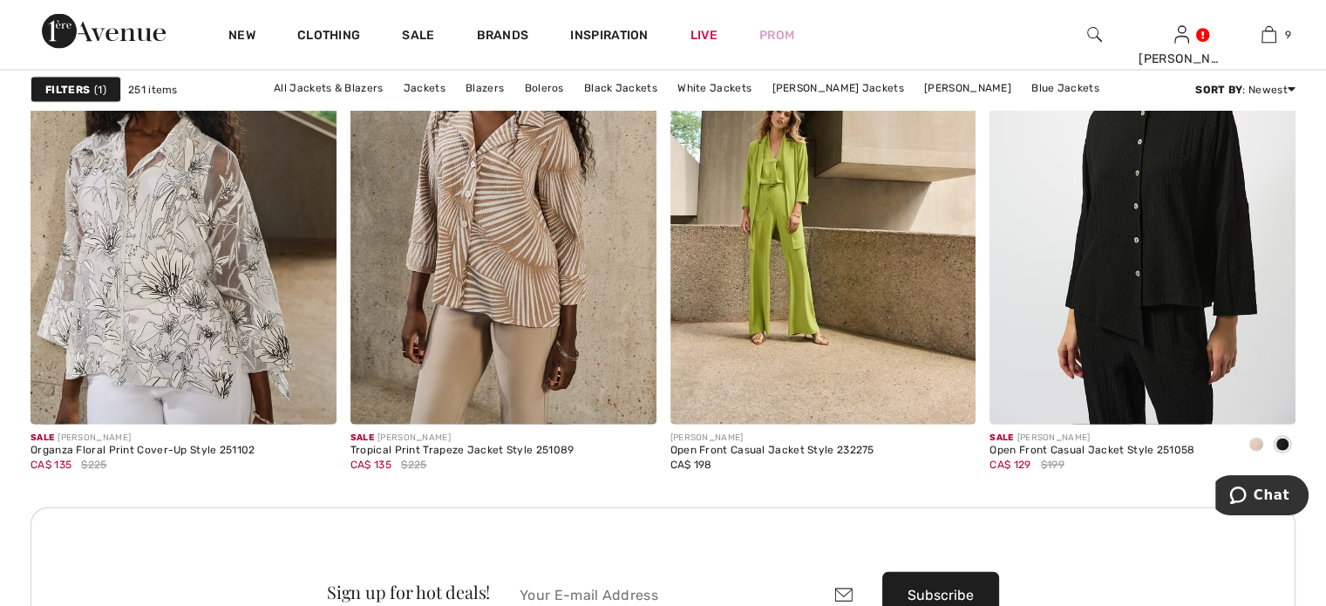
scroll to position [3747, 0]
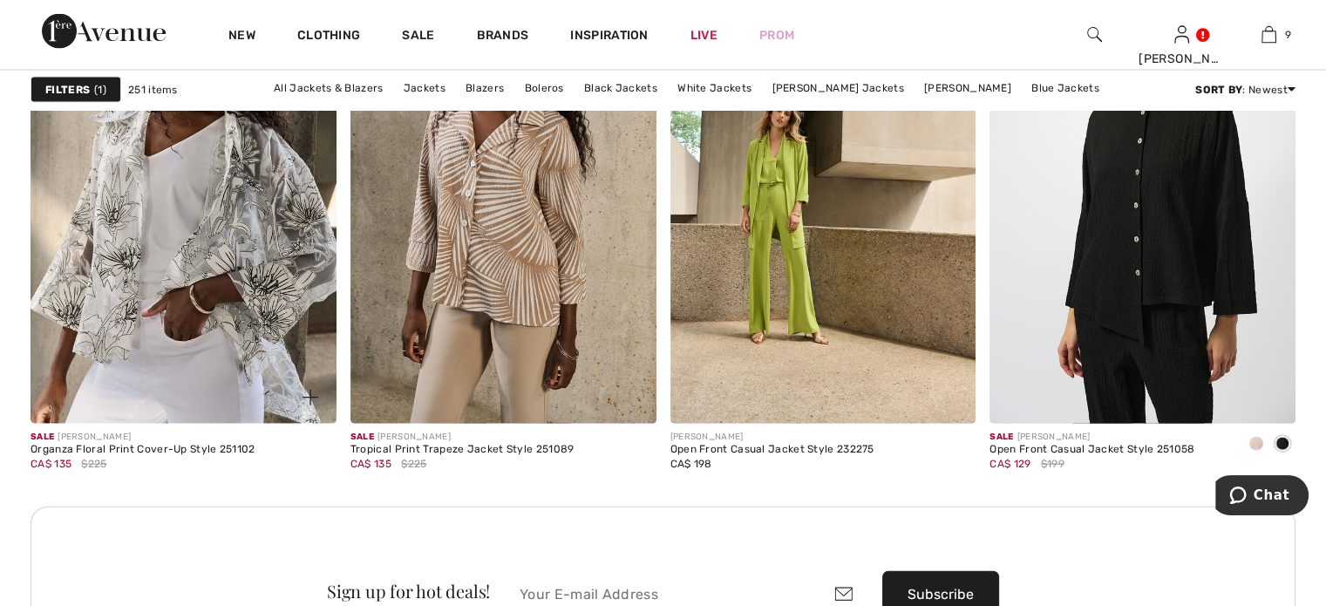
click at [188, 365] on img at bounding box center [184, 194] width 306 height 458
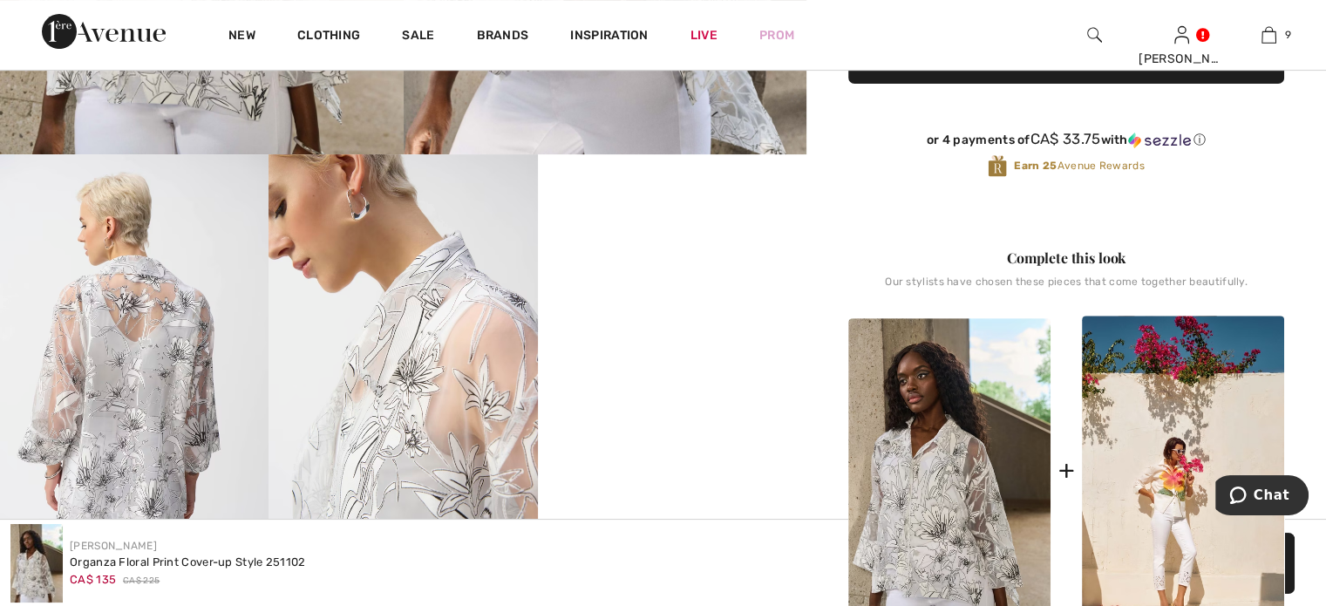
scroll to position [436, 0]
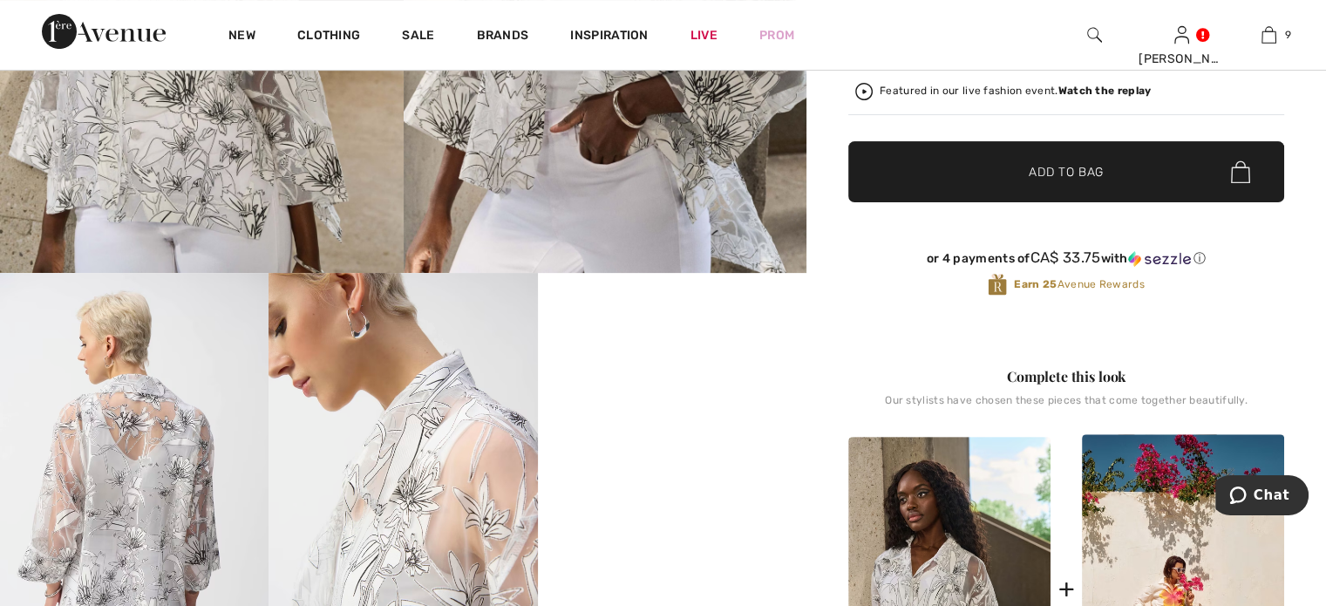
click at [639, 407] on video "Your browser does not support the video tag." at bounding box center [672, 340] width 268 height 134
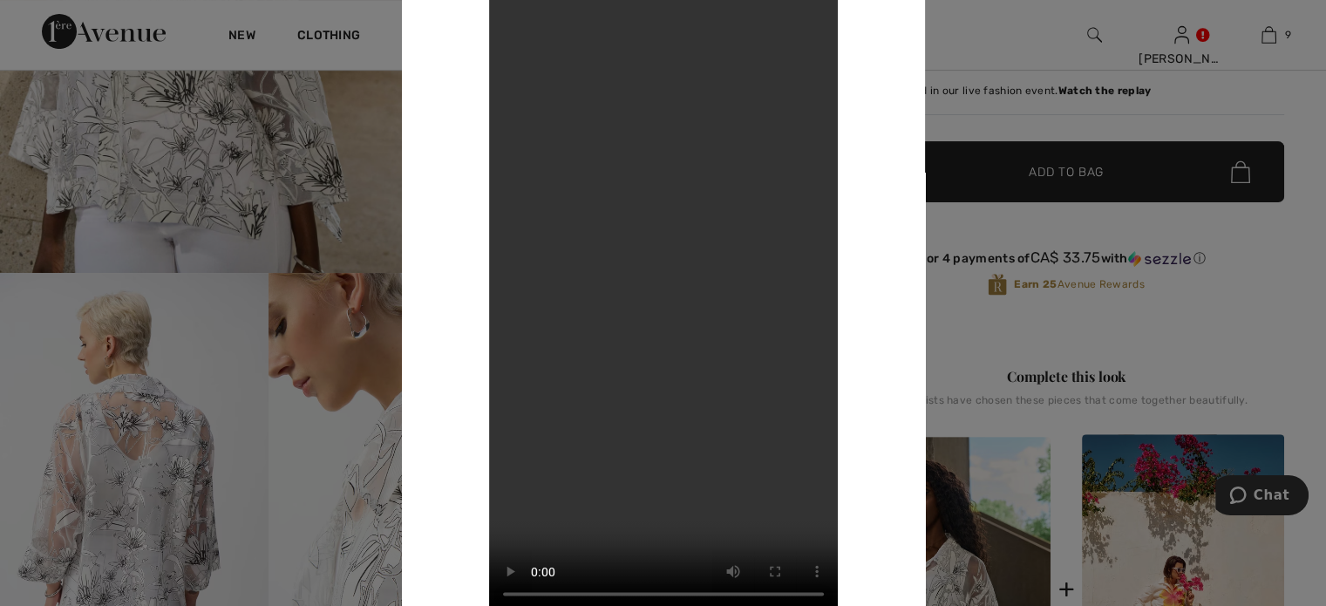
click at [883, 247] on div "Your browser does not support the video tag." at bounding box center [663, 302] width 523 height 703
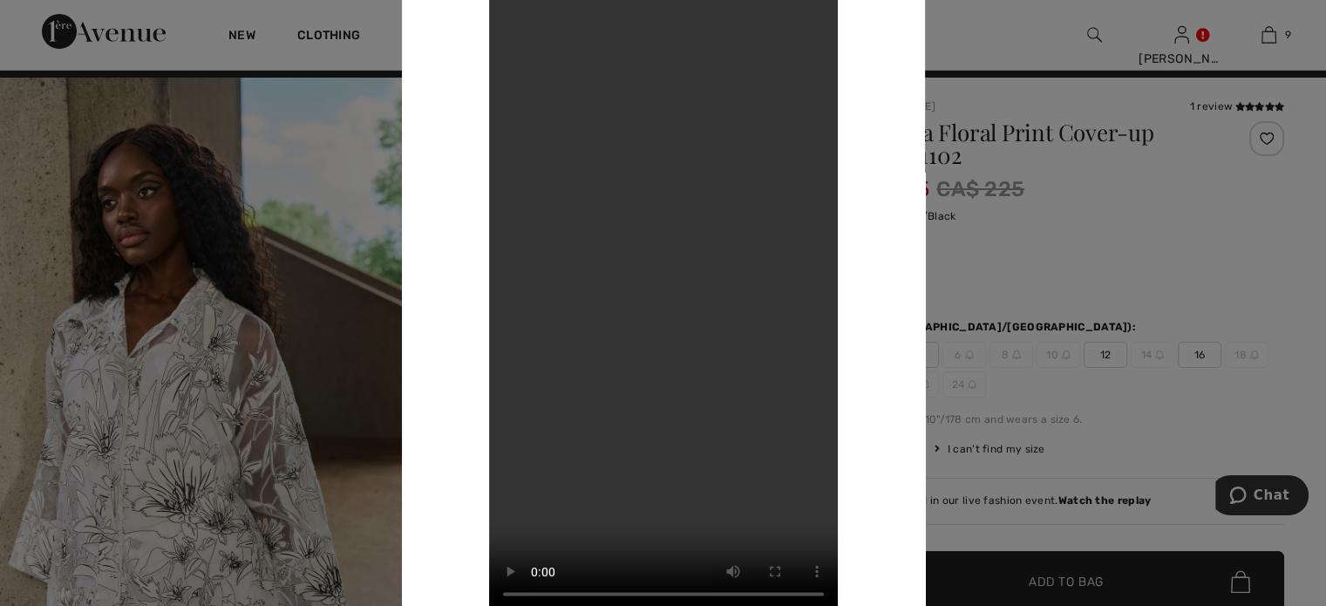
scroll to position [0, 0]
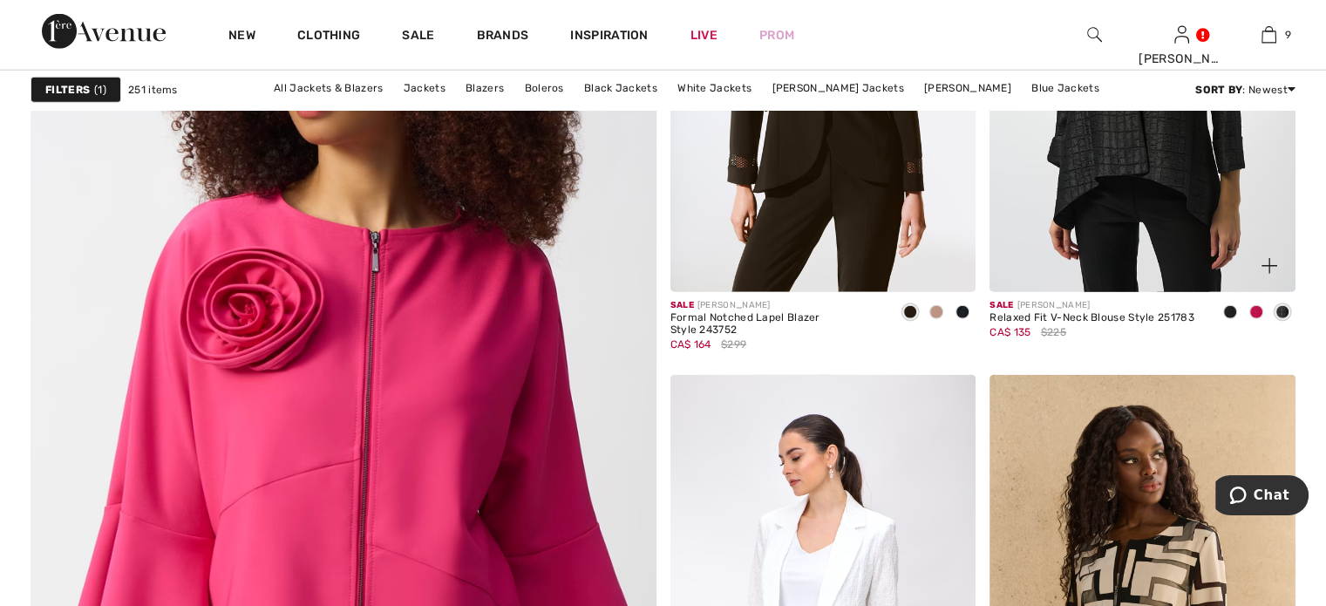
scroll to position [4705, 0]
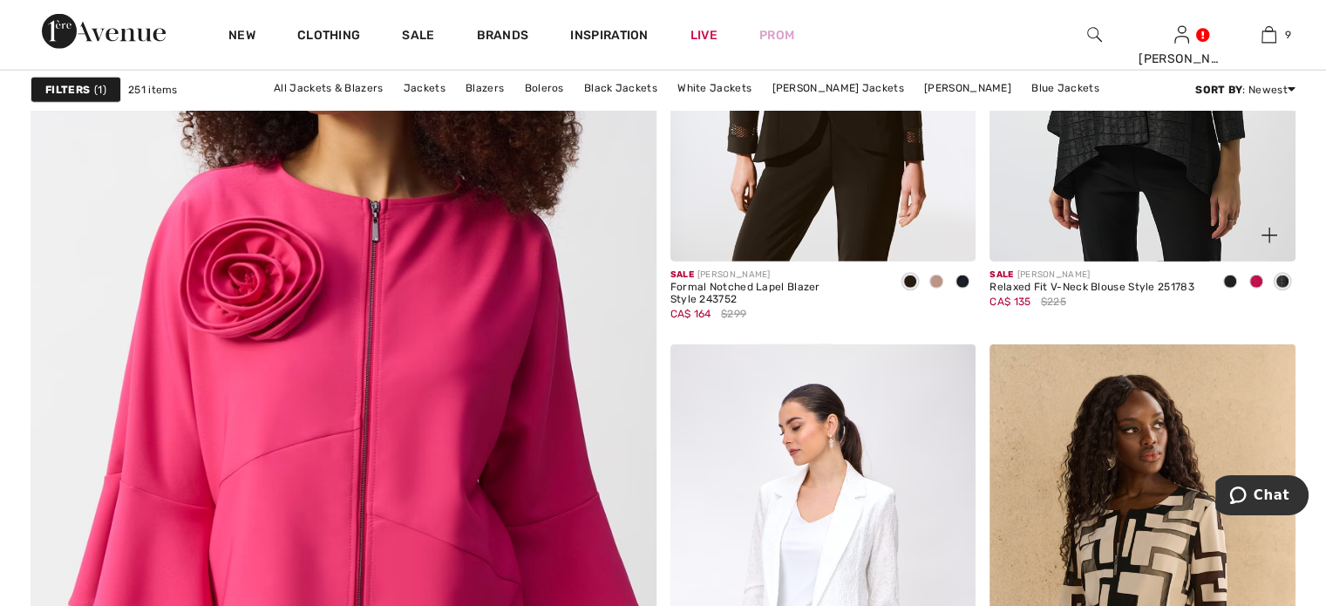
click at [1252, 288] on span at bounding box center [1256, 282] width 14 height 14
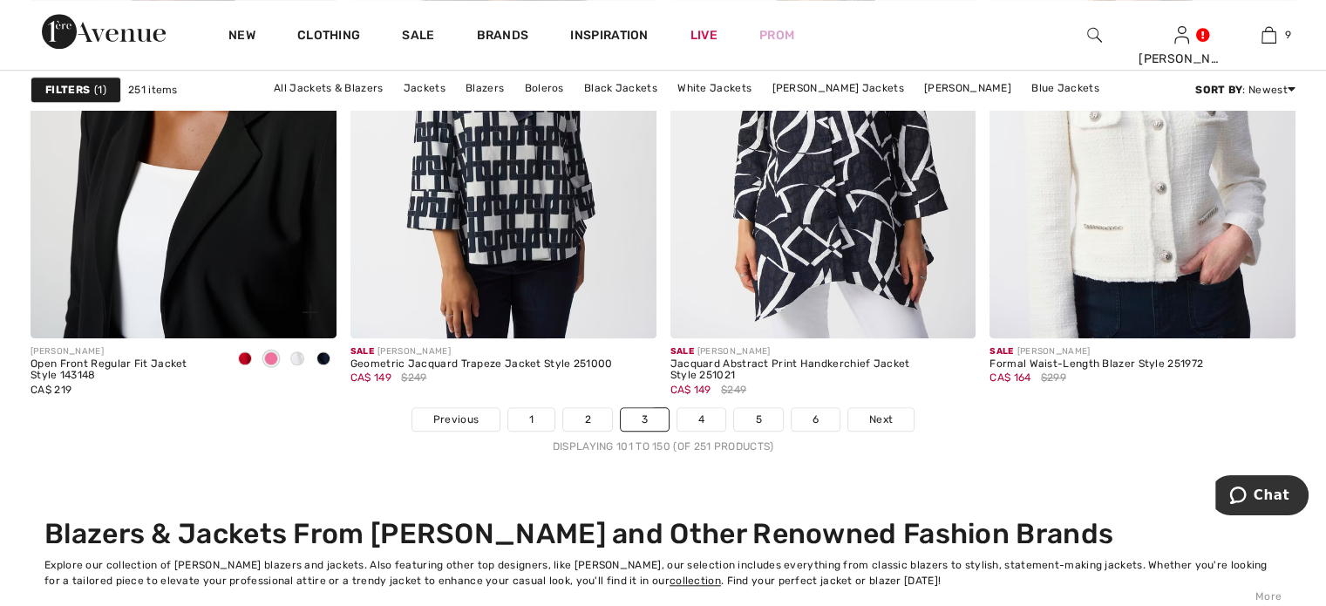
scroll to position [8191, 0]
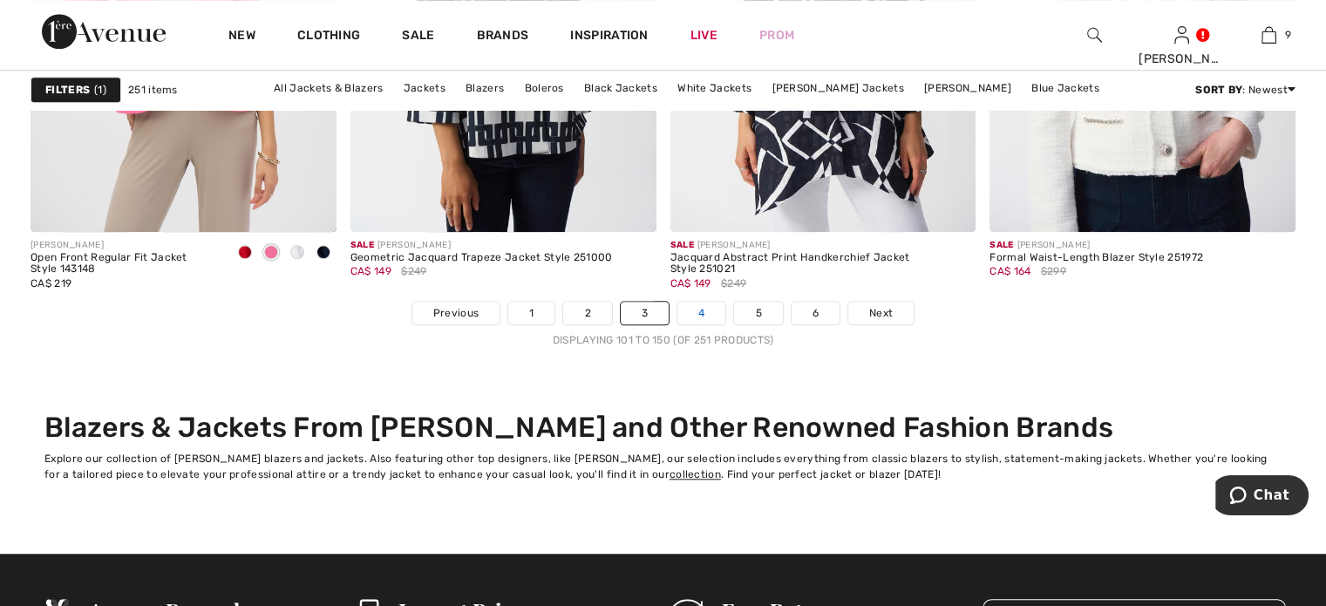
click at [704, 324] on link "4" at bounding box center [701, 313] width 48 height 23
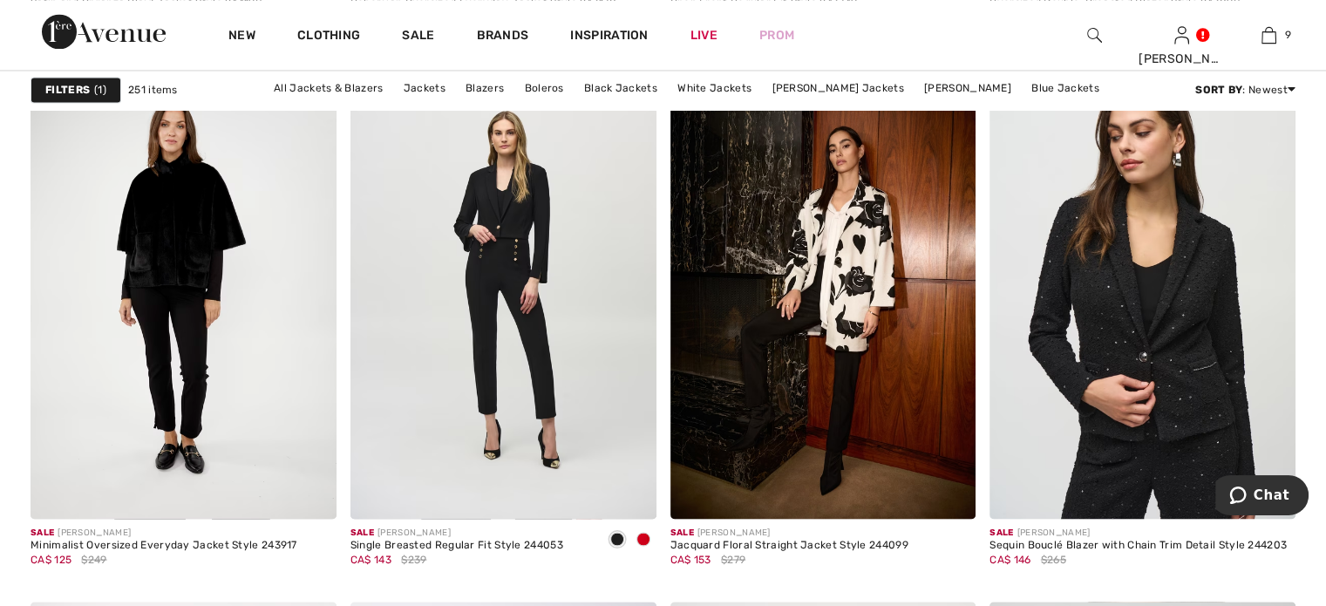
scroll to position [3137, 0]
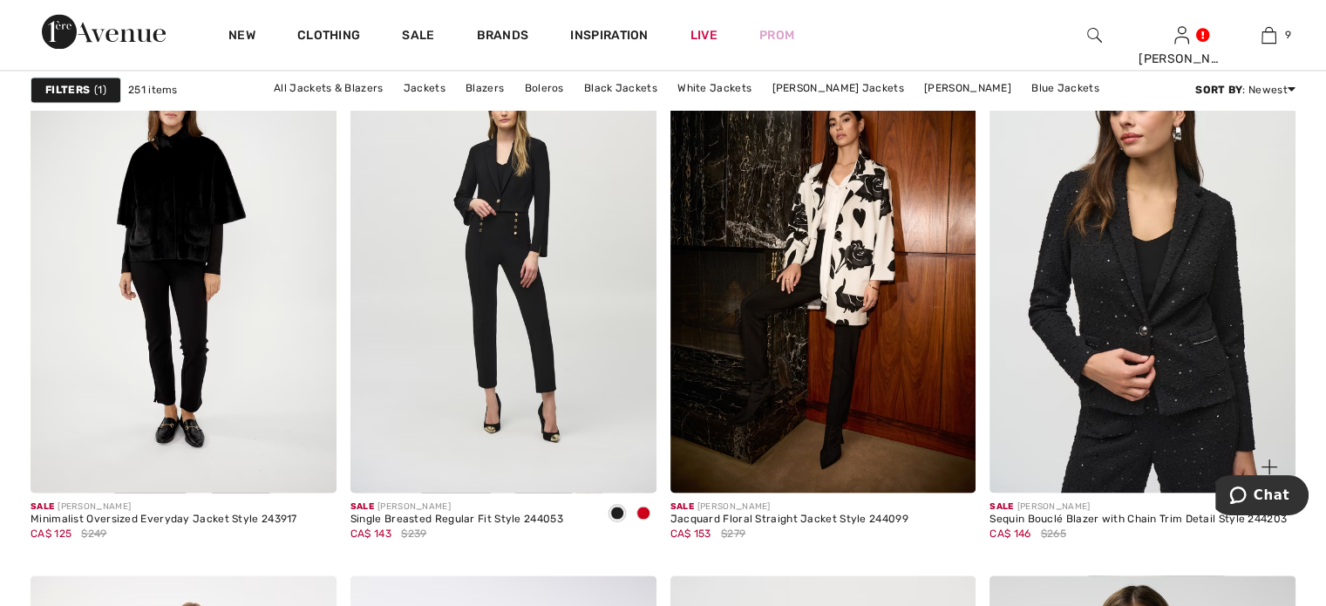
click at [1201, 372] on img at bounding box center [1142, 263] width 306 height 458
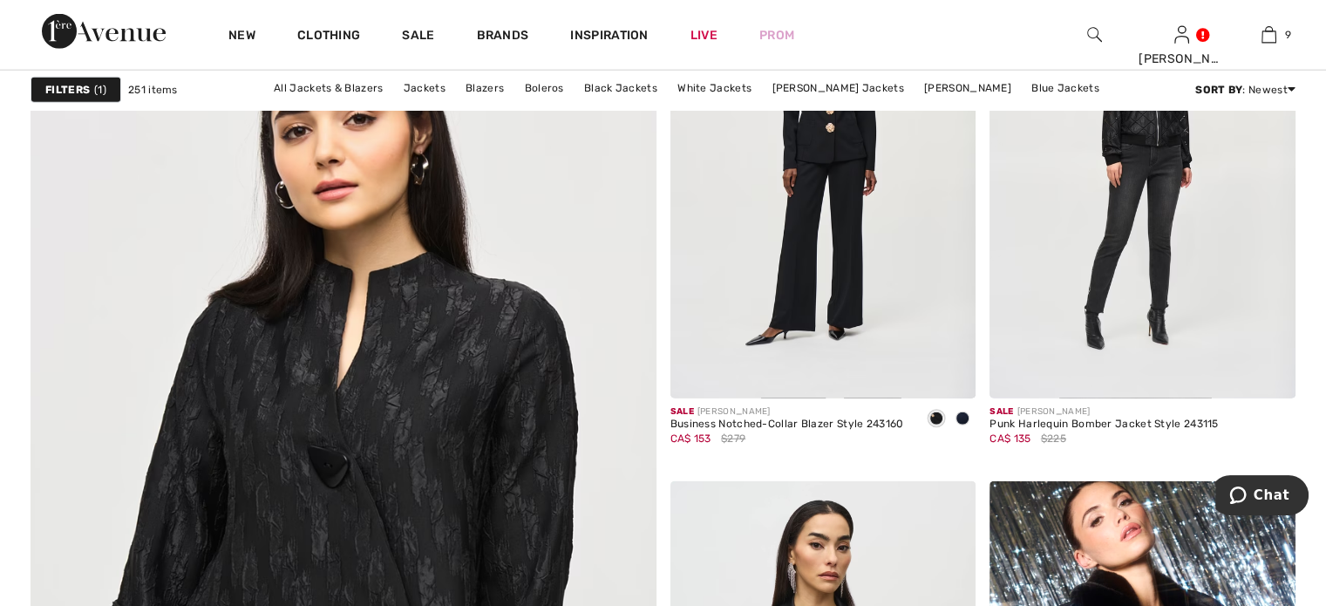
scroll to position [4618, 0]
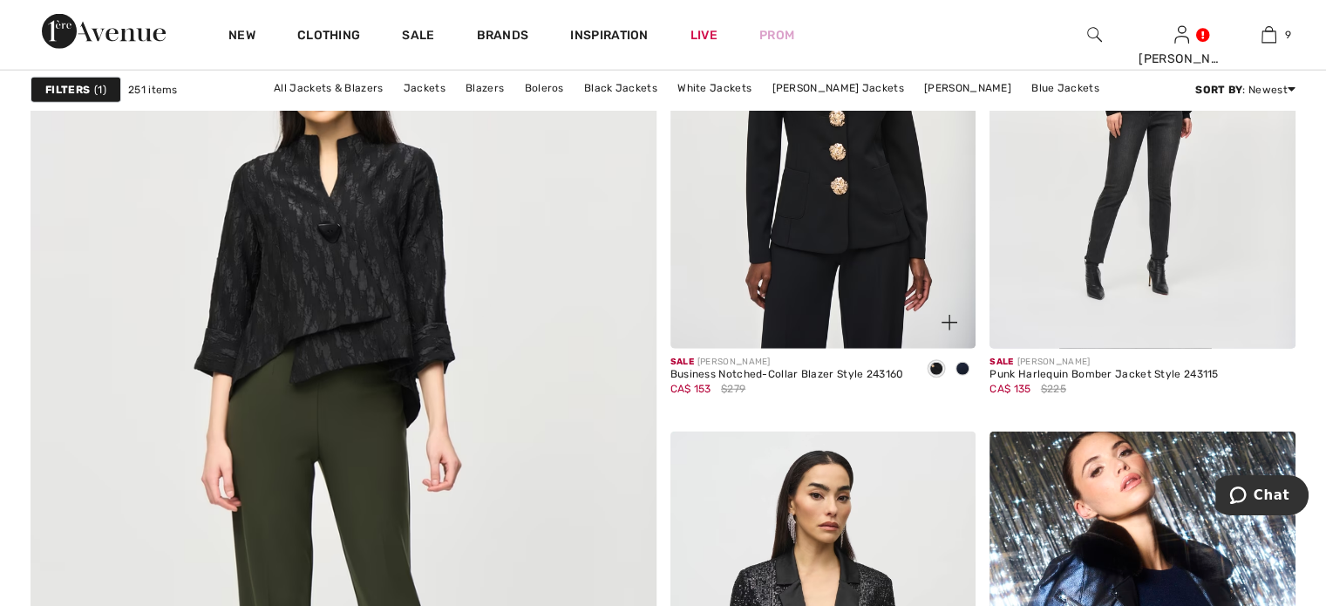
click at [822, 315] on img at bounding box center [823, 119] width 306 height 458
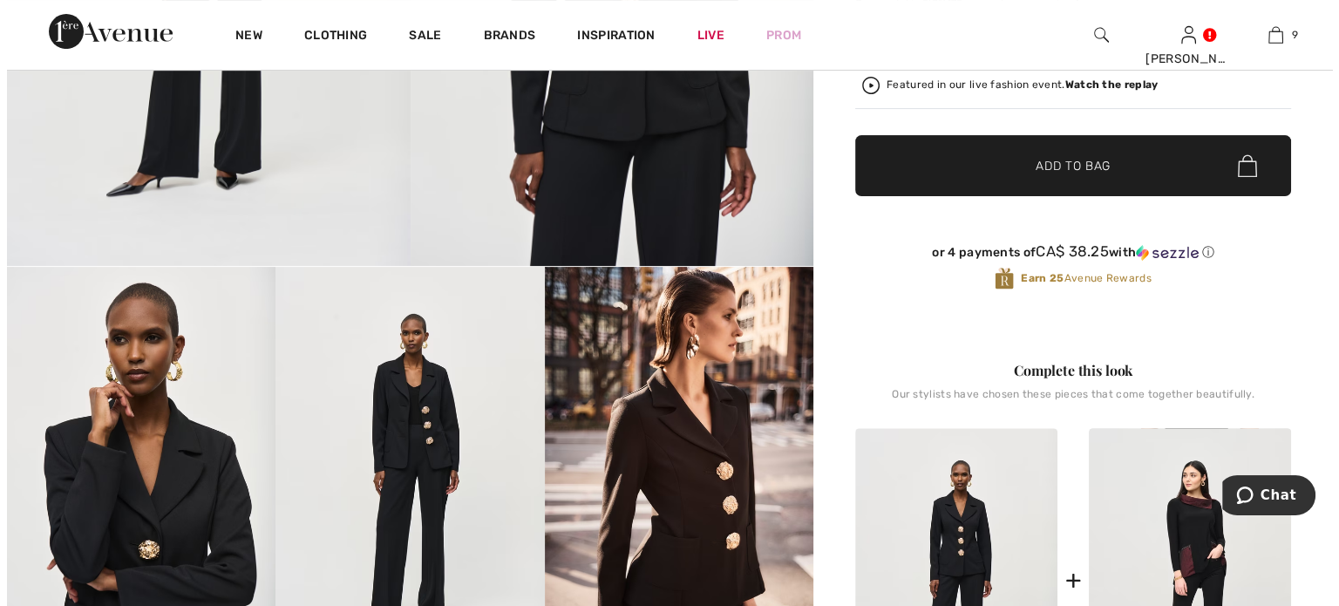
scroll to position [523, 0]
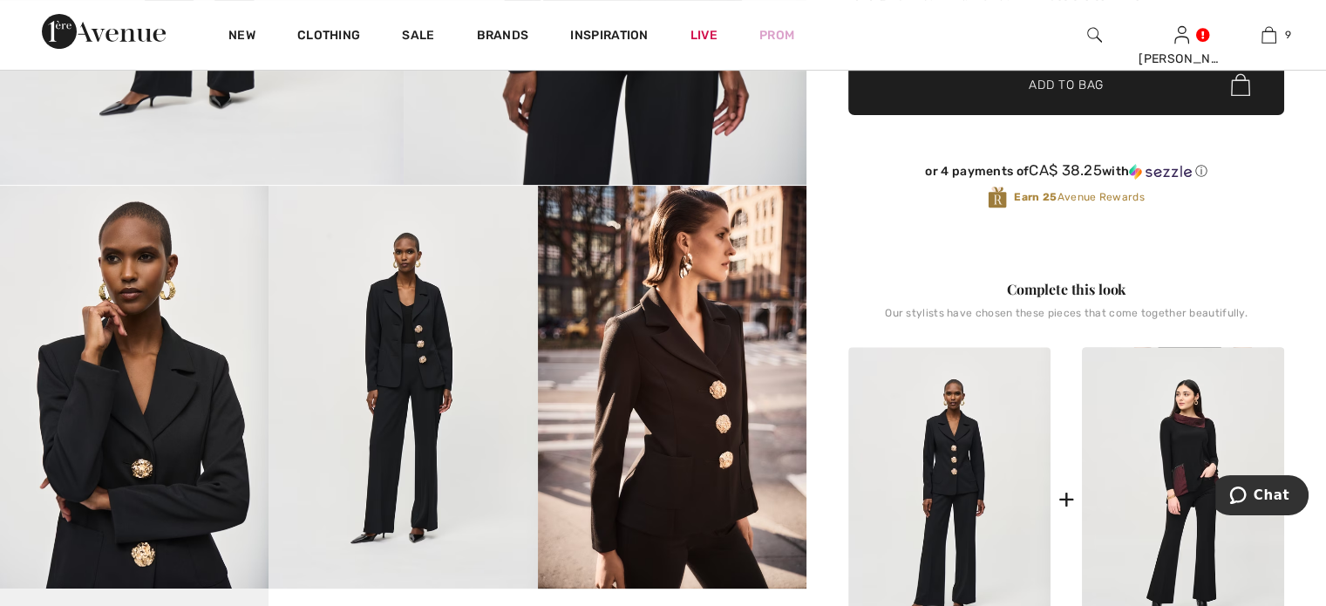
click at [723, 421] on img at bounding box center [672, 387] width 268 height 403
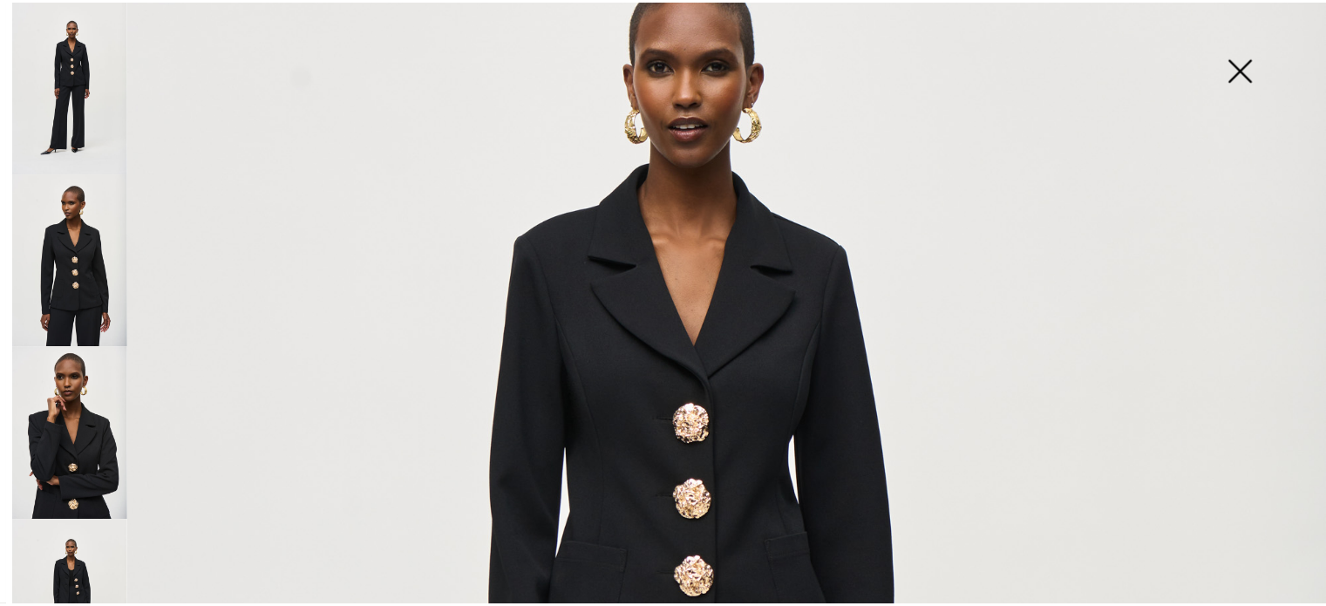
scroll to position [436, 0]
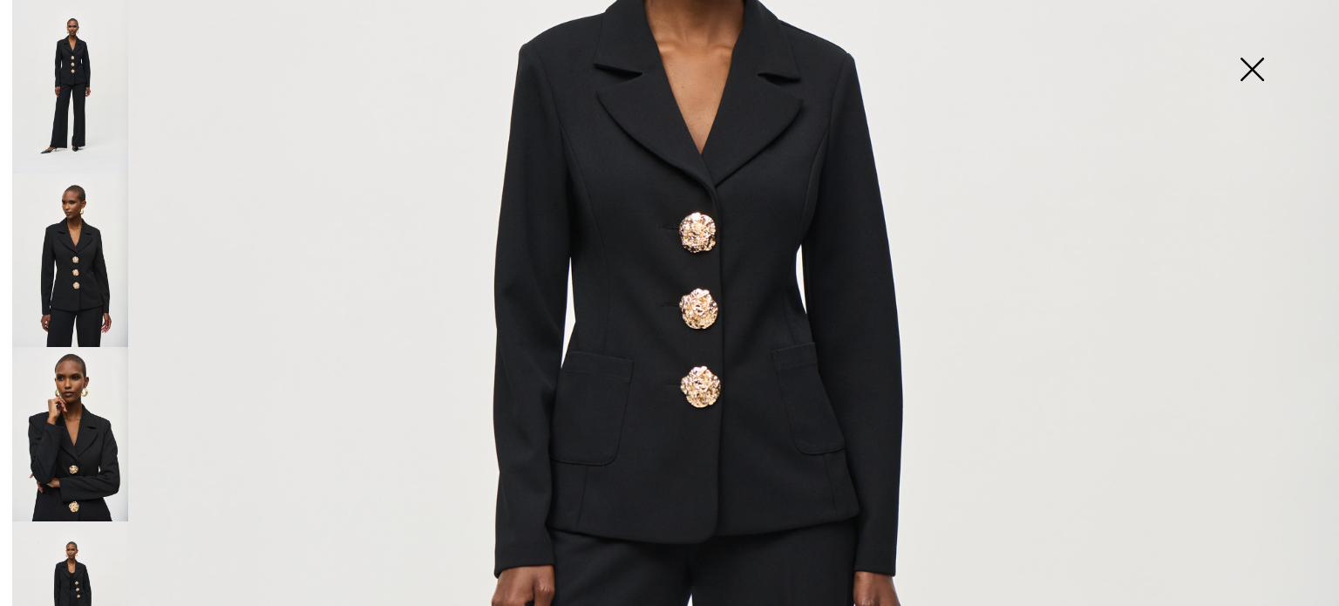
click at [1251, 66] on img at bounding box center [1251, 71] width 87 height 90
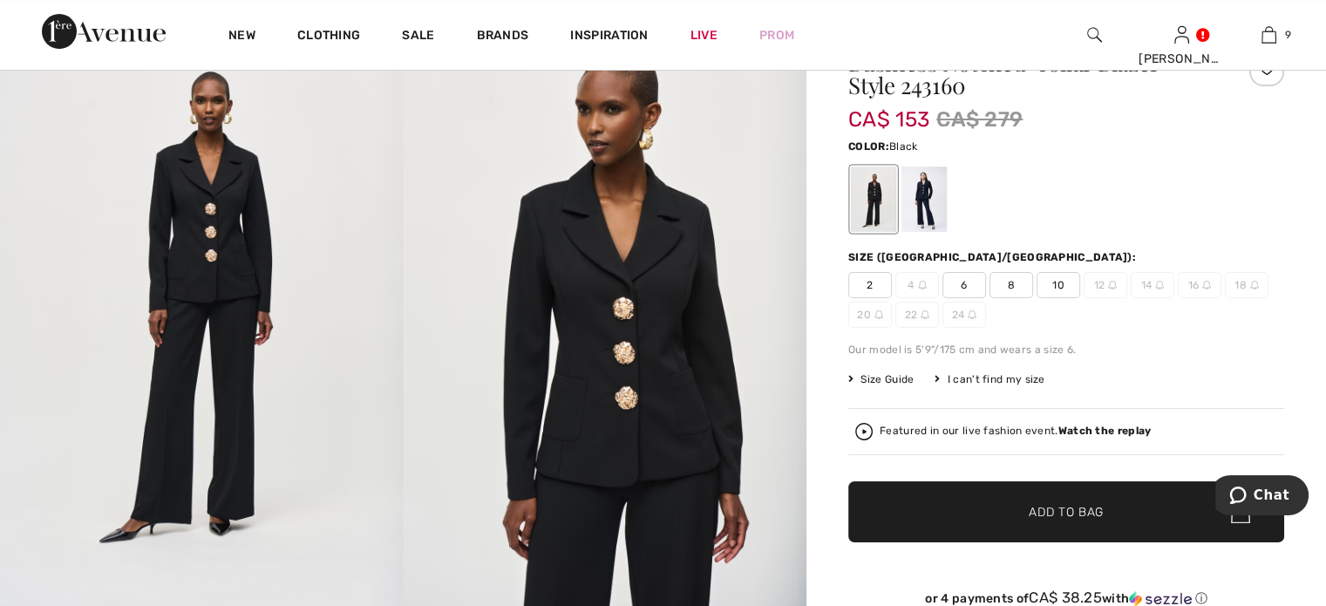
scroll to position [87, 0]
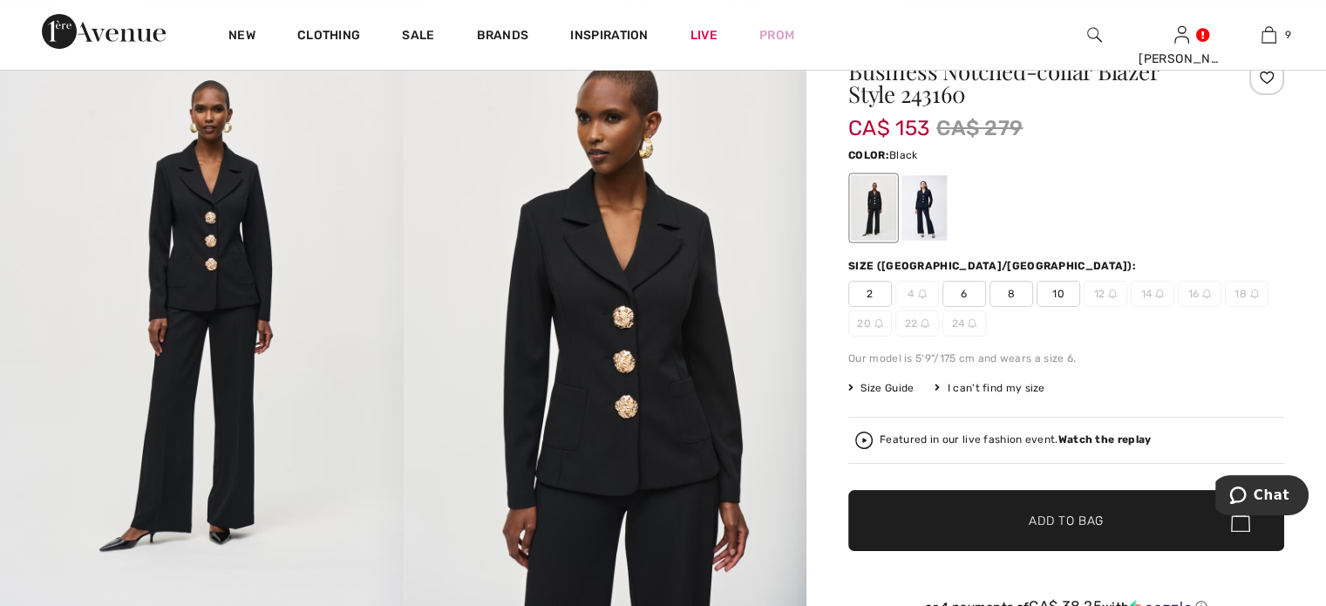
click at [892, 234] on div at bounding box center [873, 207] width 45 height 65
click at [946, 236] on div at bounding box center [923, 207] width 45 height 65
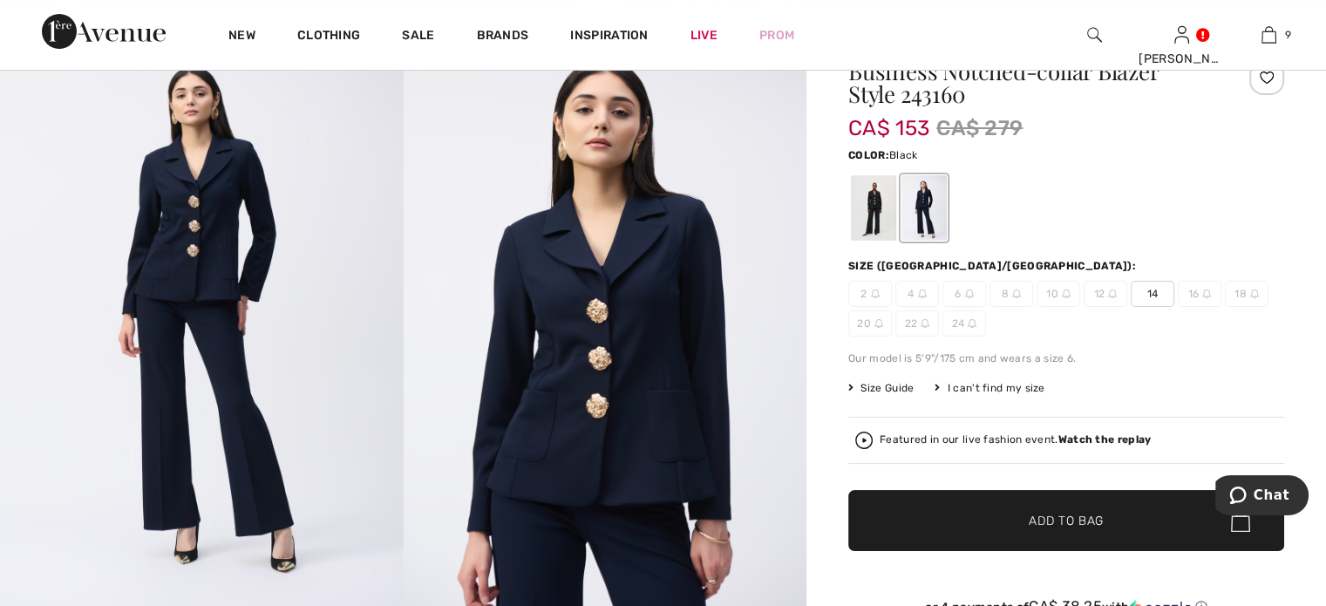
click at [896, 236] on div at bounding box center [873, 207] width 45 height 65
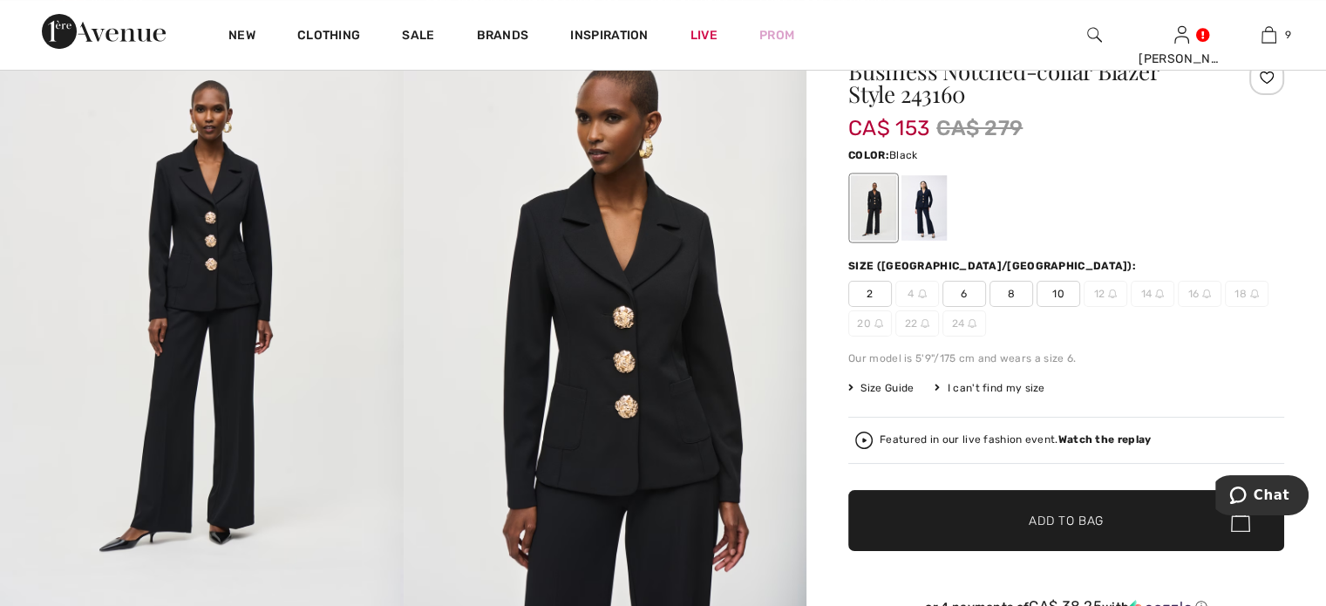
click at [1080, 307] on span "10" at bounding box center [1058, 294] width 44 height 26
click at [1034, 551] on span "✔ Added to Bag Add to Bag" at bounding box center [1066, 520] width 436 height 61
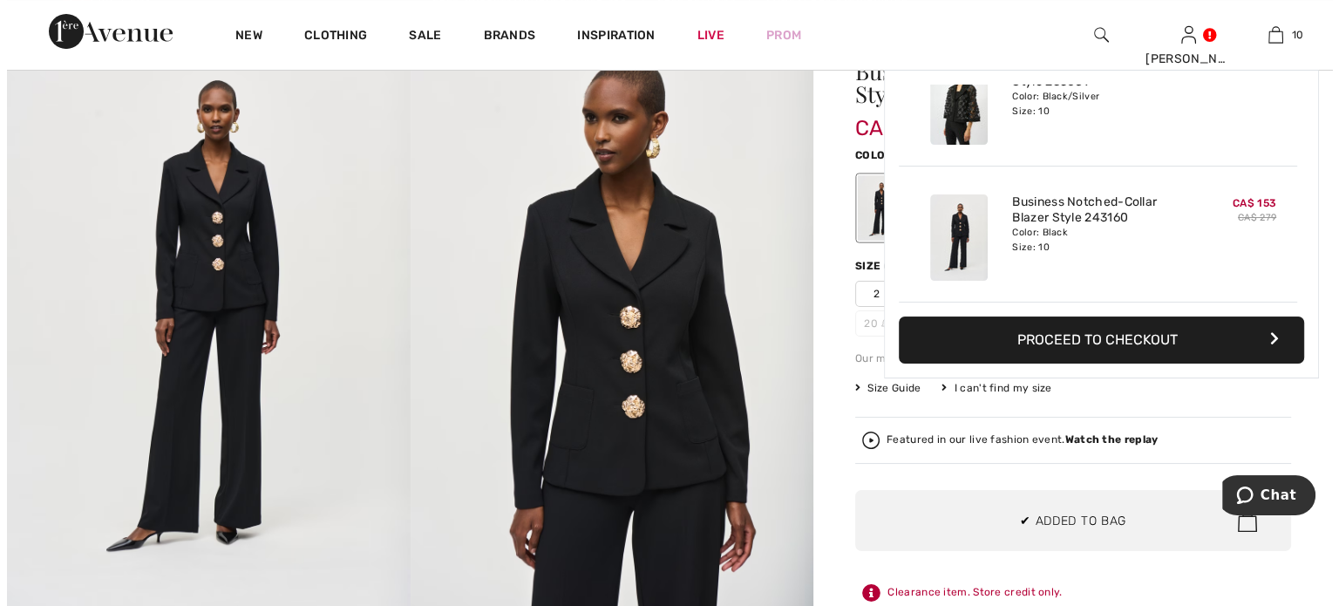
scroll to position [1444, 0]
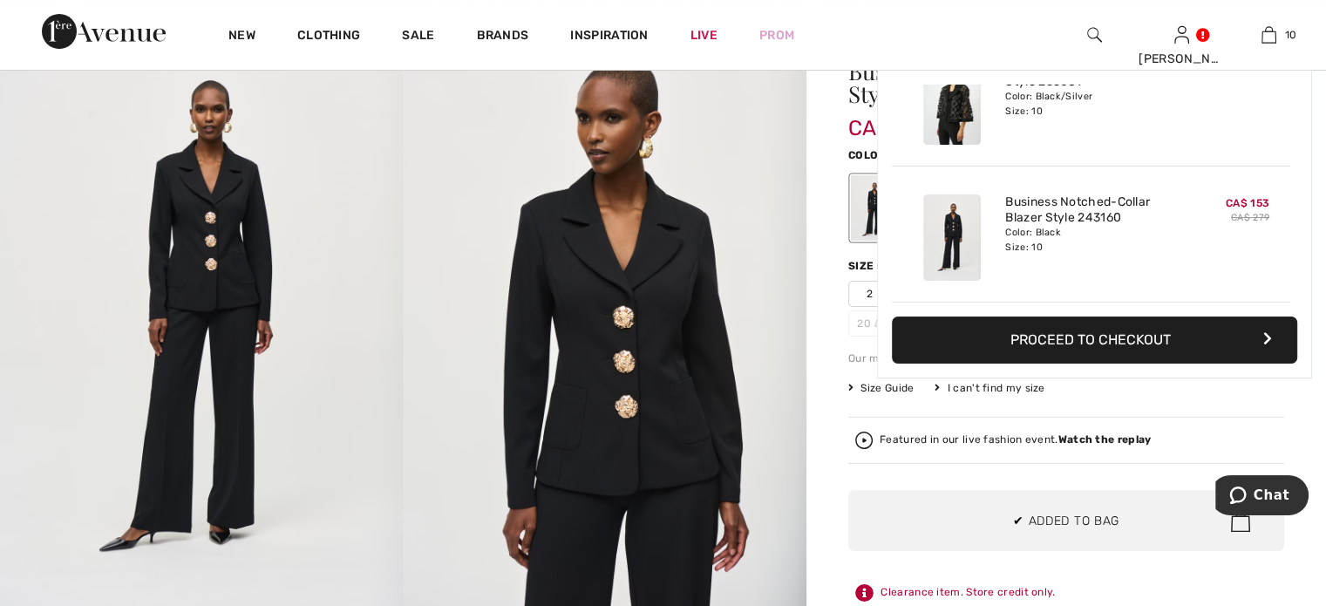
click at [611, 359] on img at bounding box center [606, 319] width 404 height 604
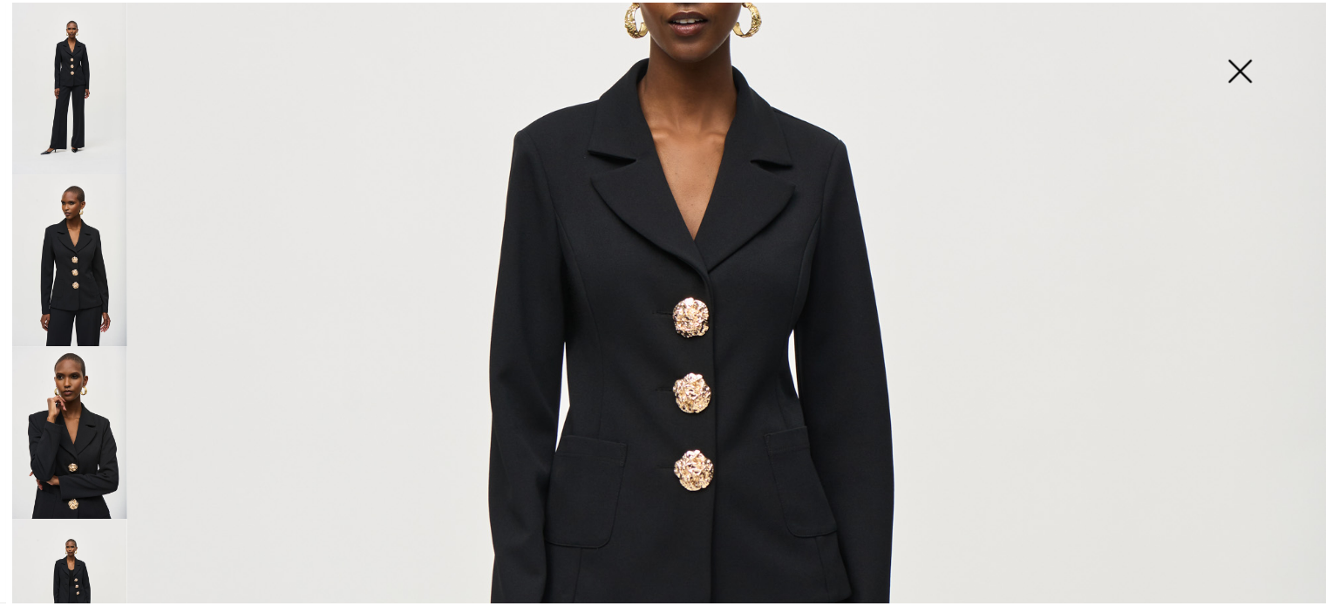
scroll to position [349, 0]
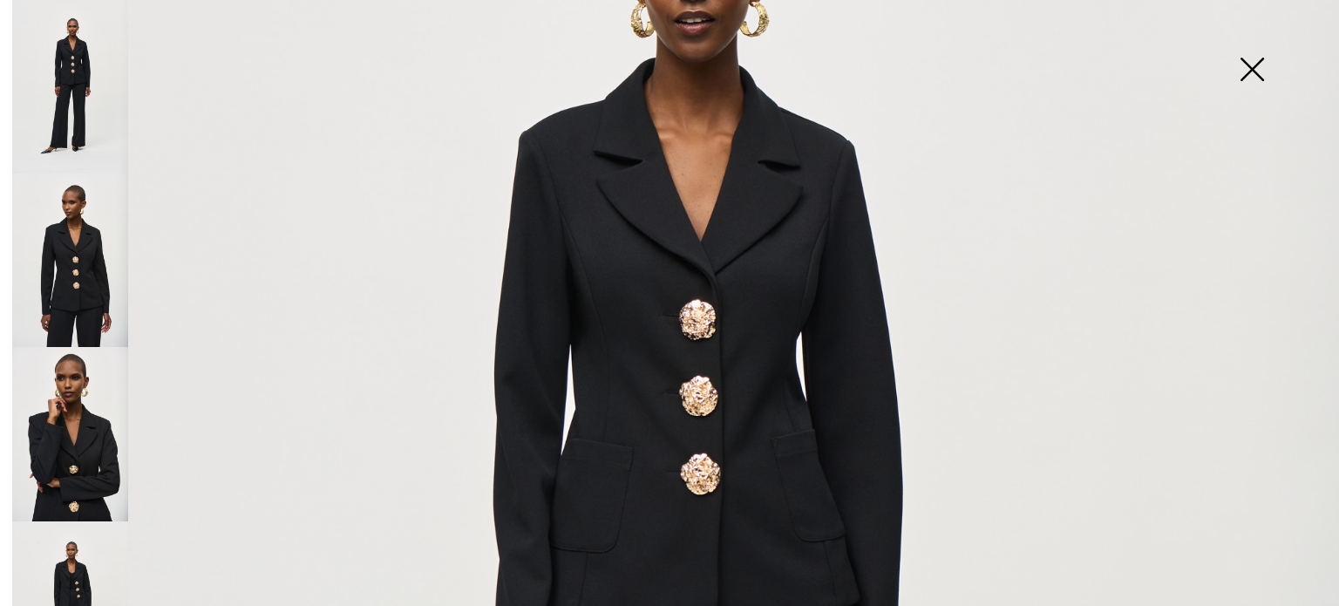
click at [1250, 70] on img at bounding box center [1251, 71] width 87 height 90
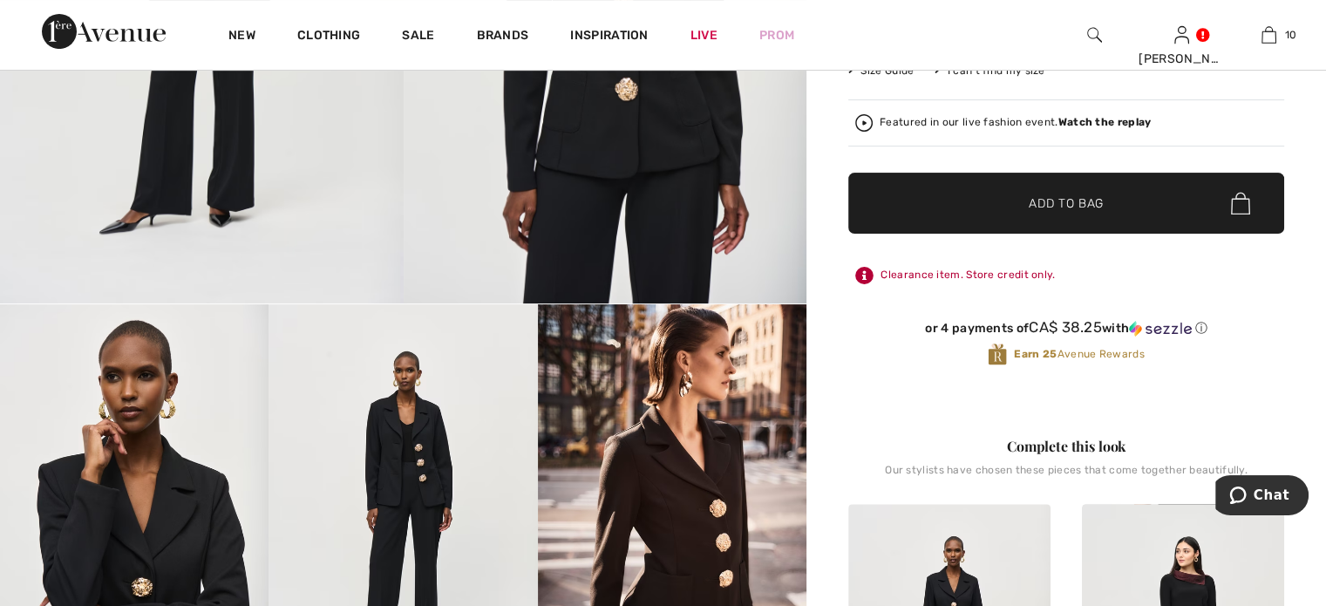
scroll to position [610, 0]
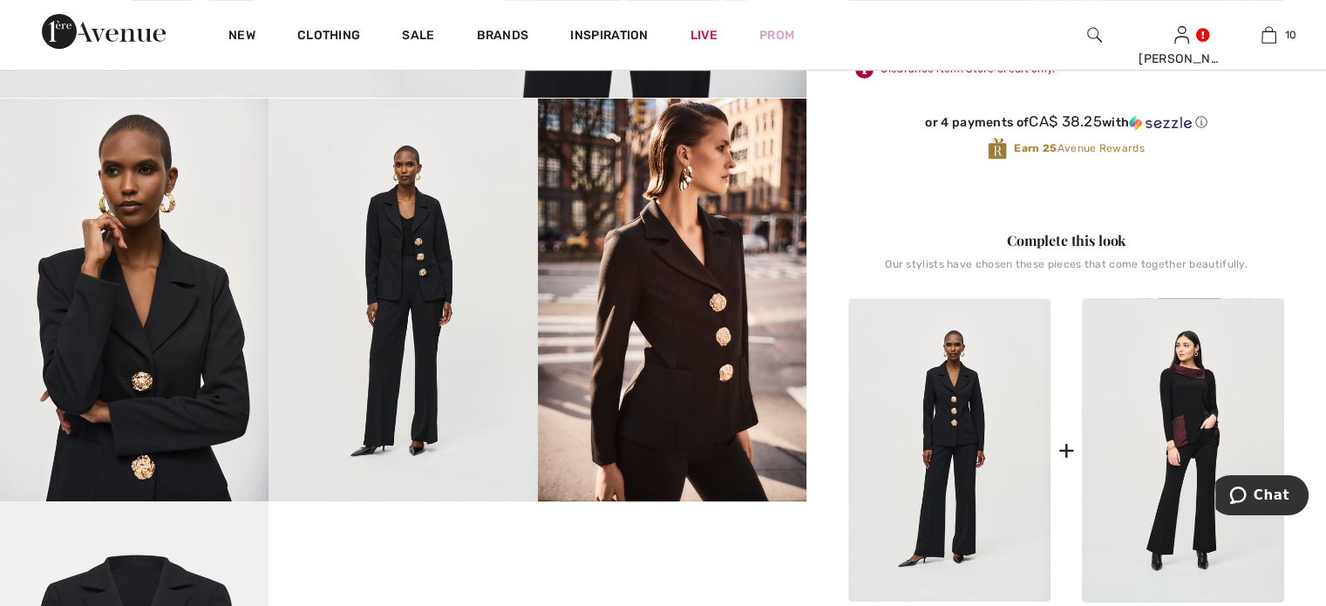
click at [713, 348] on img at bounding box center [672, 299] width 268 height 403
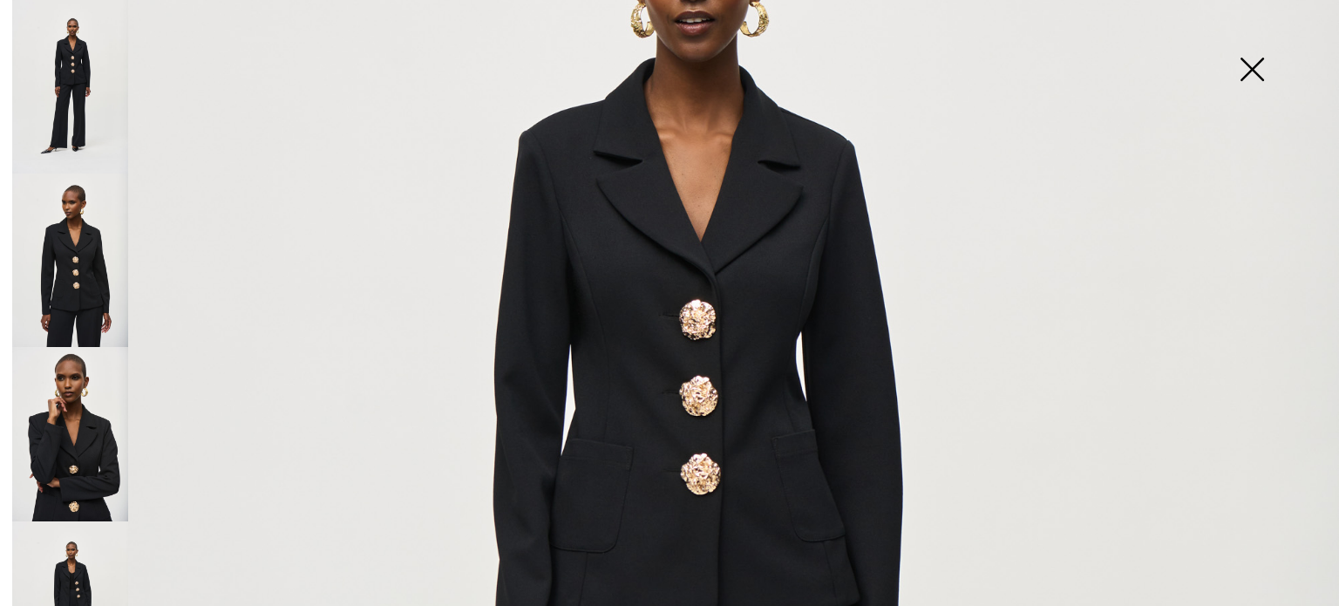
click at [1249, 64] on img at bounding box center [1251, 71] width 87 height 90
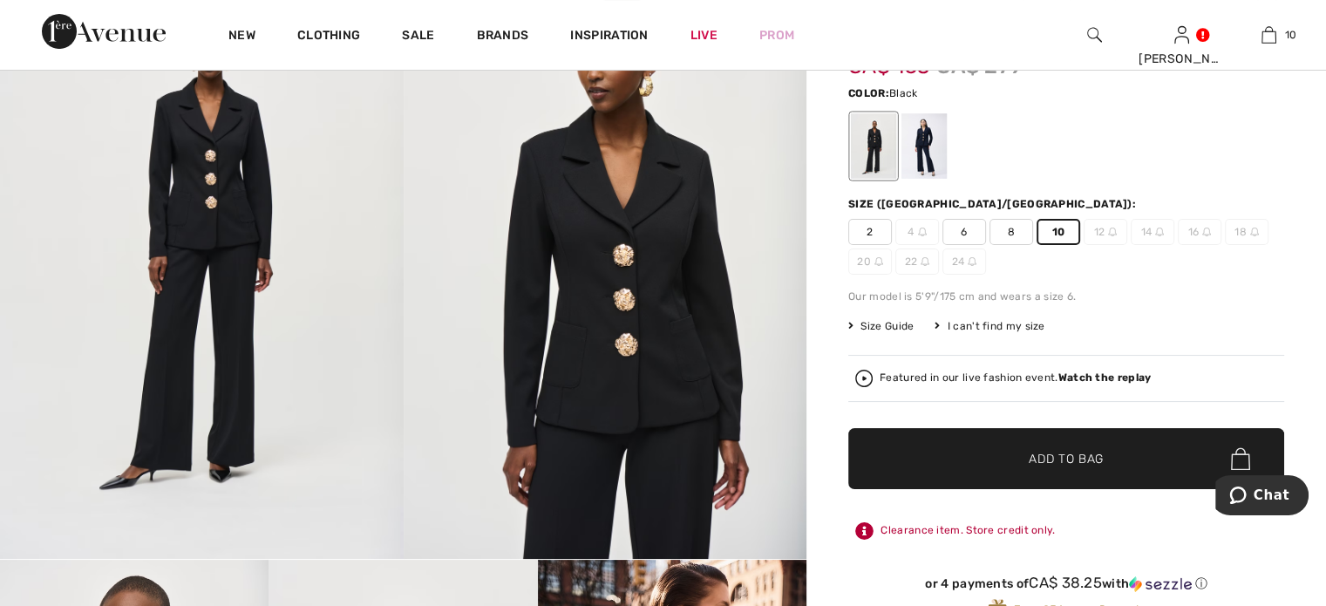
scroll to position [0, 0]
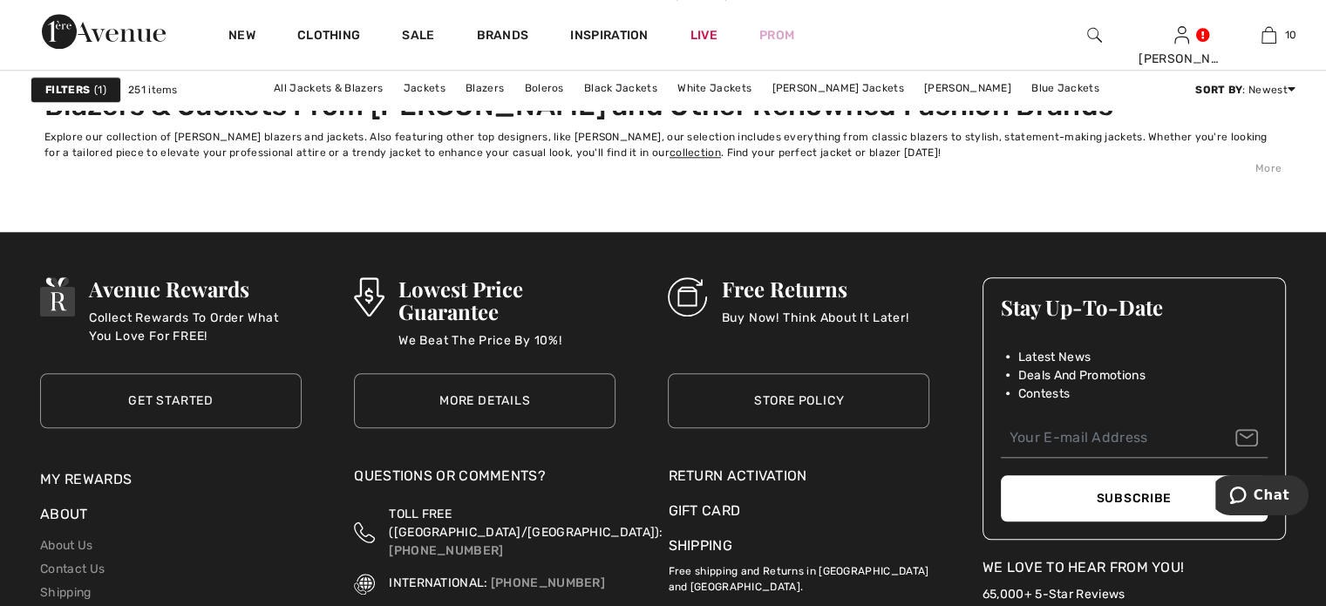
scroll to position [8540, 0]
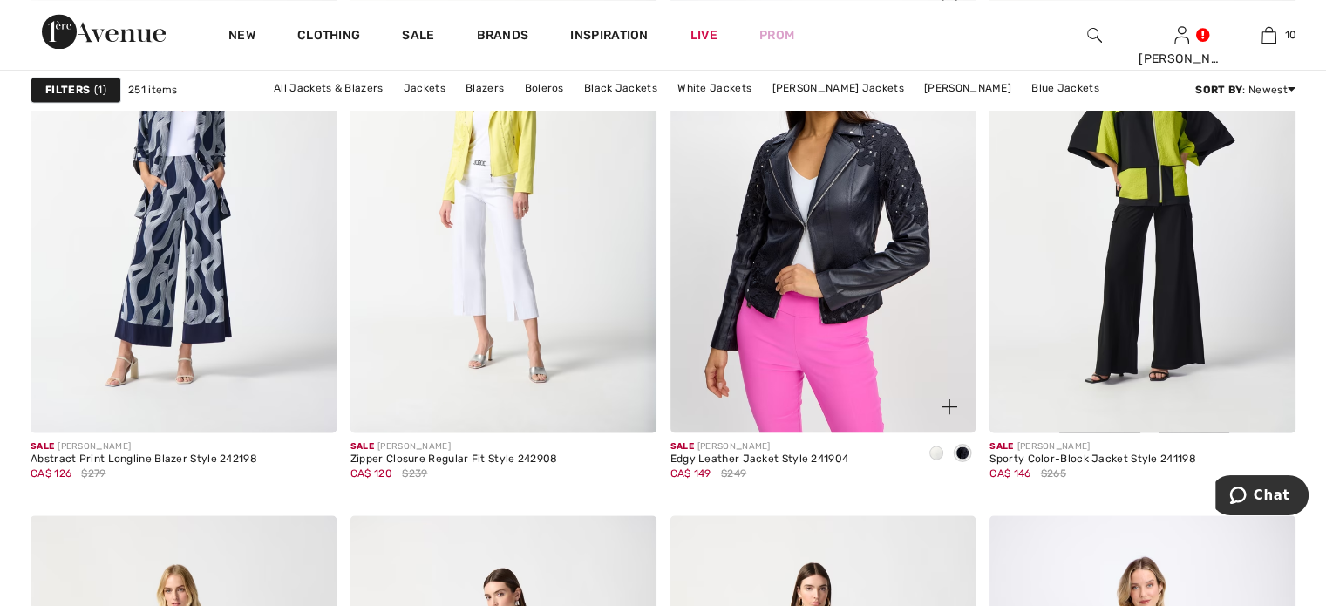
scroll to position [3225, 0]
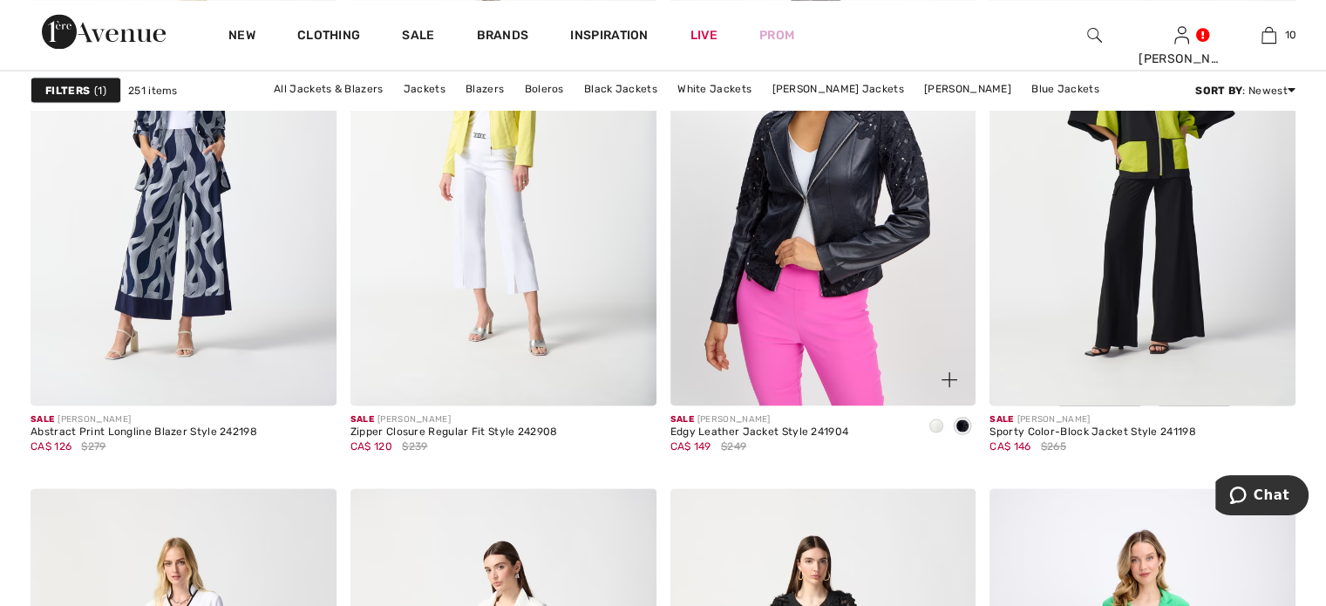
click at [830, 322] on img at bounding box center [823, 176] width 306 height 458
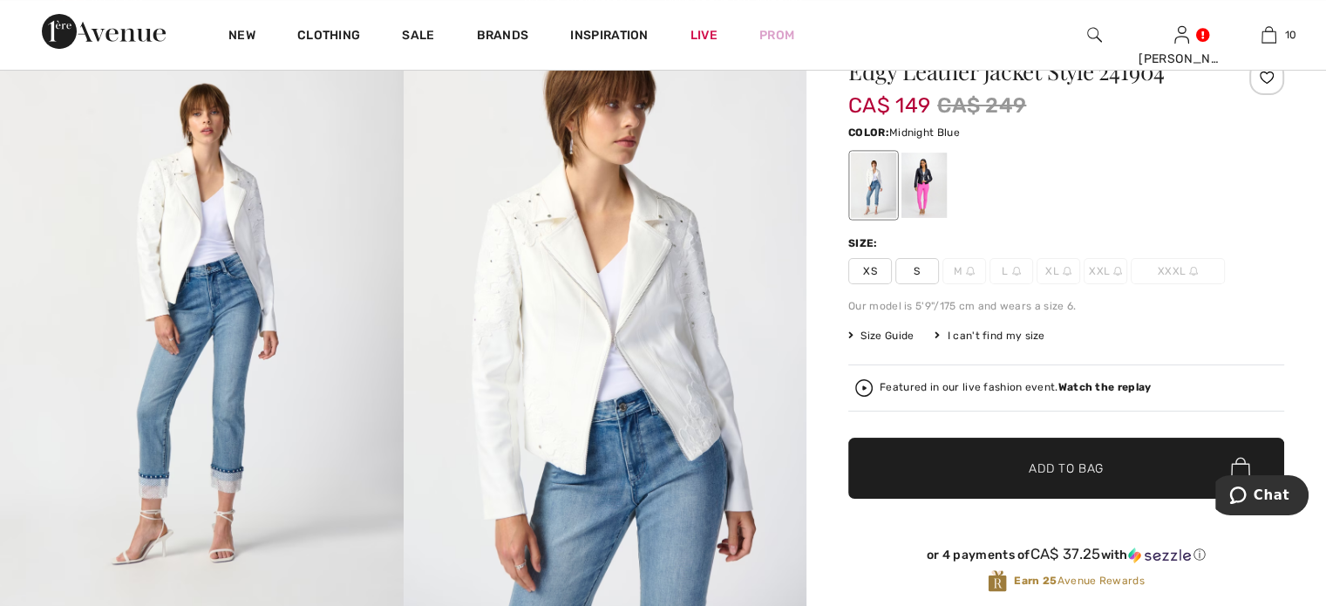
click at [946, 218] on div at bounding box center [923, 185] width 45 height 65
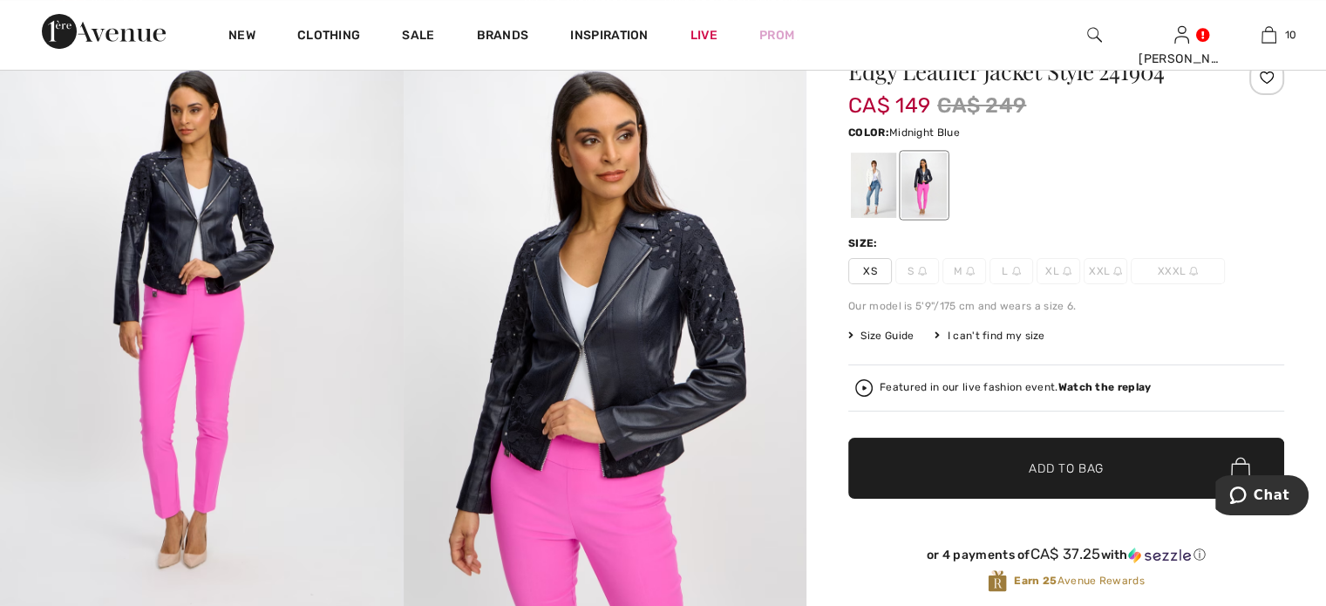
click at [674, 327] on img at bounding box center [606, 319] width 404 height 605
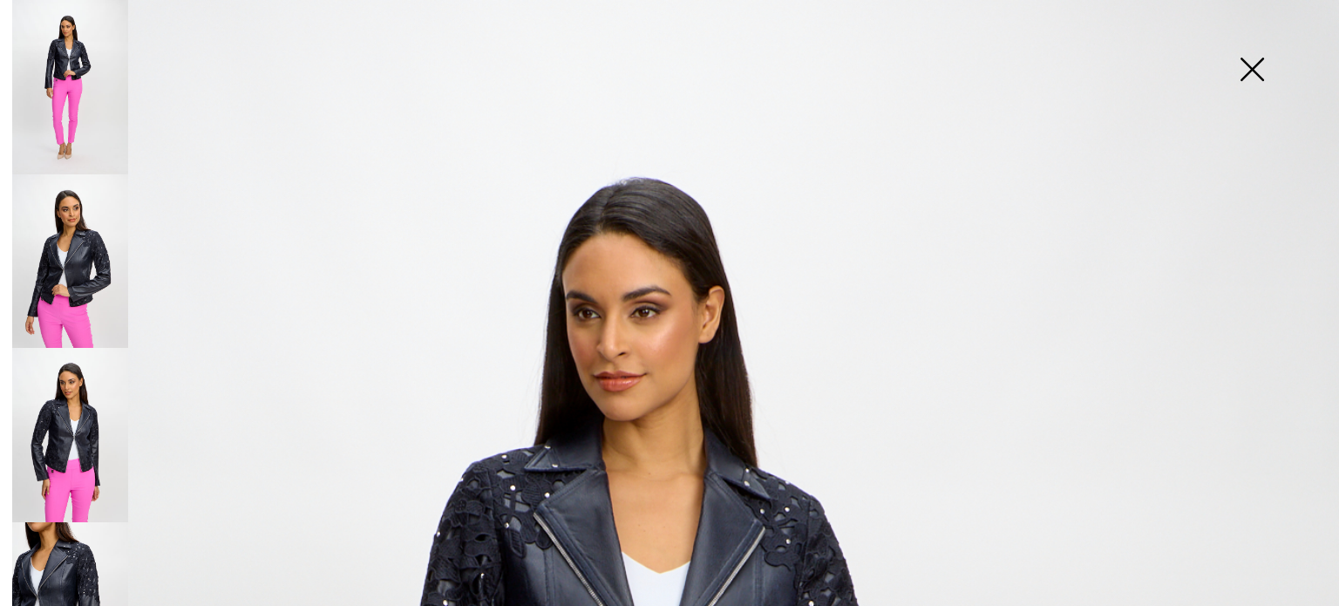
click at [1254, 67] on img at bounding box center [1251, 71] width 87 height 90
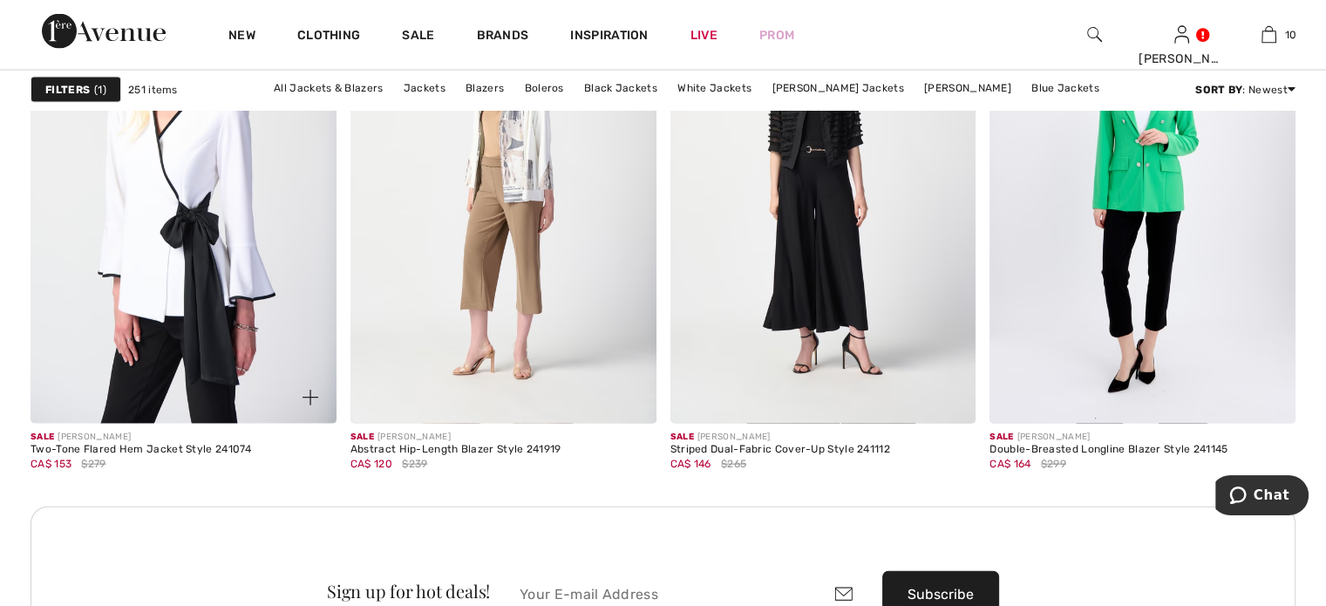
click at [231, 296] on img at bounding box center [184, 194] width 306 height 458
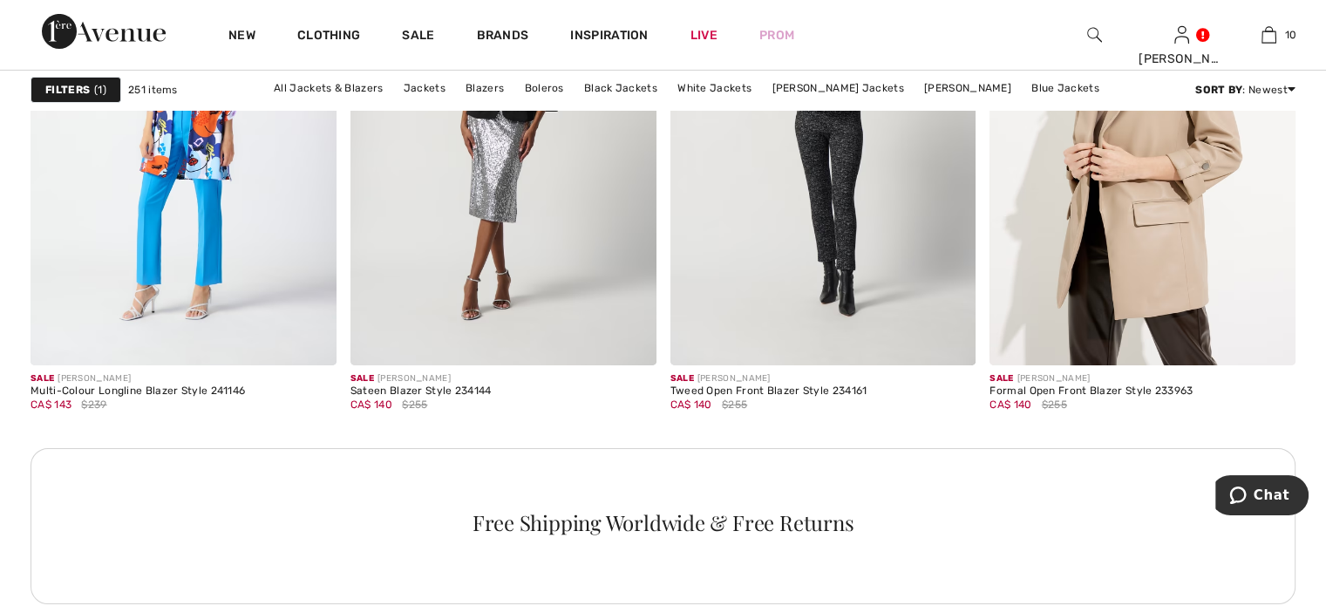
scroll to position [6187, 0]
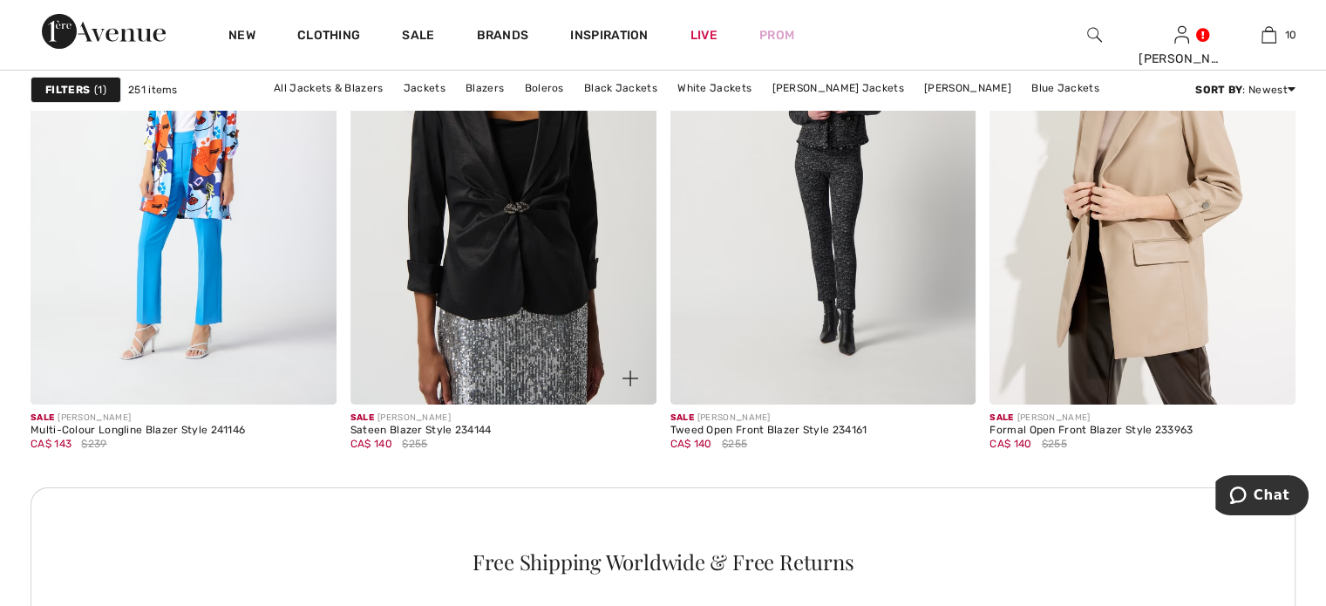
click at [519, 339] on img at bounding box center [503, 174] width 306 height 458
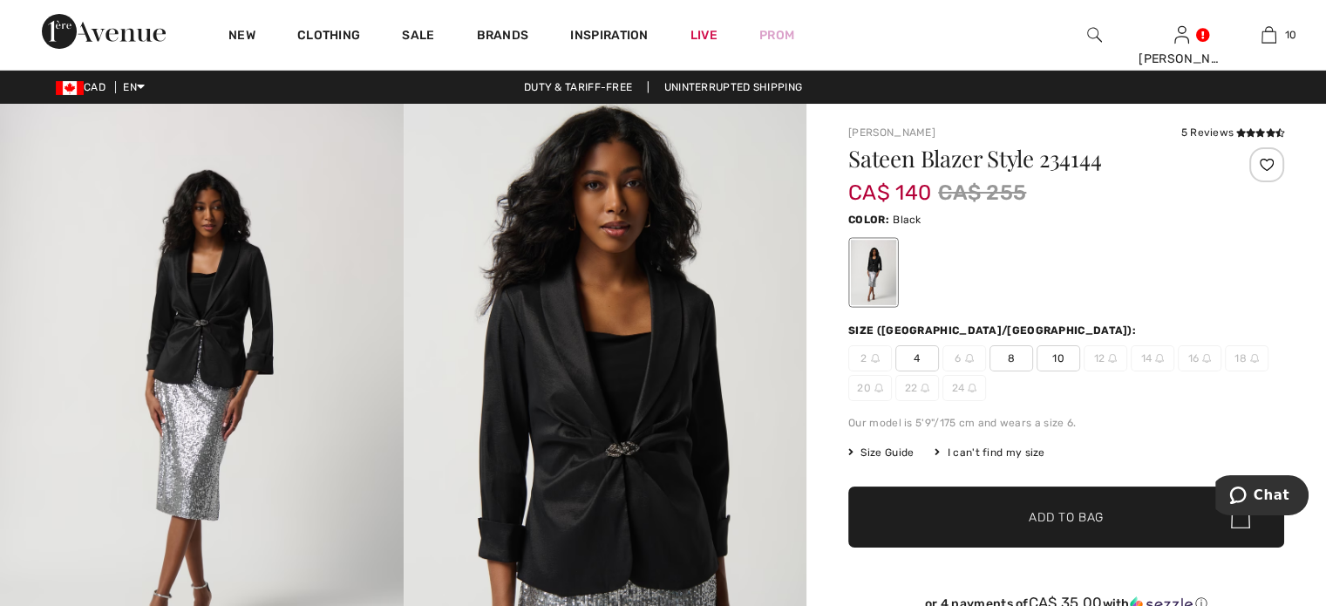
click at [631, 424] on img at bounding box center [606, 406] width 404 height 604
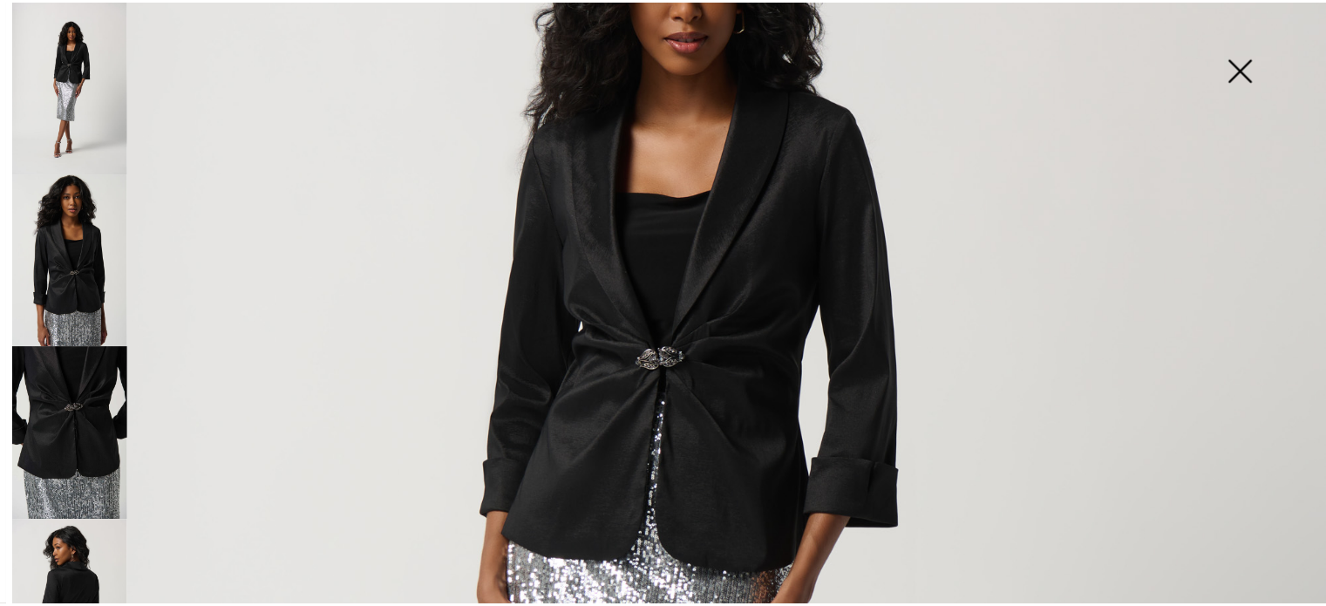
scroll to position [174, 0]
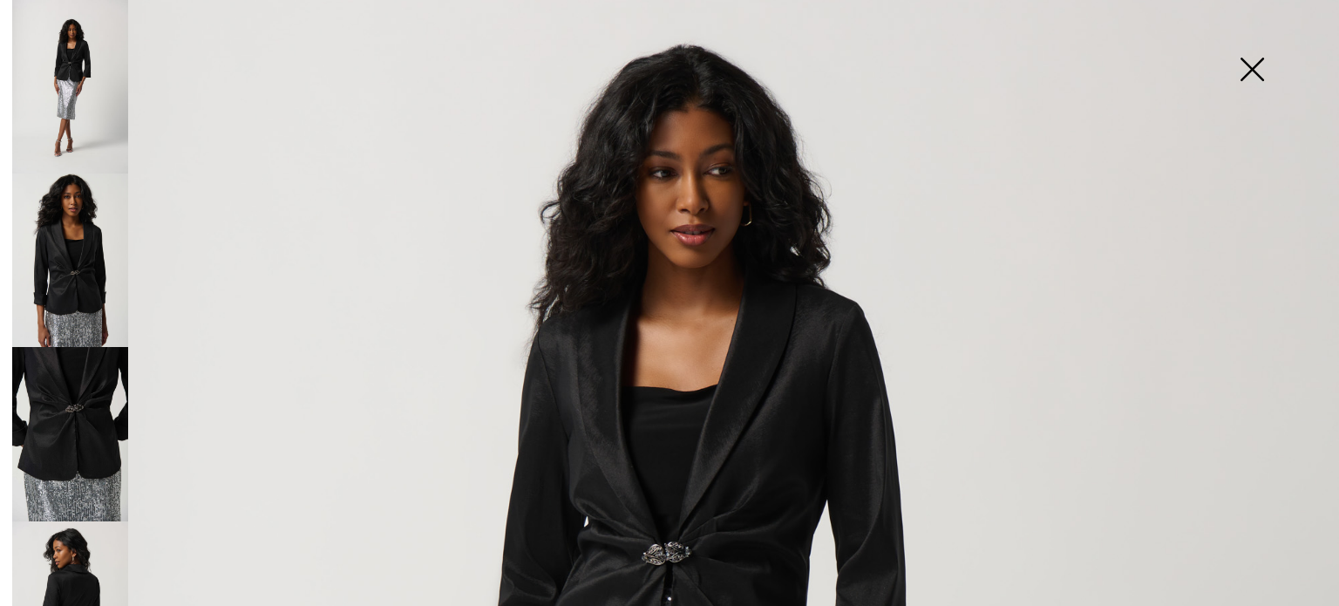
click at [1252, 65] on img at bounding box center [1251, 71] width 87 height 90
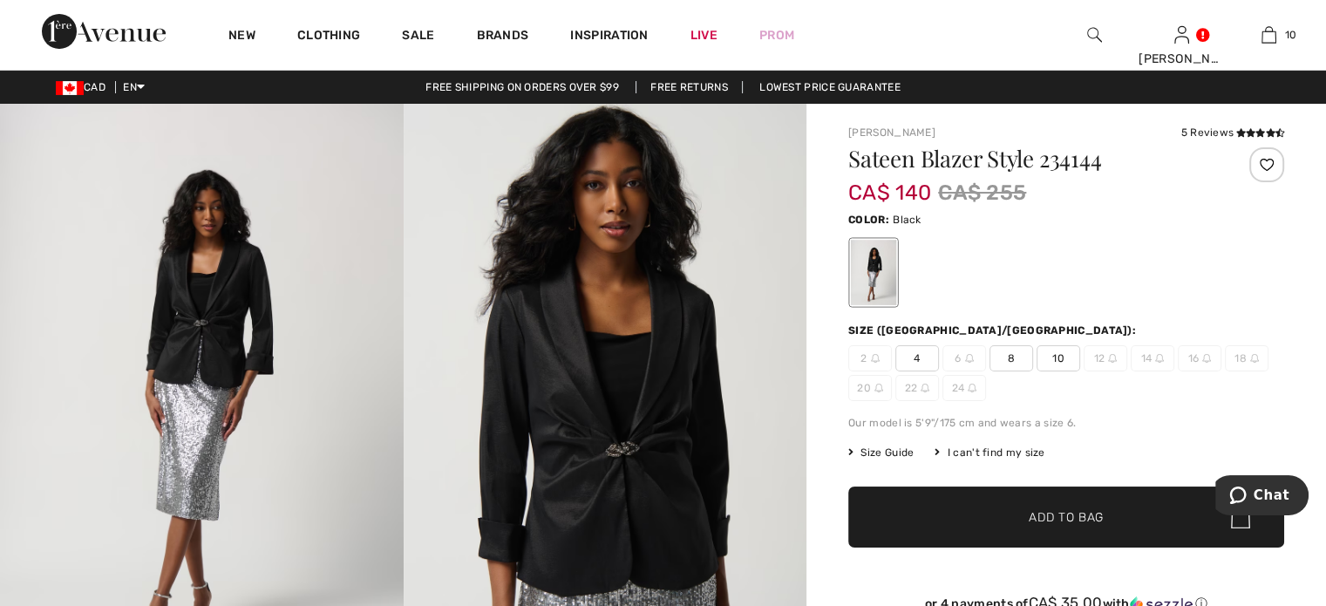
click at [1080, 371] on span "10" at bounding box center [1058, 358] width 44 height 26
click at [997, 526] on span "✔ Added to Bag" at bounding box center [1040, 517] width 106 height 18
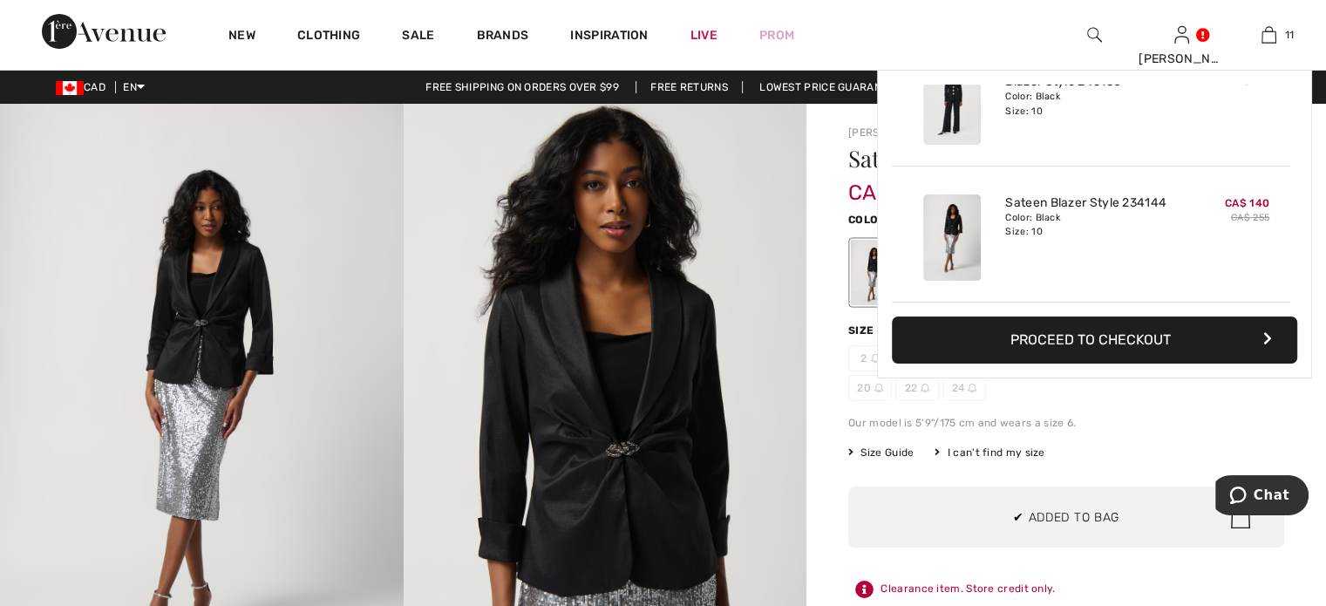
scroll to position [1611, 0]
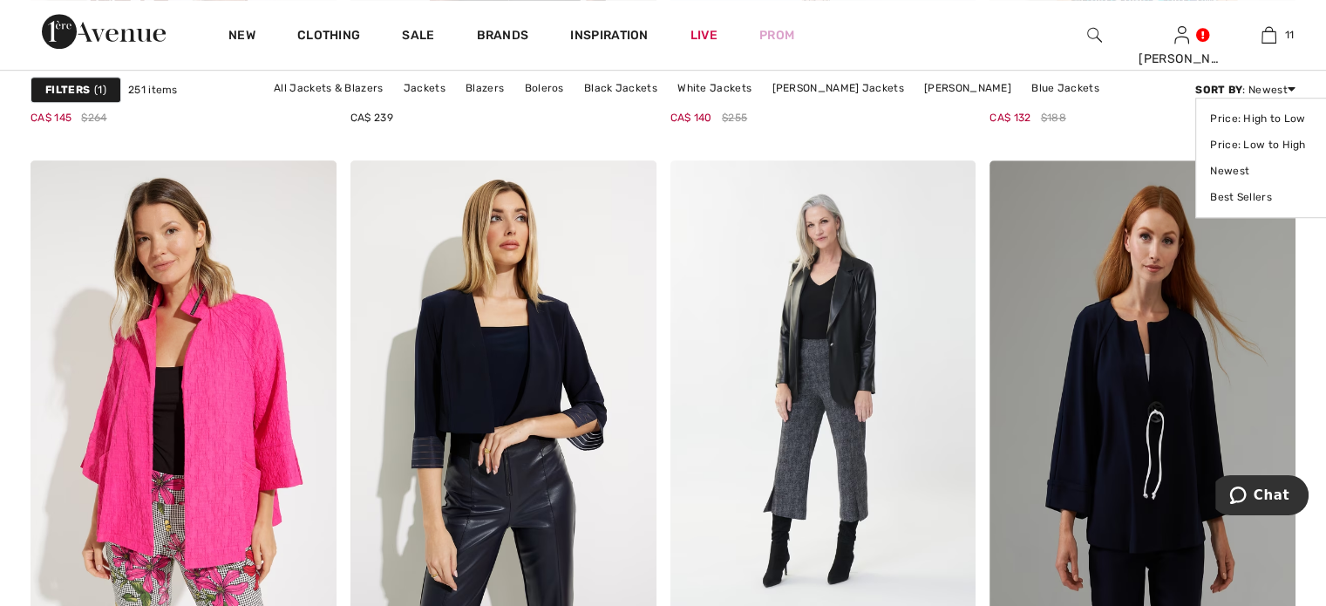
scroll to position [7581, 0]
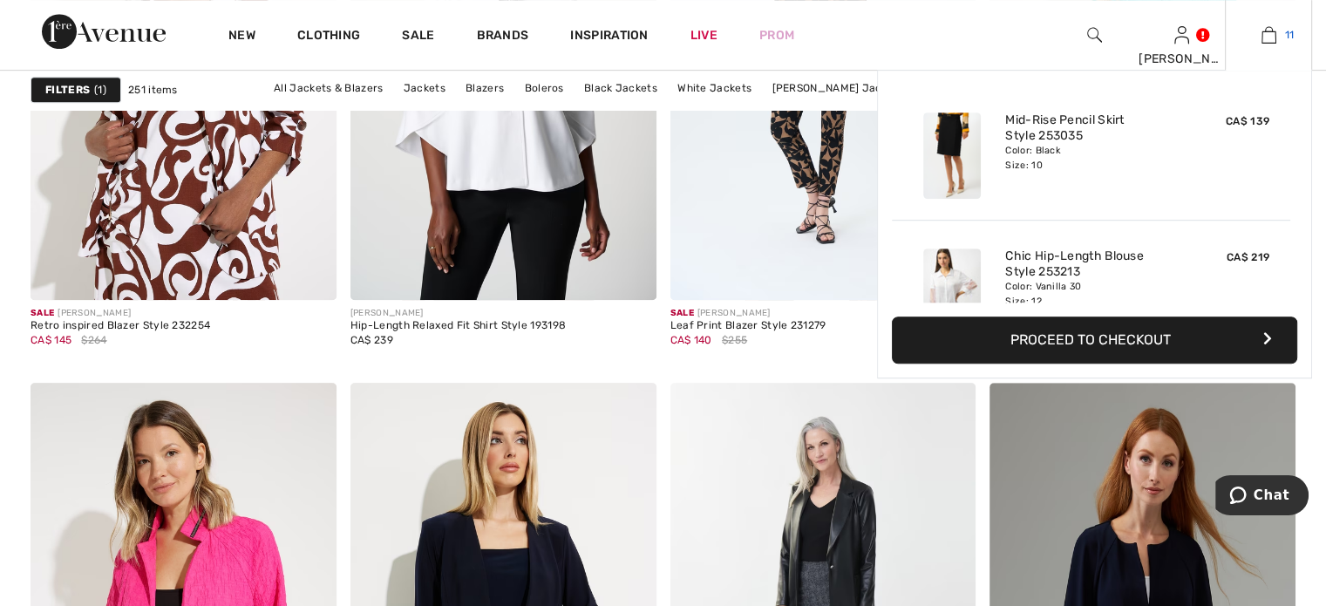
click at [1261, 34] on img at bounding box center [1268, 34] width 15 height 21
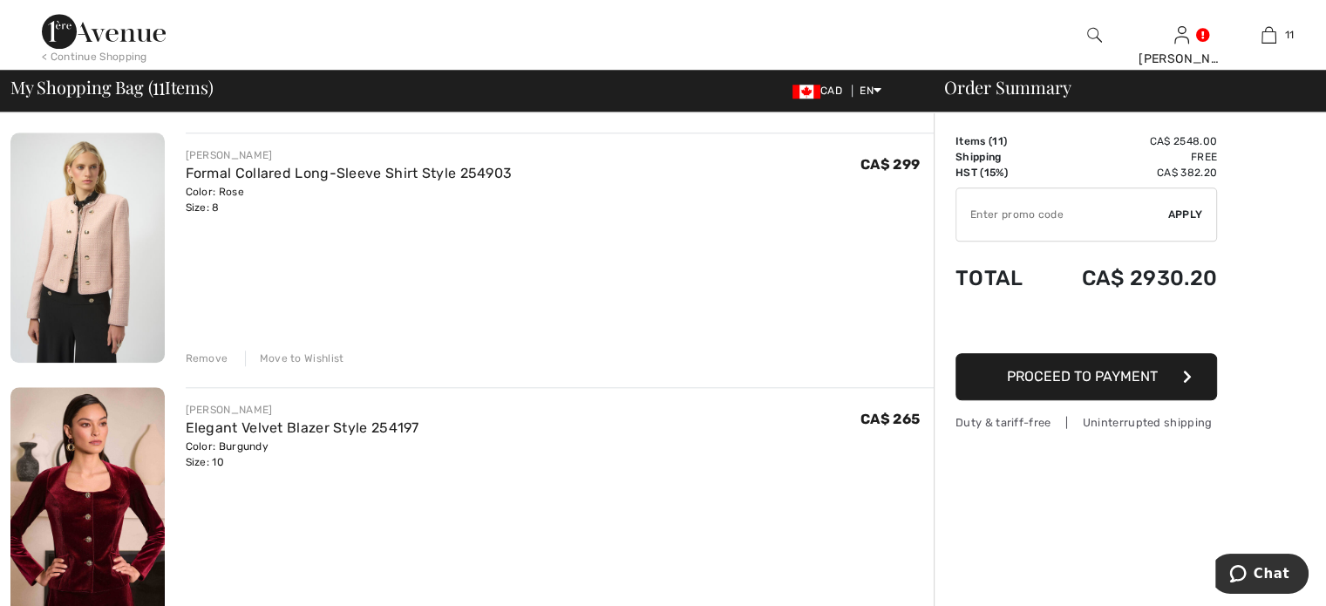
scroll to position [1656, 0]
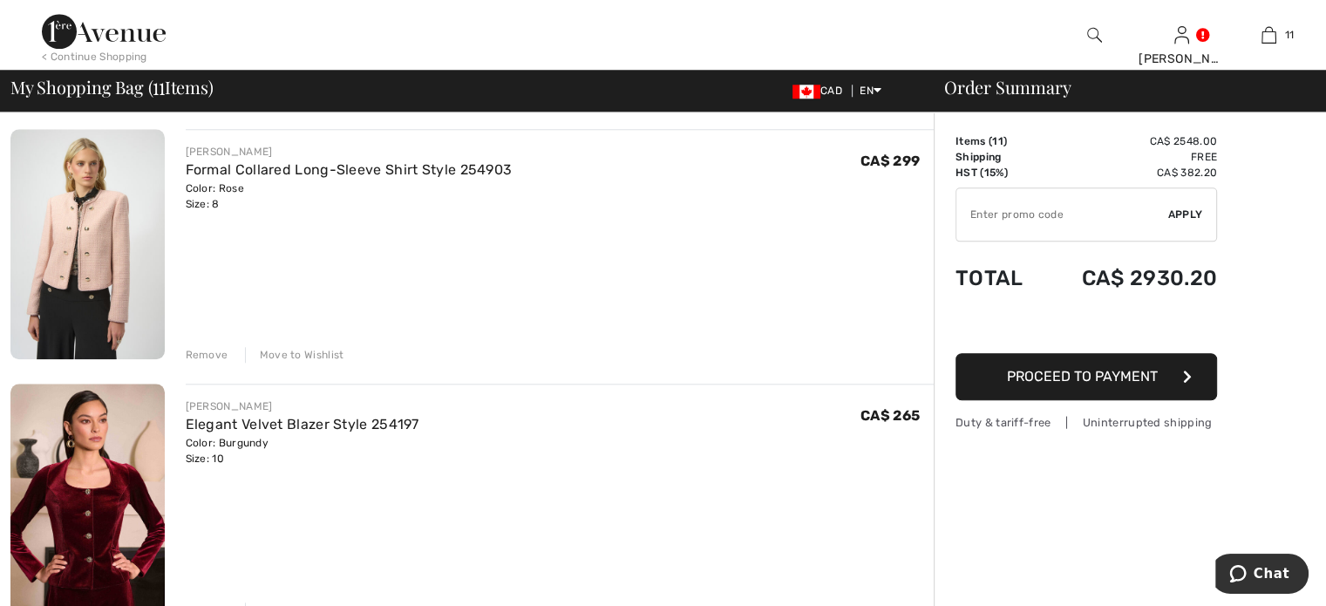
click at [225, 363] on div "Remove" at bounding box center [207, 355] width 43 height 16
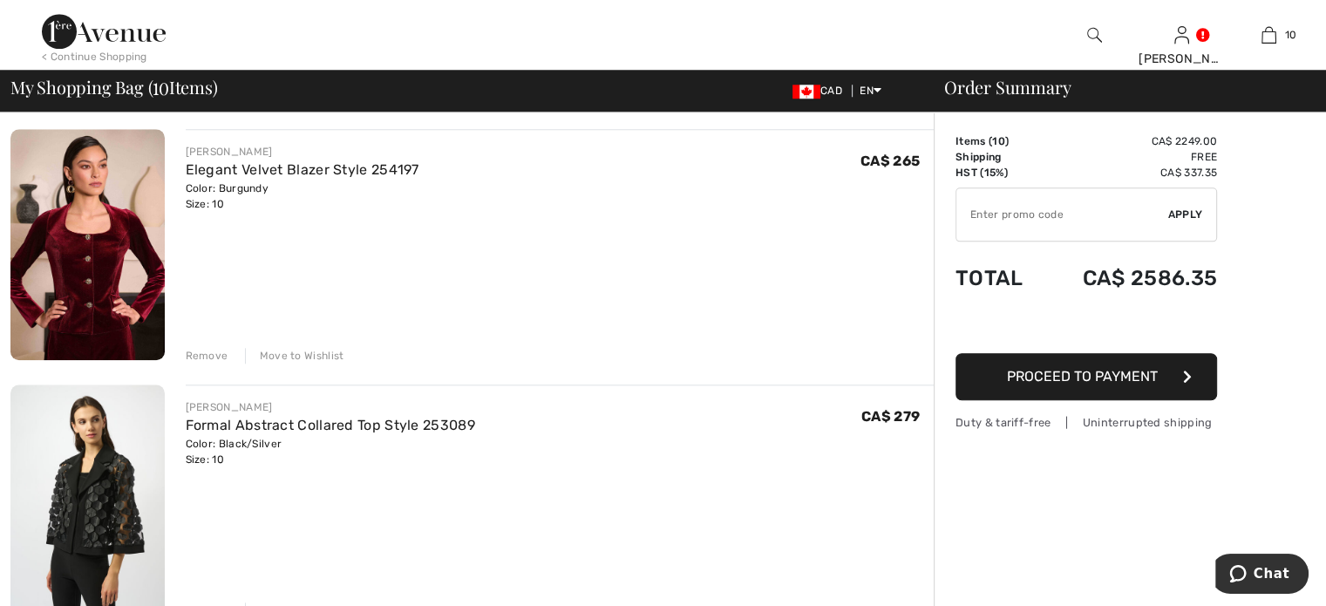
click at [225, 363] on div "Remove" at bounding box center [207, 356] width 43 height 16
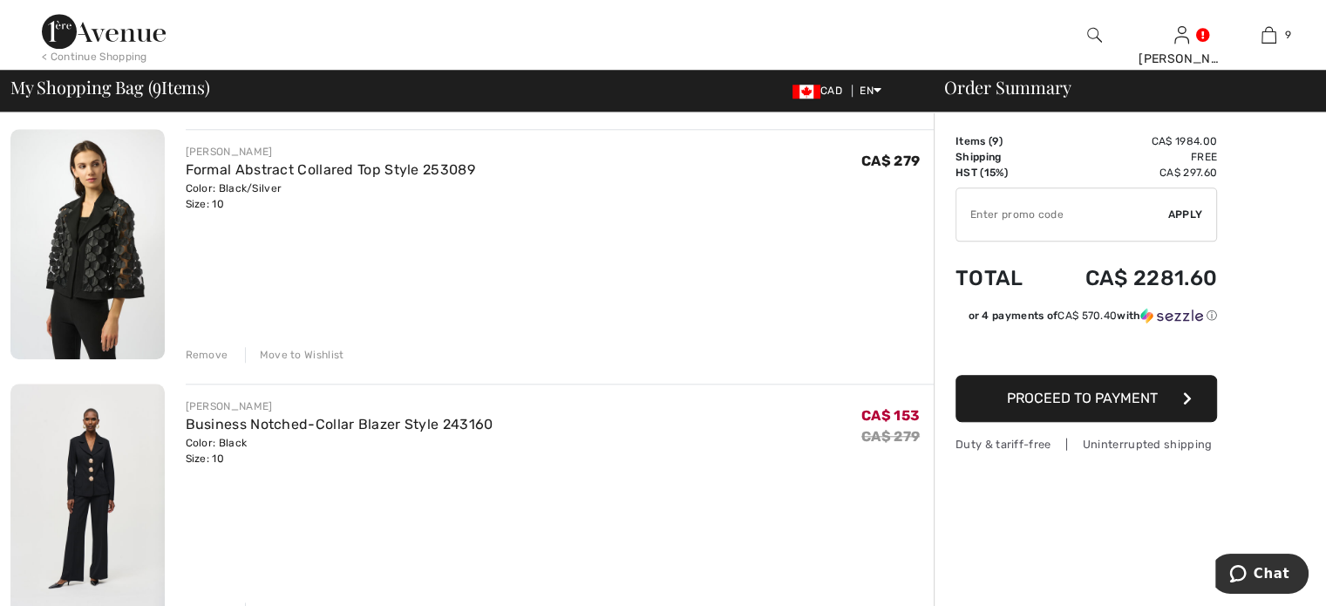
click at [225, 363] on div "Remove" at bounding box center [207, 355] width 43 height 16
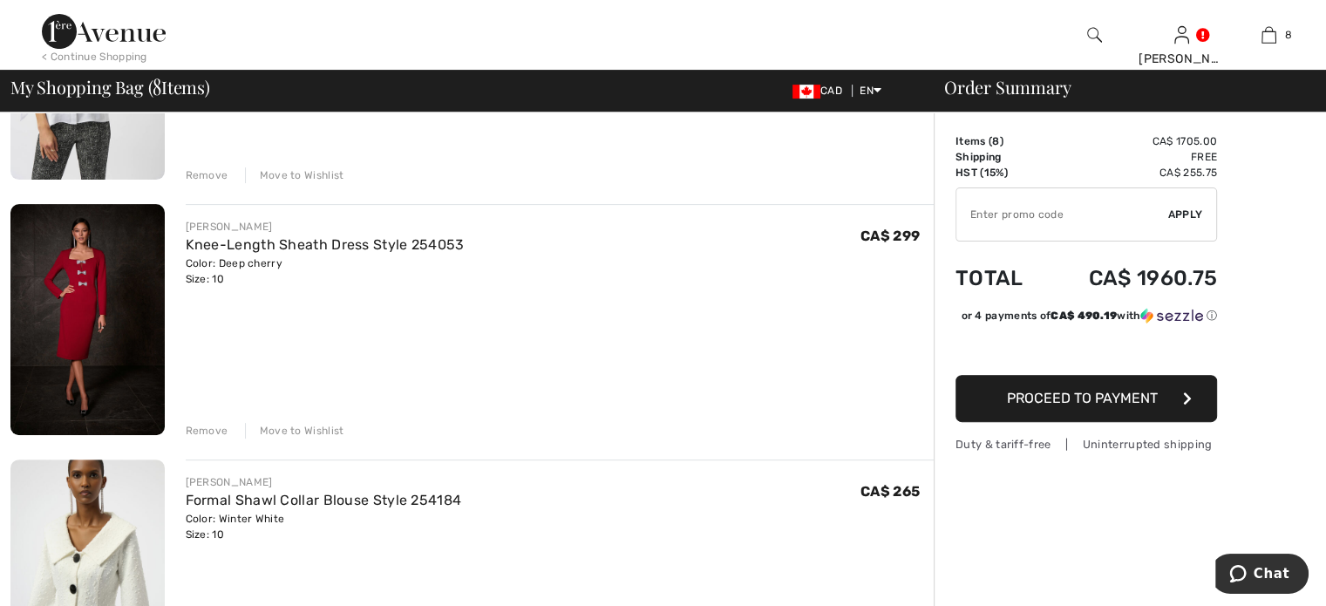
scroll to position [523, 0]
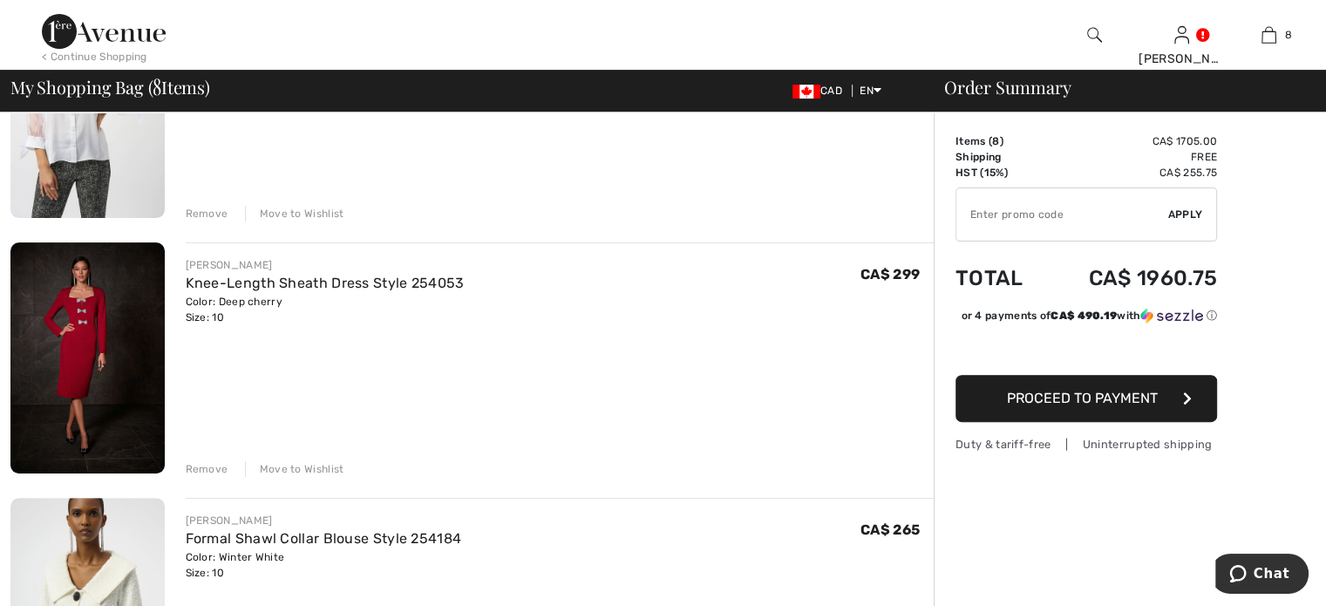
click at [228, 477] on div "Remove" at bounding box center [207, 469] width 43 height 16
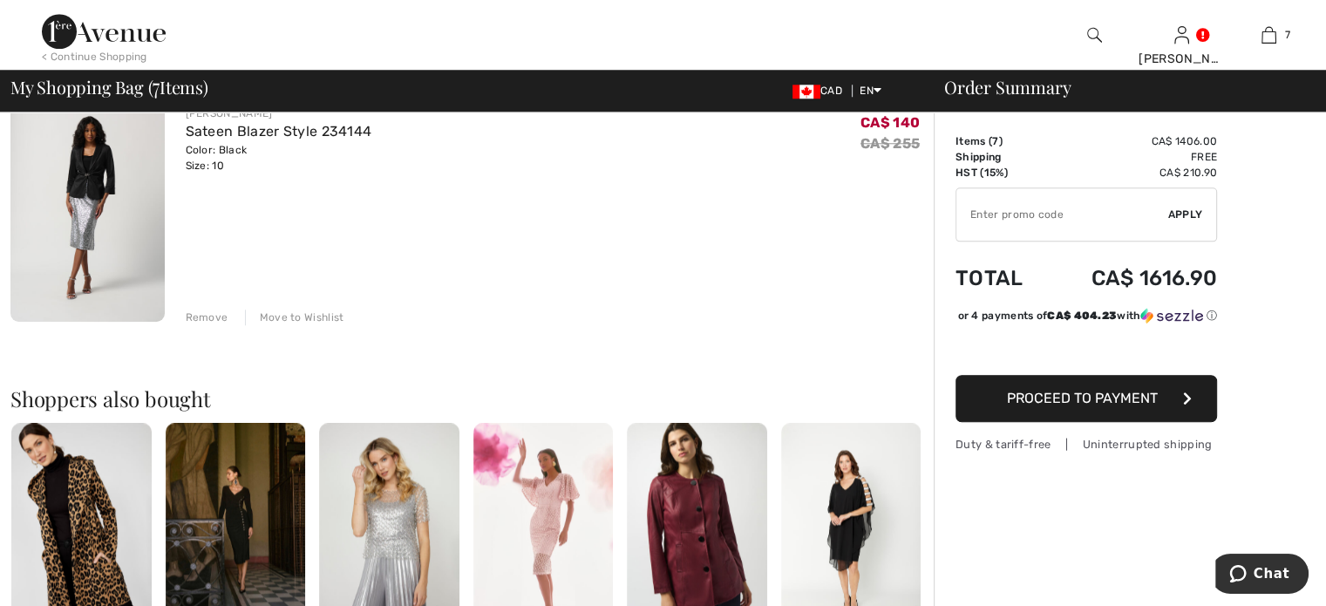
scroll to position [1656, 0]
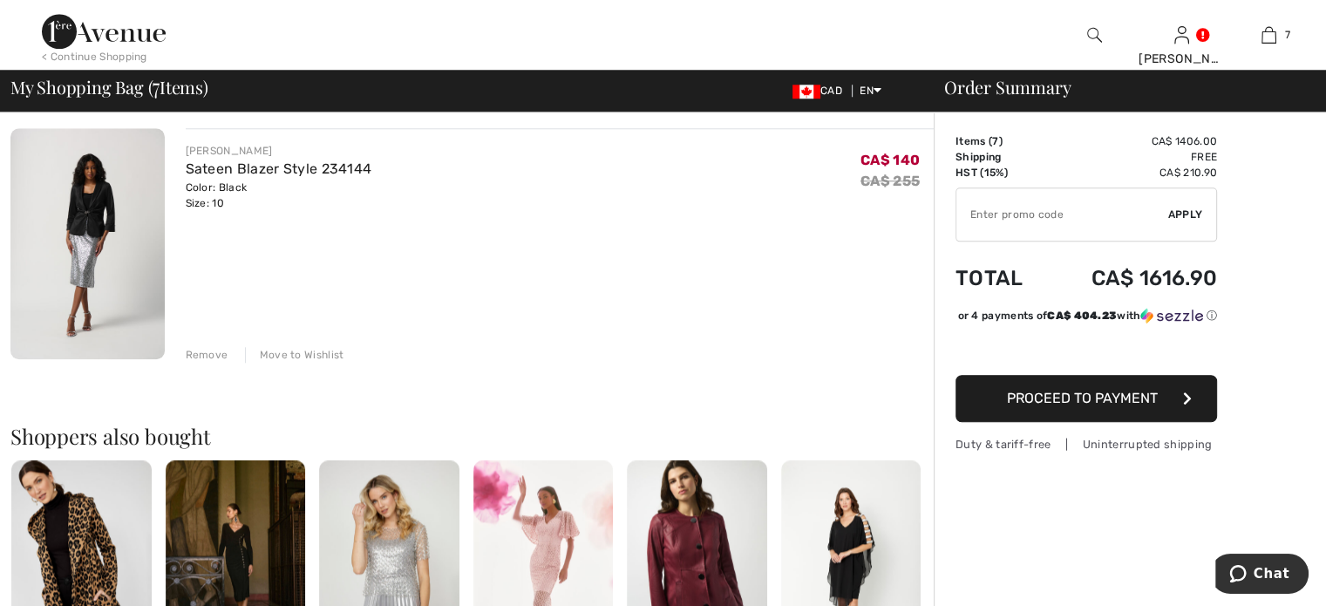
click at [217, 363] on div "Remove" at bounding box center [207, 355] width 43 height 16
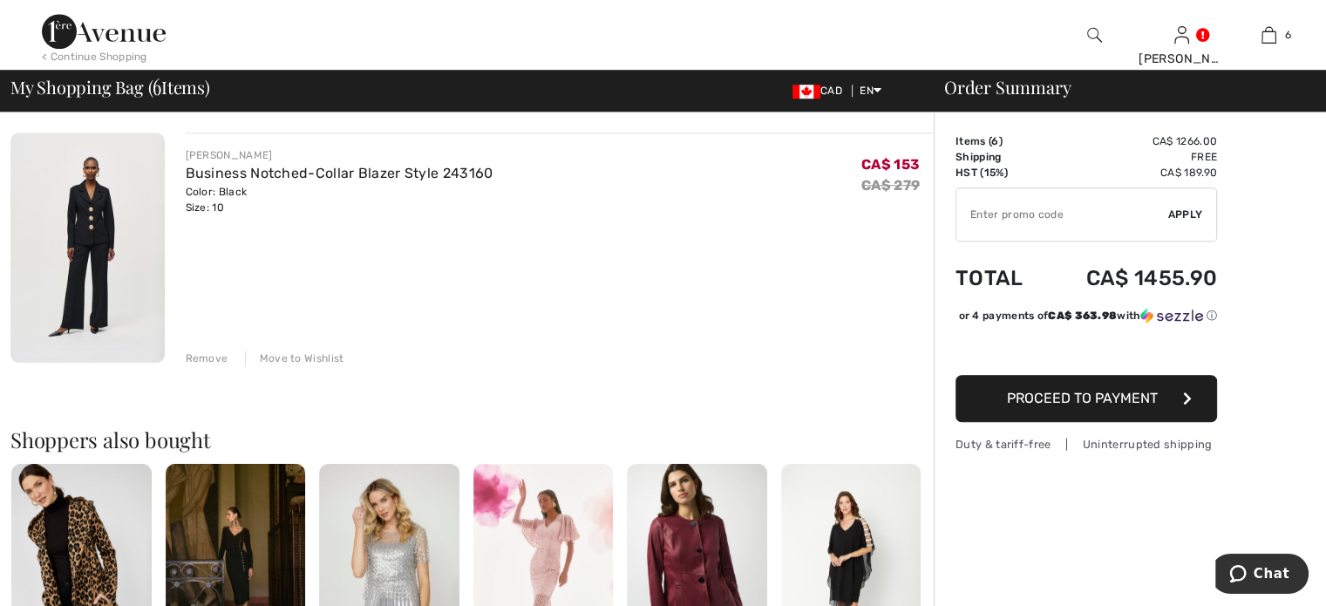
scroll to position [1394, 0]
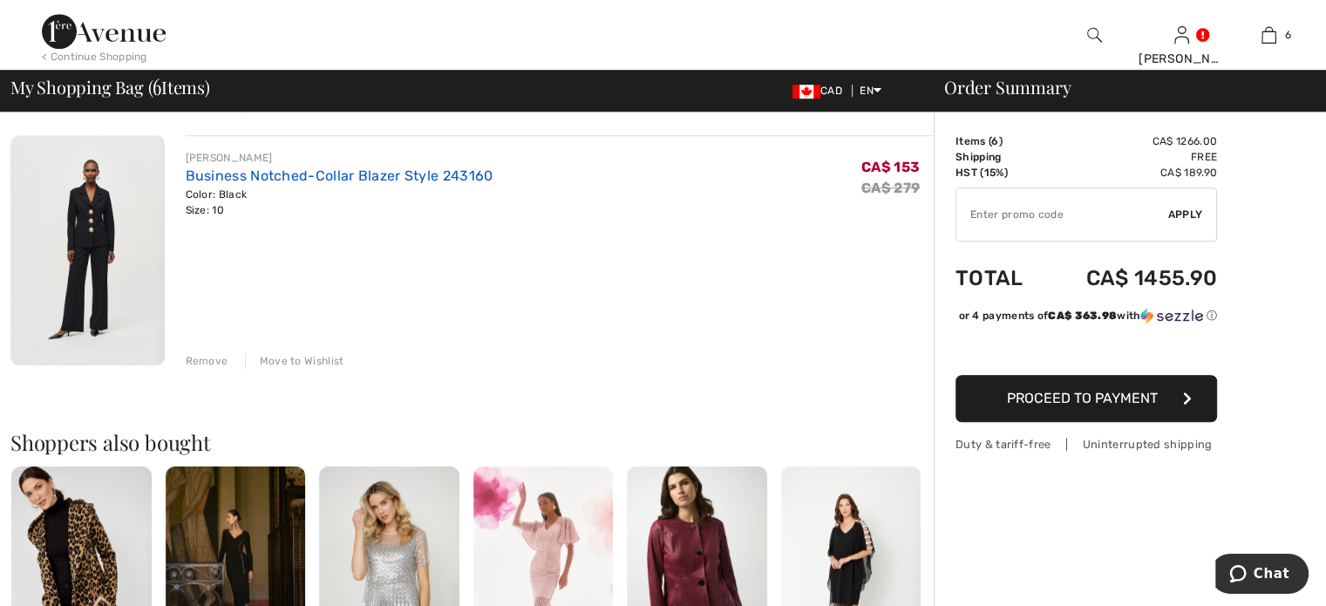
click at [403, 184] on link "Business Notched-Collar Blazer Style 243160" at bounding box center [340, 175] width 308 height 17
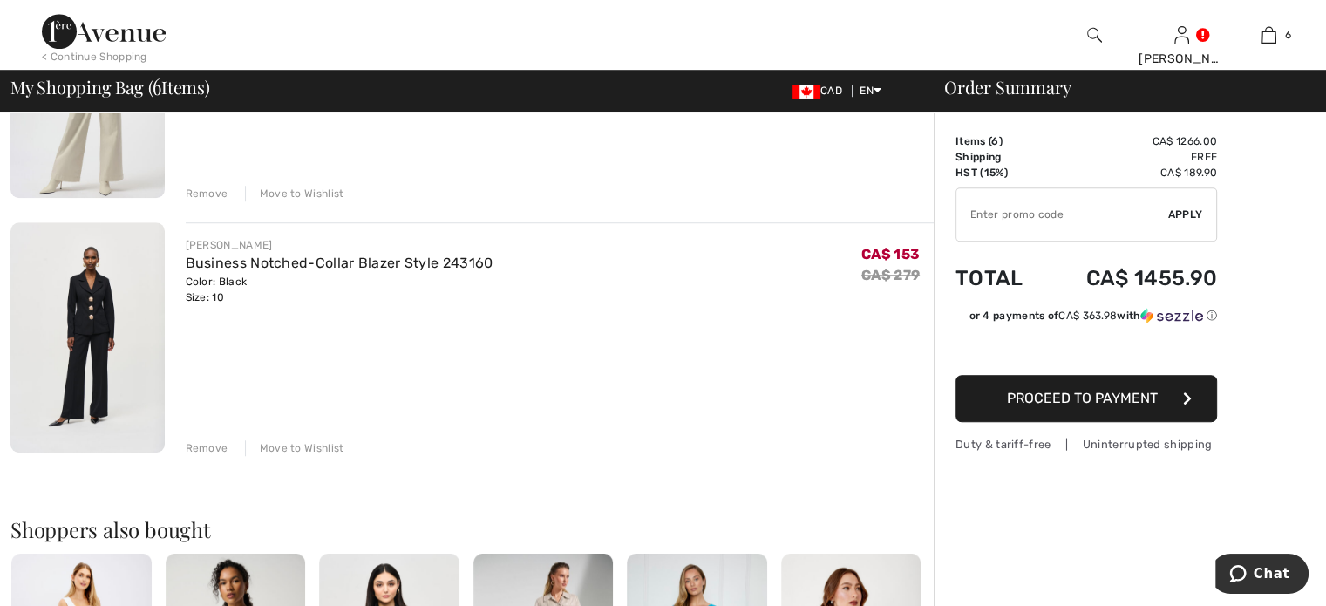
scroll to position [1220, 0]
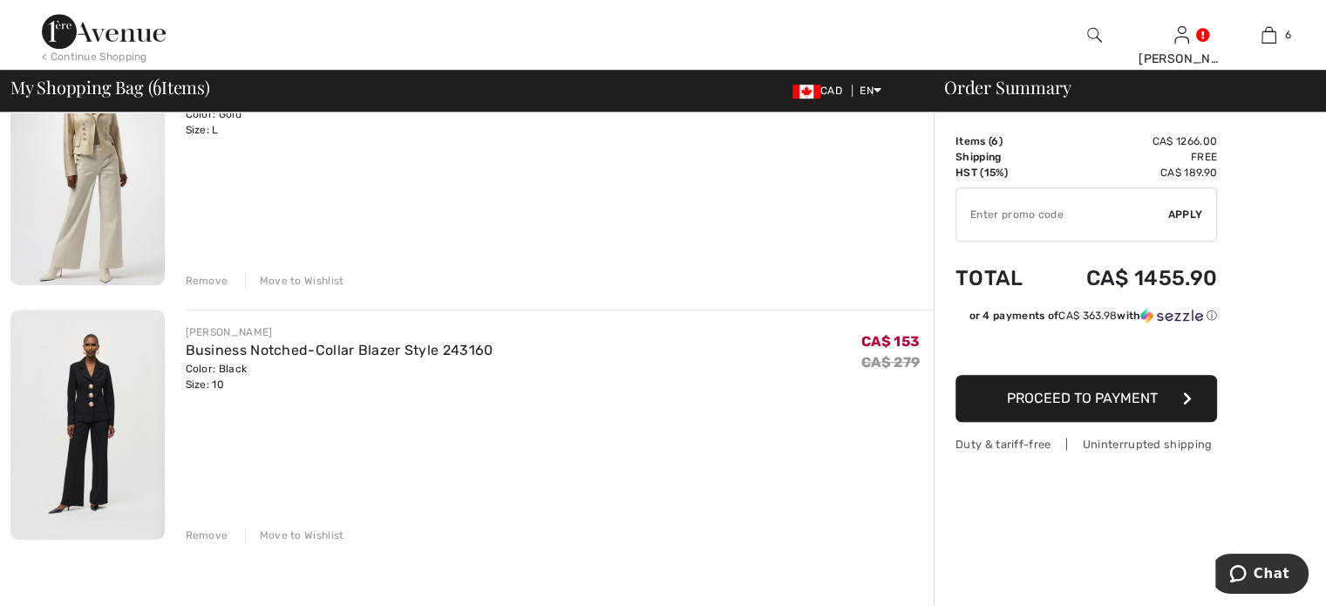
click at [347, 104] on link "Formal Leather Jacket Style 254925" at bounding box center [308, 95] width 245 height 17
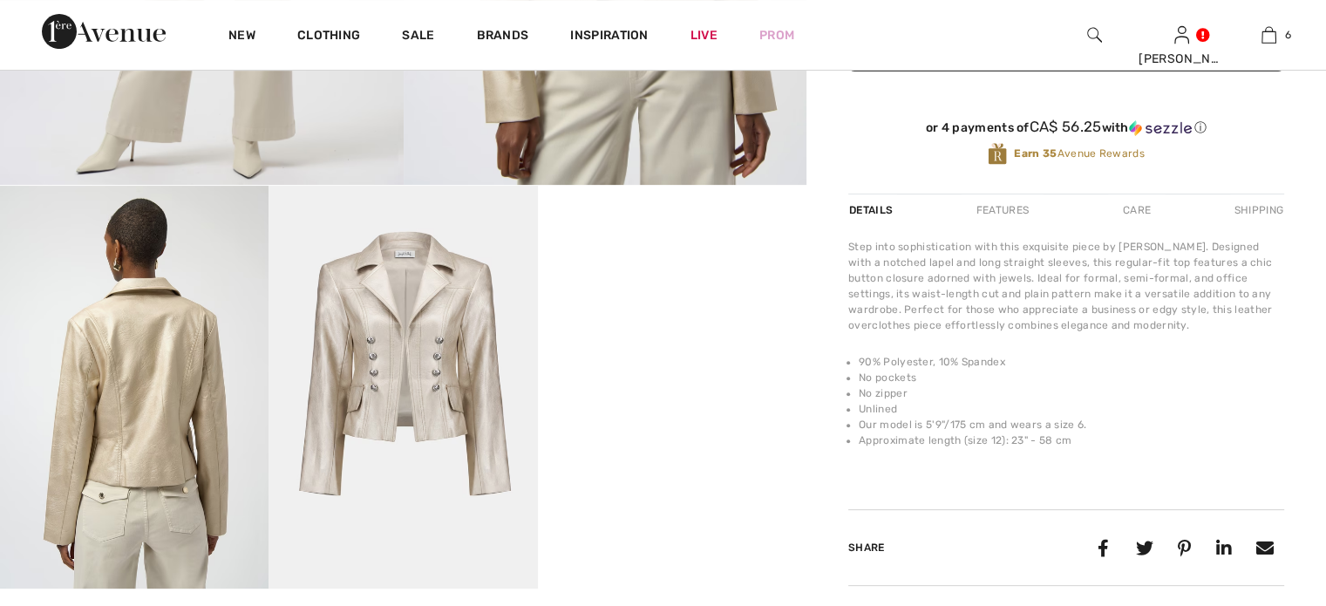
click at [390, 373] on img at bounding box center [402, 387] width 268 height 403
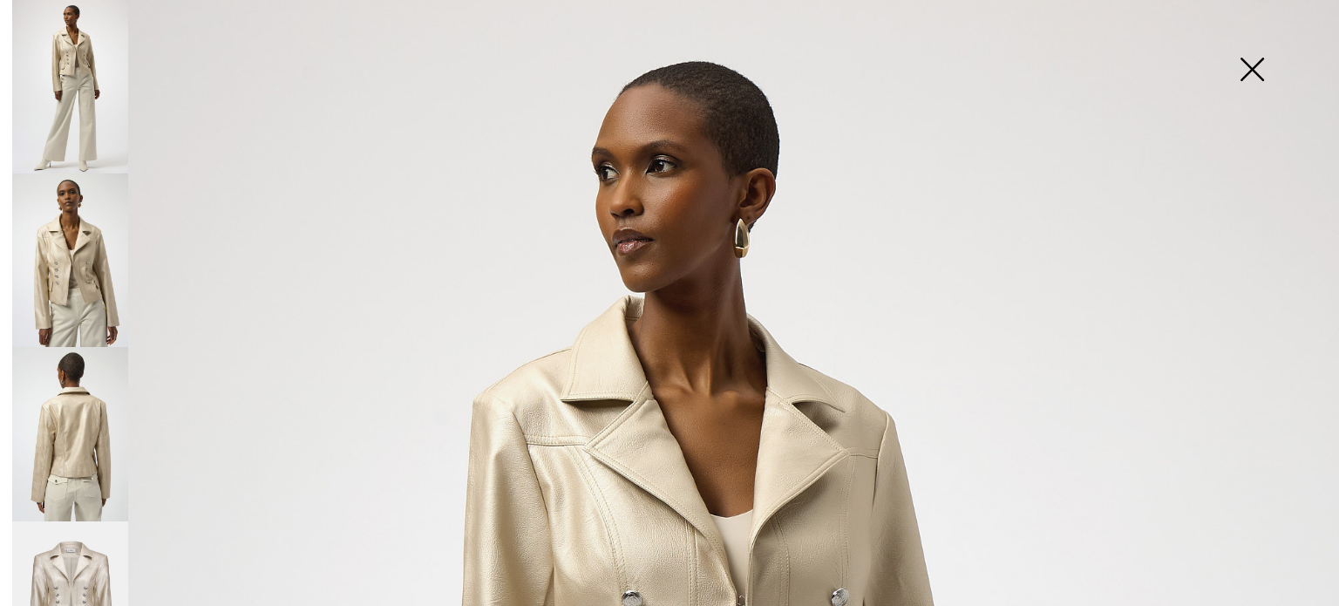
click at [1250, 65] on img at bounding box center [1251, 71] width 87 height 90
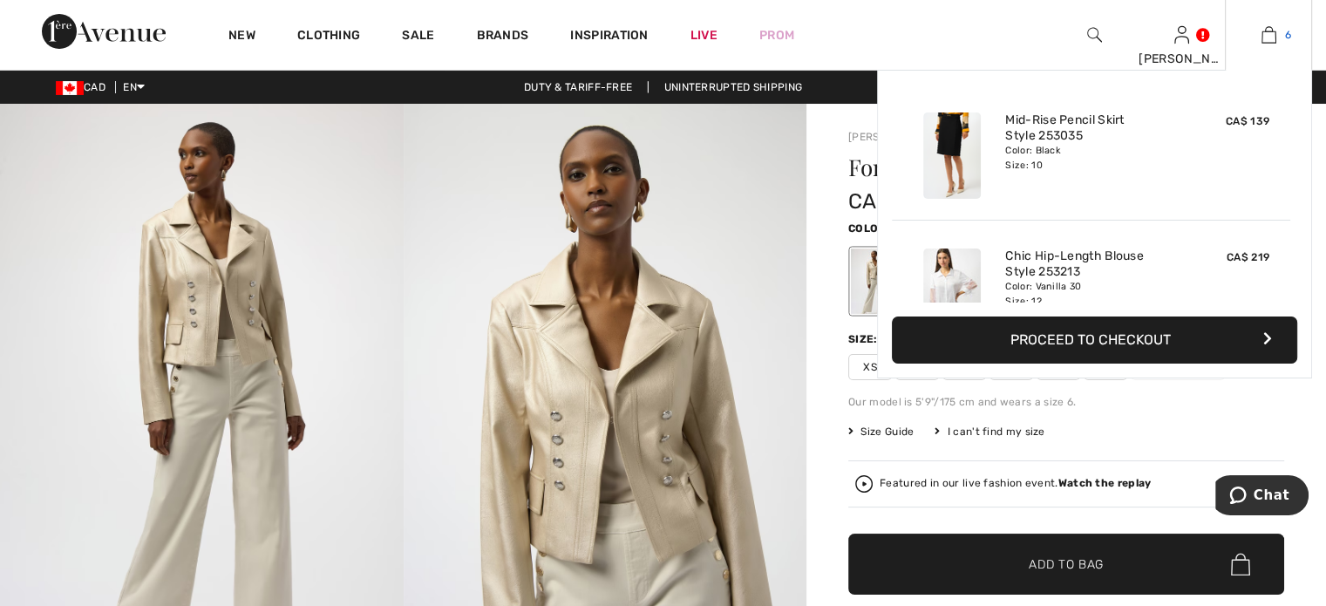
click at [1261, 37] on img at bounding box center [1268, 34] width 15 height 21
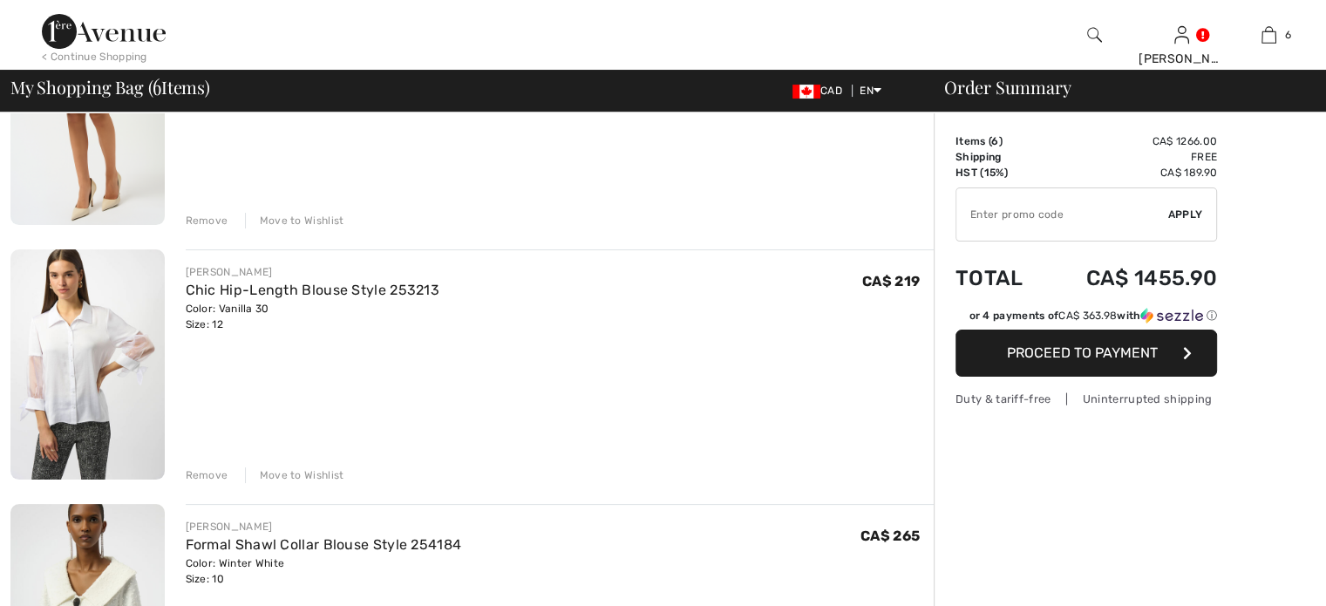
checkbox input "true"
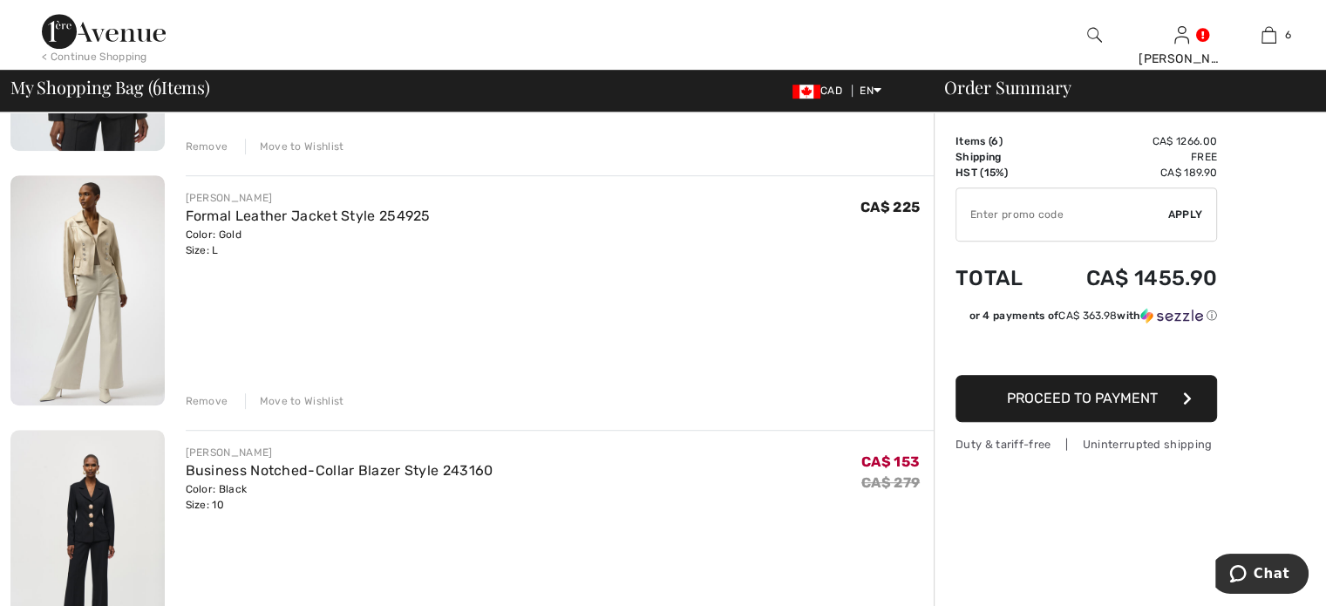
scroll to position [1133, 0]
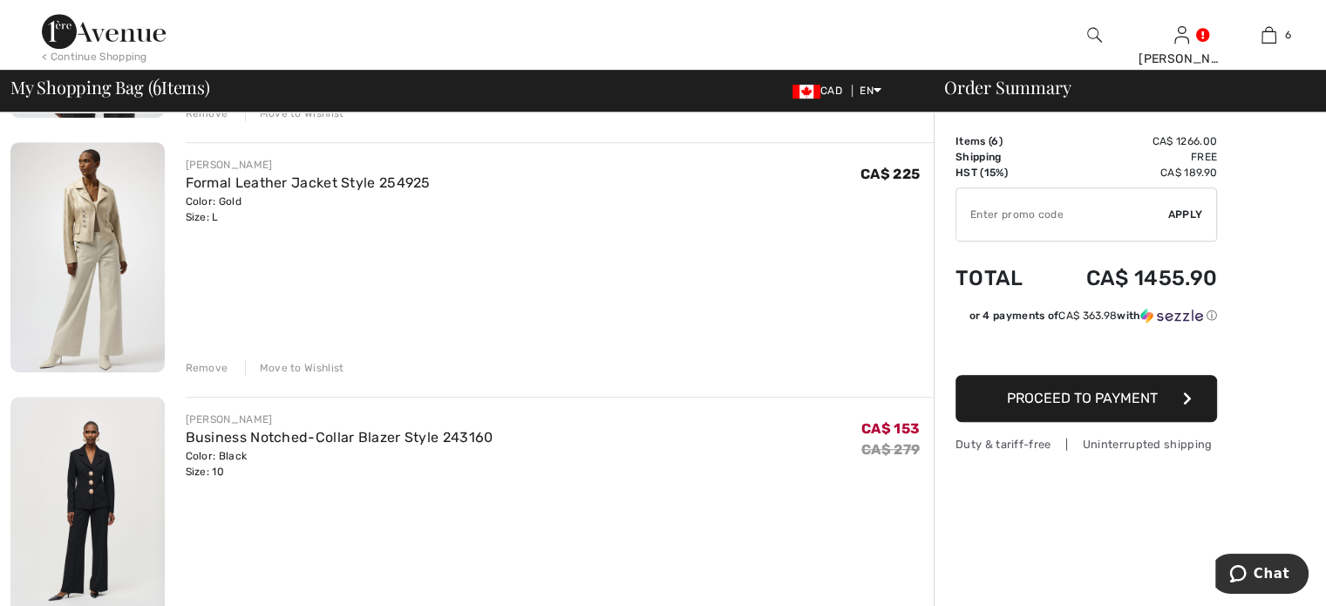
click at [227, 376] on div "Remove" at bounding box center [207, 368] width 43 height 16
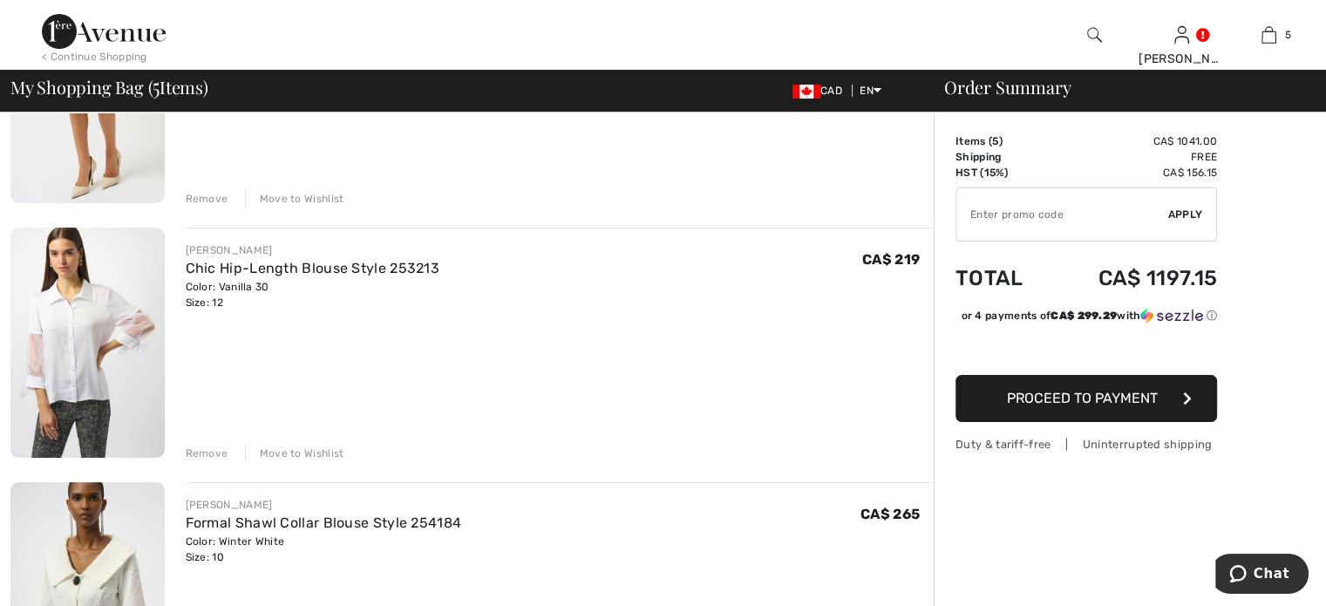
scroll to position [87, 0]
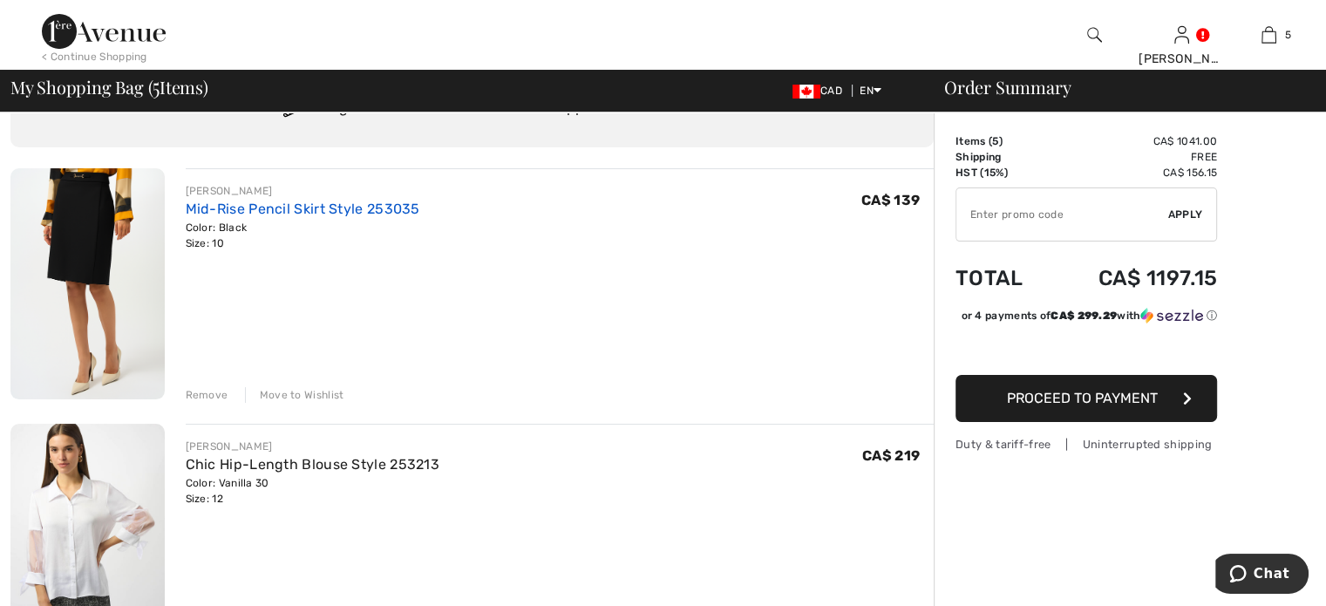
click at [411, 217] on link "Mid-Rise Pencil Skirt Style 253035" at bounding box center [303, 208] width 234 height 17
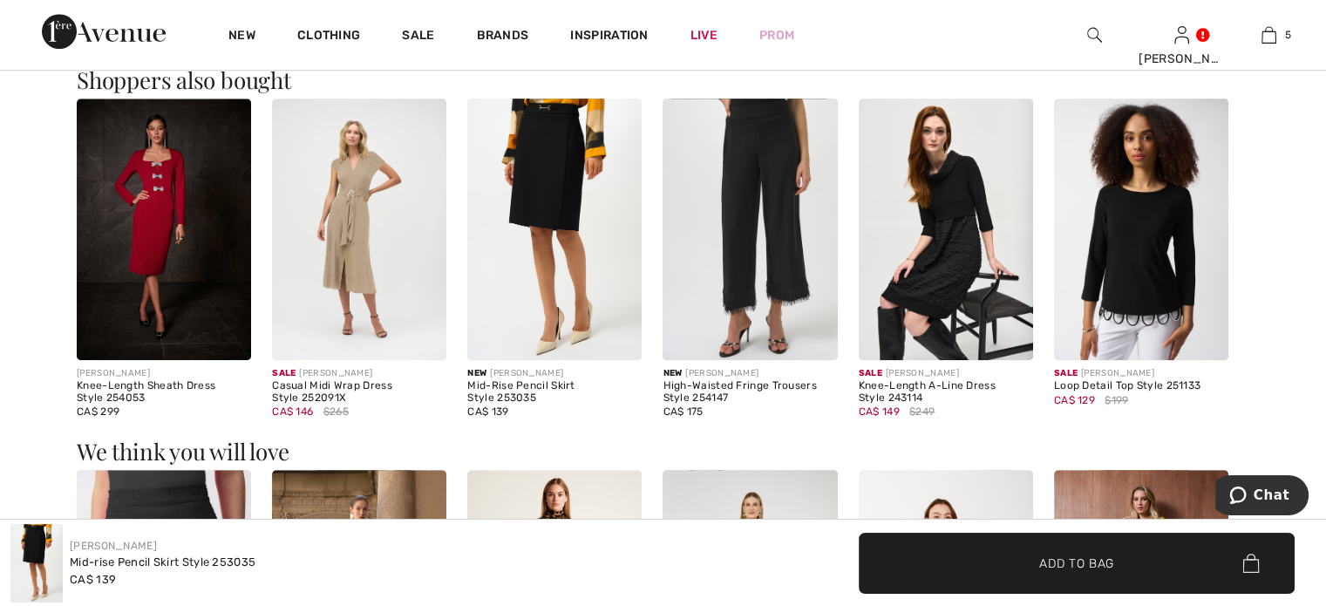
scroll to position [1133, 0]
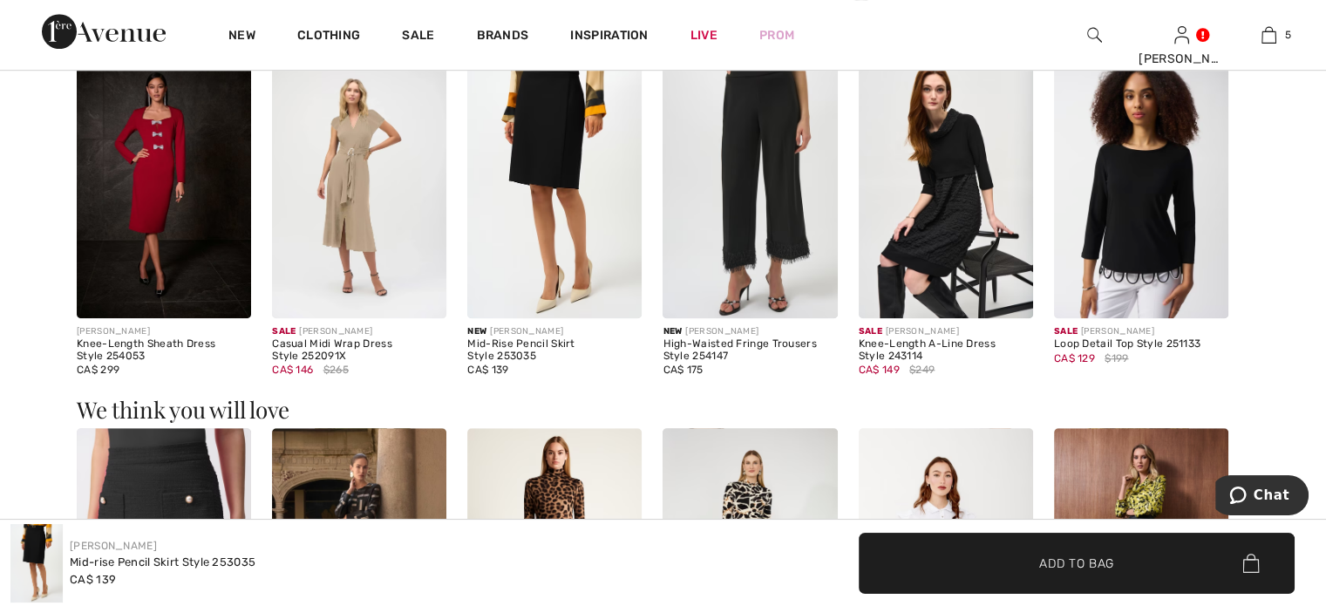
click at [1153, 318] on img at bounding box center [1141, 187] width 174 height 261
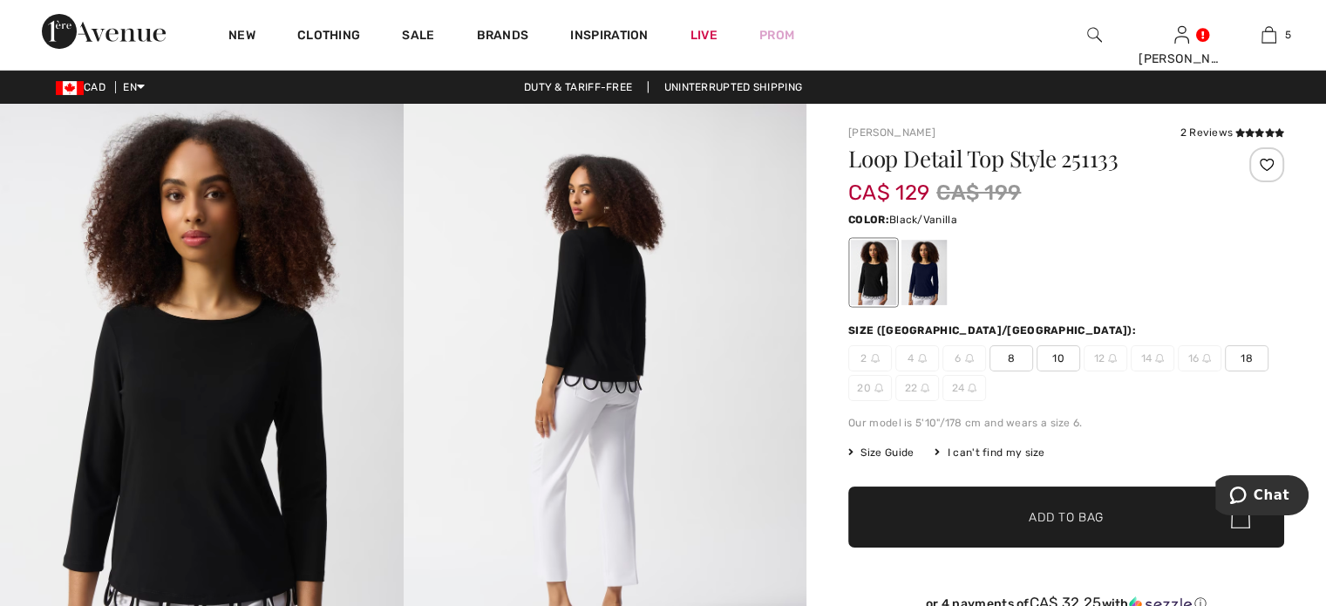
click at [1080, 371] on span "10" at bounding box center [1058, 358] width 44 height 26
click at [1084, 547] on span "✔ Added to Bag Add to Bag" at bounding box center [1066, 516] width 436 height 61
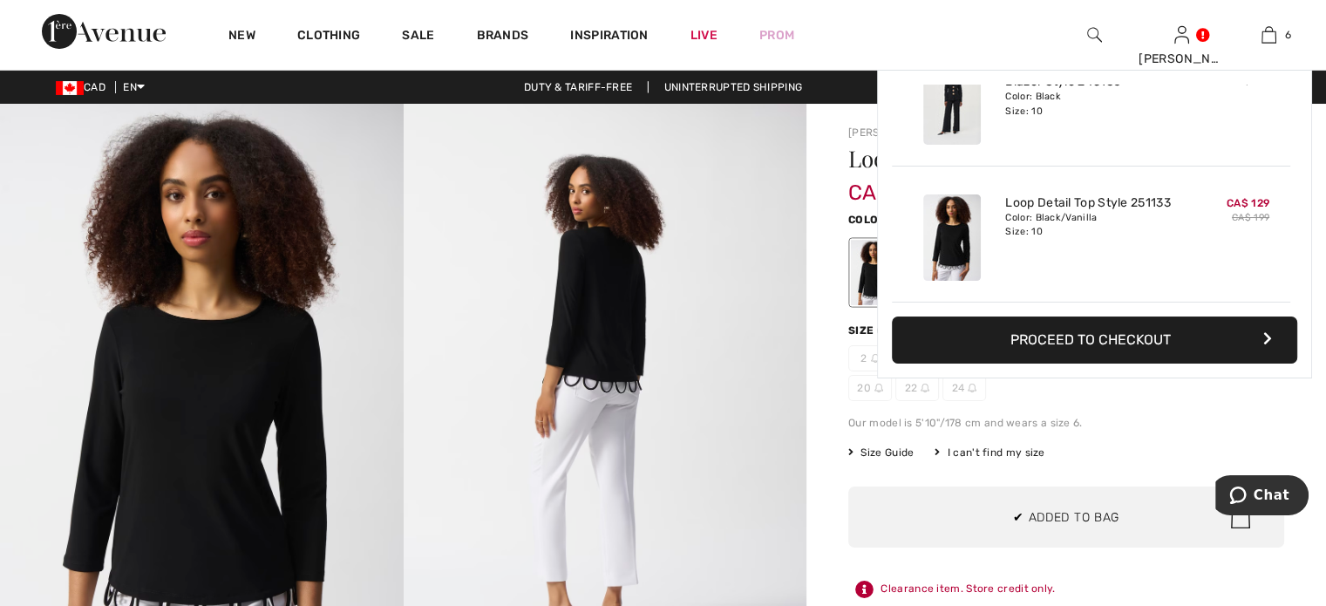
scroll to position [779, 0]
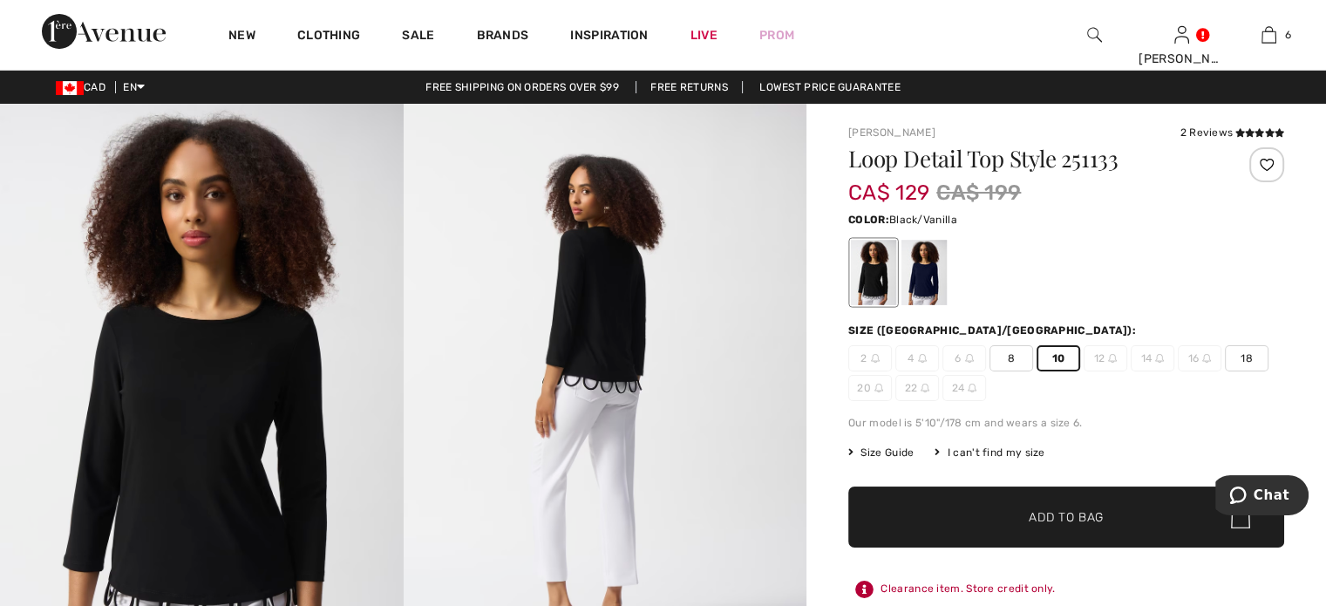
click at [896, 300] on div at bounding box center [873, 272] width 45 height 65
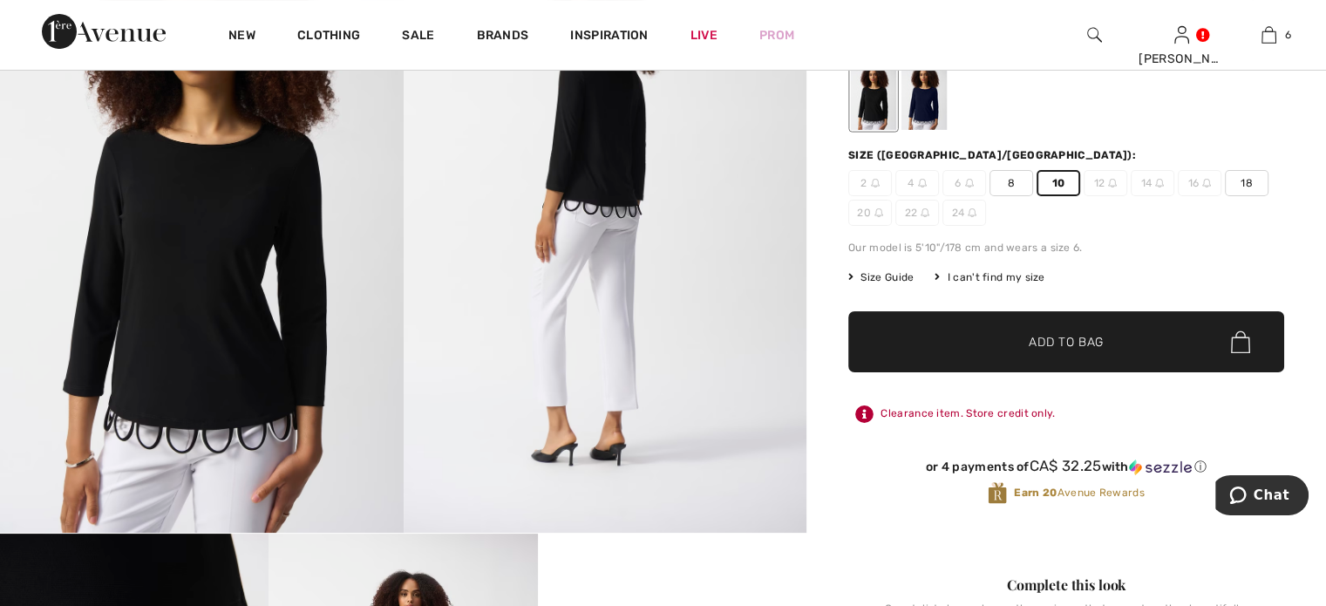
scroll to position [174, 0]
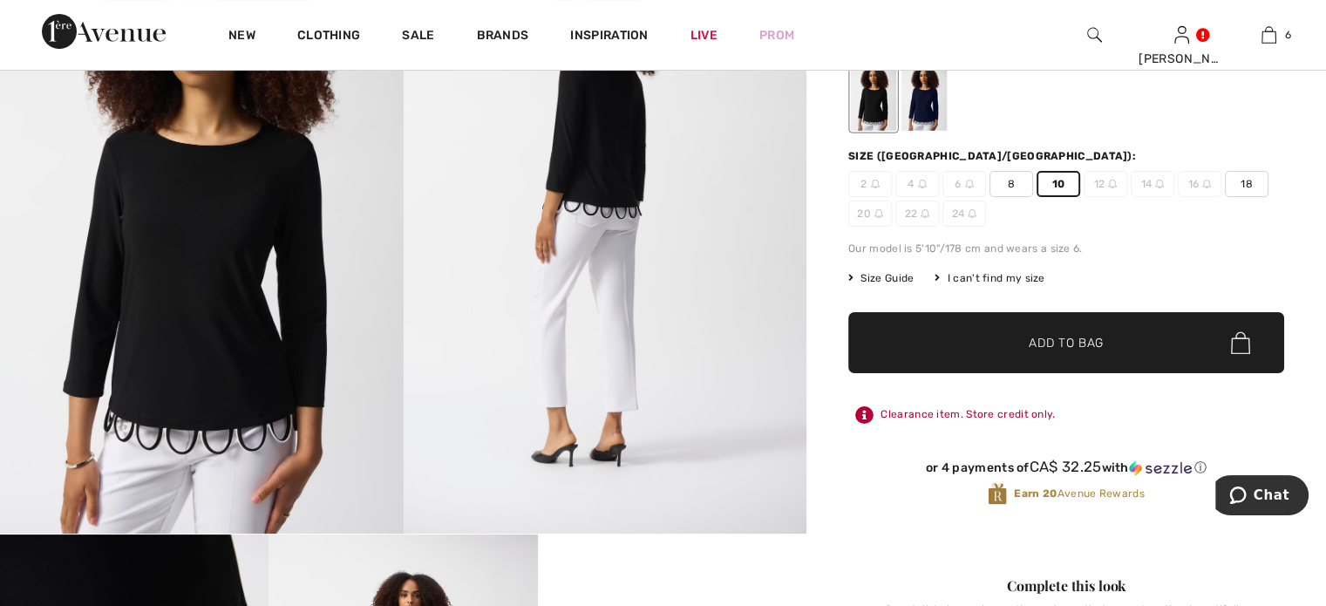
click at [1089, 352] on span "Add to Bag" at bounding box center [1065, 343] width 75 height 18
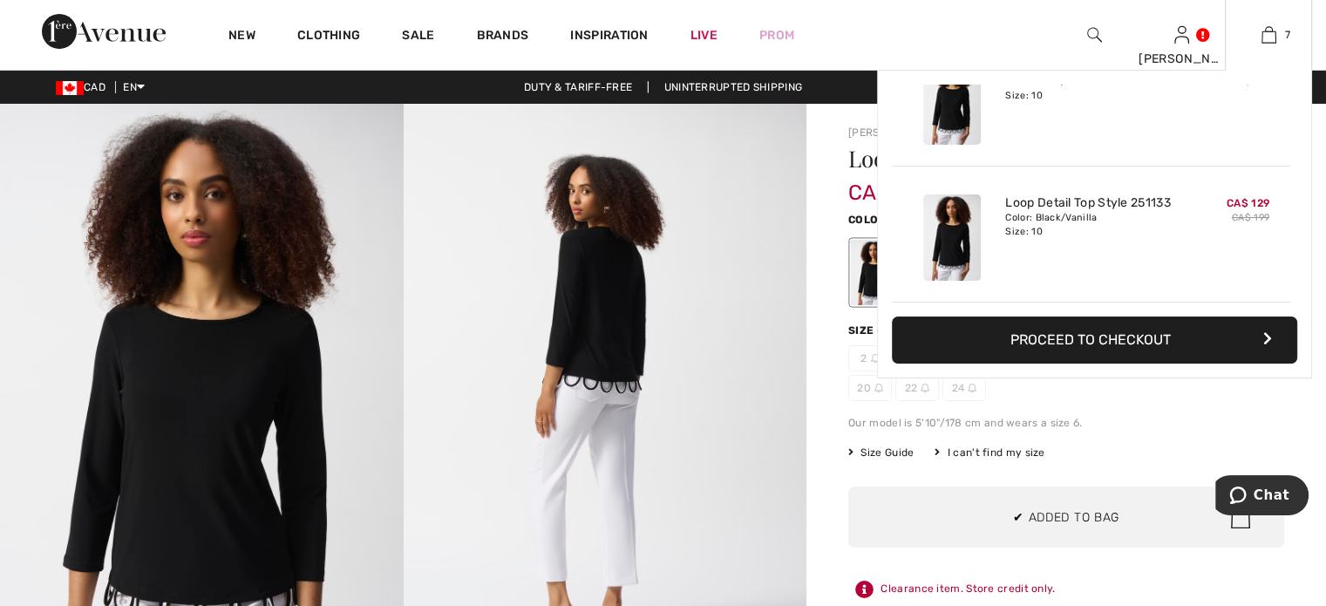
scroll to position [946, 0]
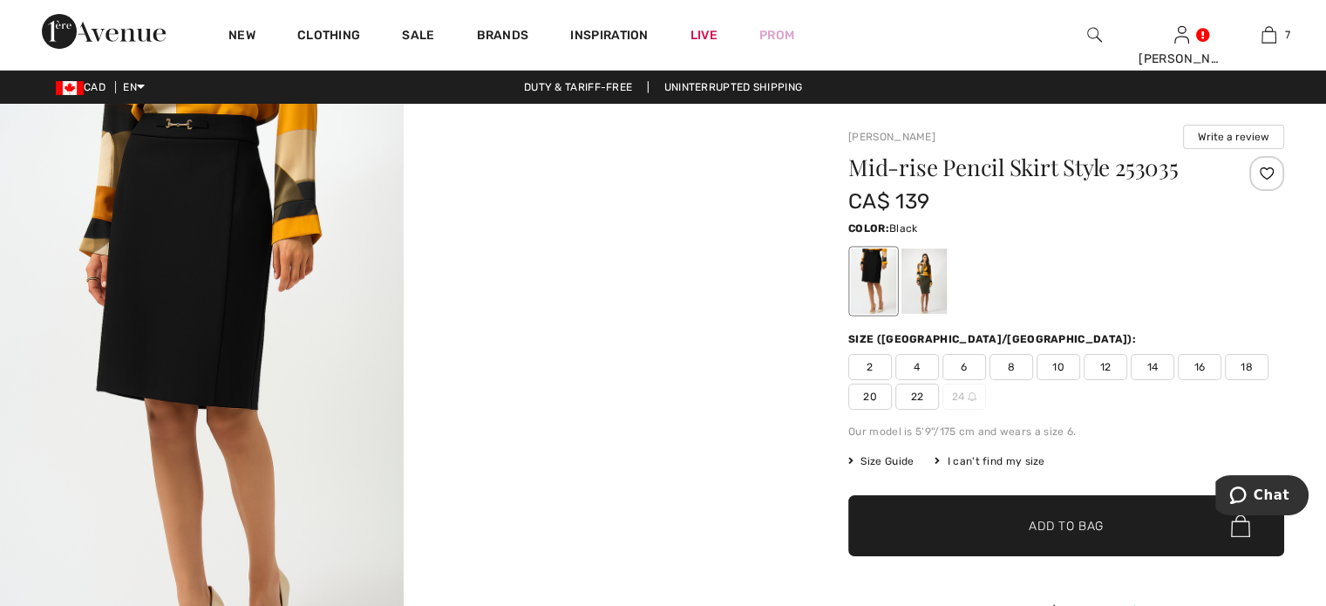
click at [144, 26] on img at bounding box center [104, 31] width 124 height 35
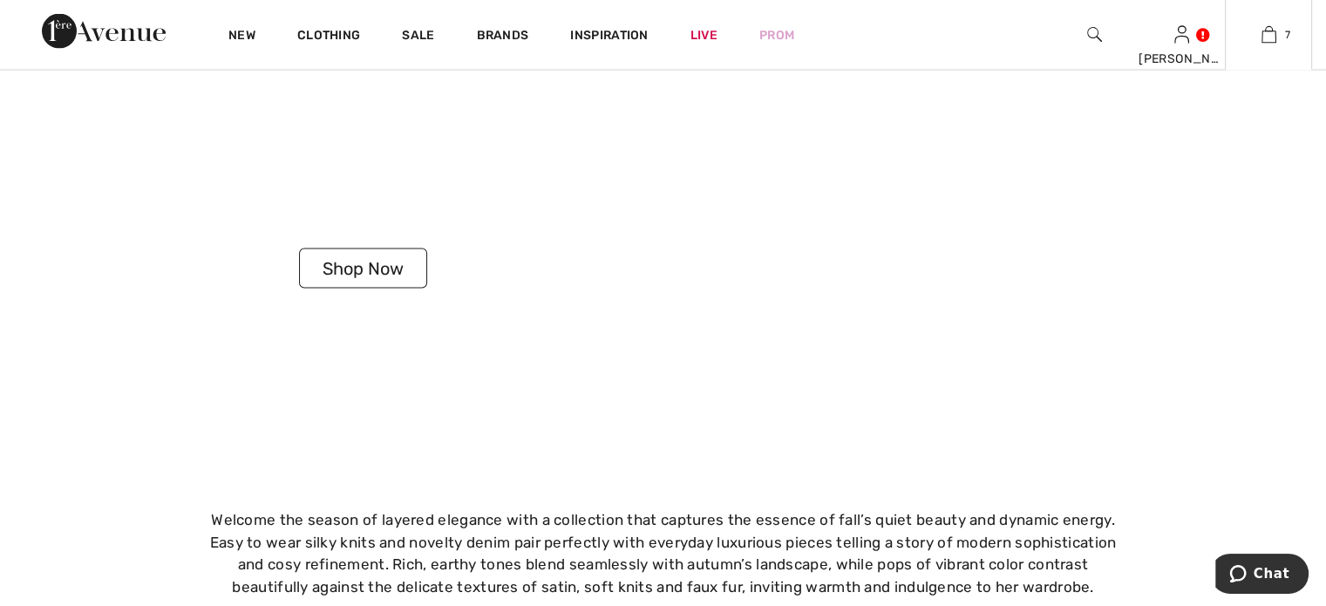
scroll to position [3485, 0]
